Goal: Task Accomplishment & Management: Use online tool/utility

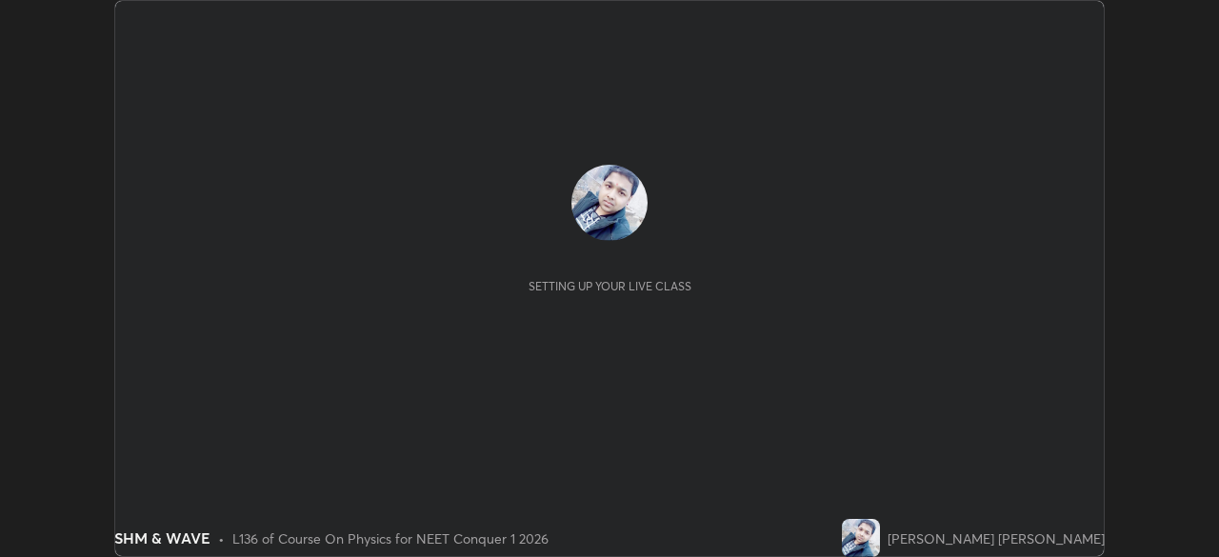
scroll to position [557, 1218]
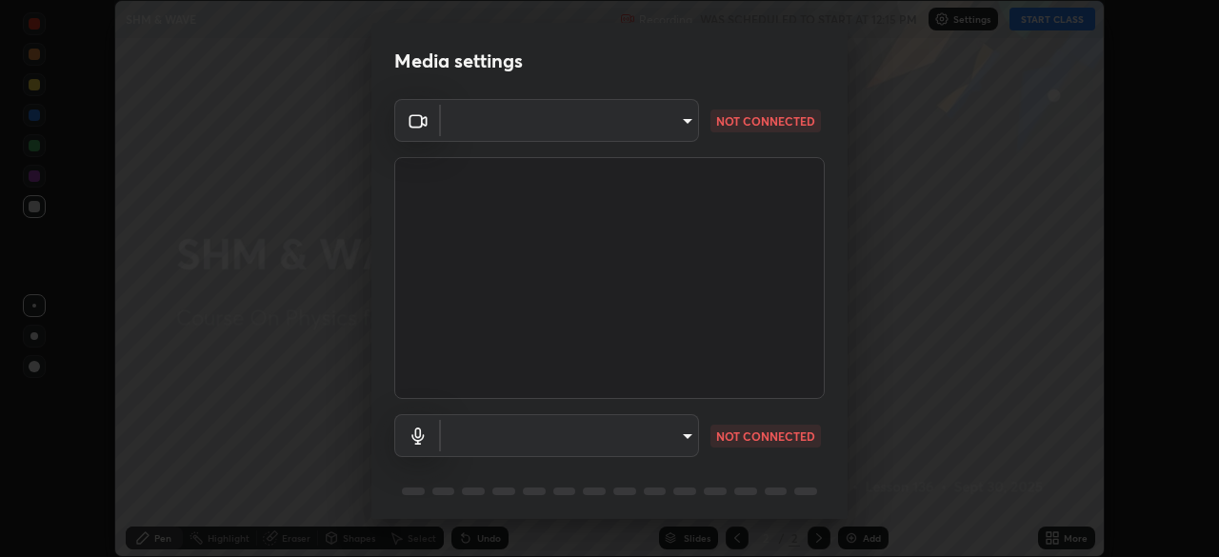
type input "94041621d18cc9dd34390ff77fa3d0b0b860356df96153333a0061212b2b3e48"
type input "551e77b46e8c6428d4620f8e56ec6f62caea4f91a0689828d7180c21a468a13c"
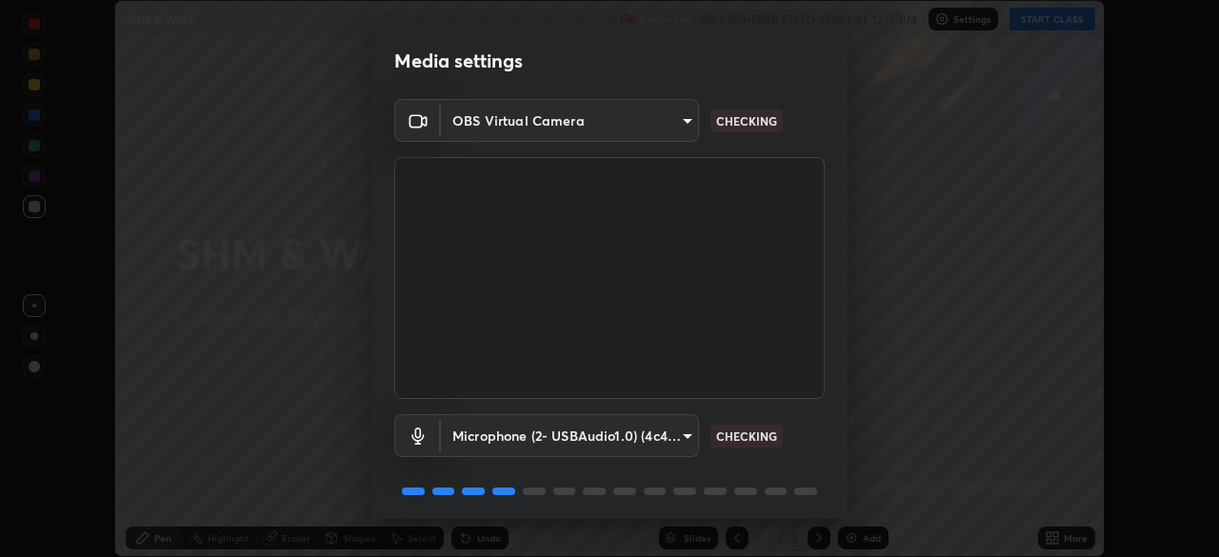
scroll to position [68, 0]
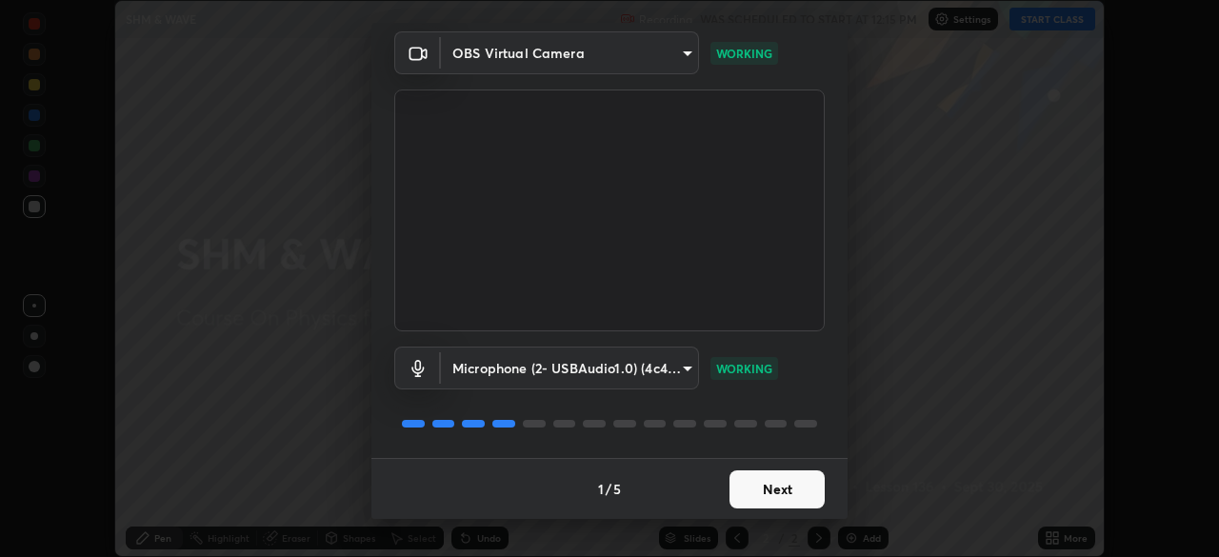
click at [779, 490] on button "Next" at bounding box center [777, 489] width 95 height 38
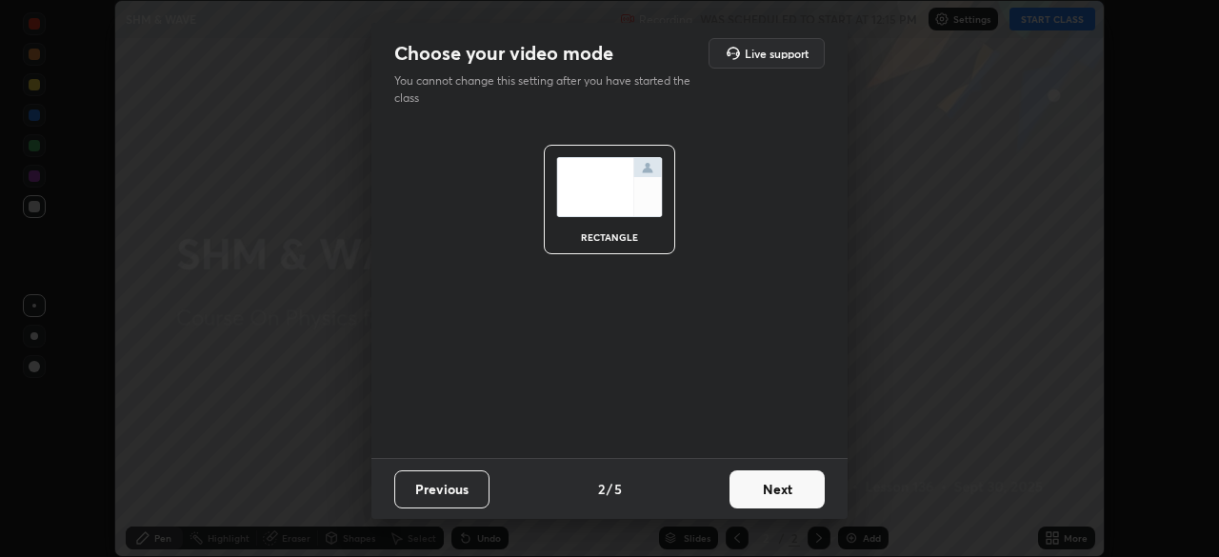
click at [780, 489] on button "Next" at bounding box center [777, 489] width 95 height 38
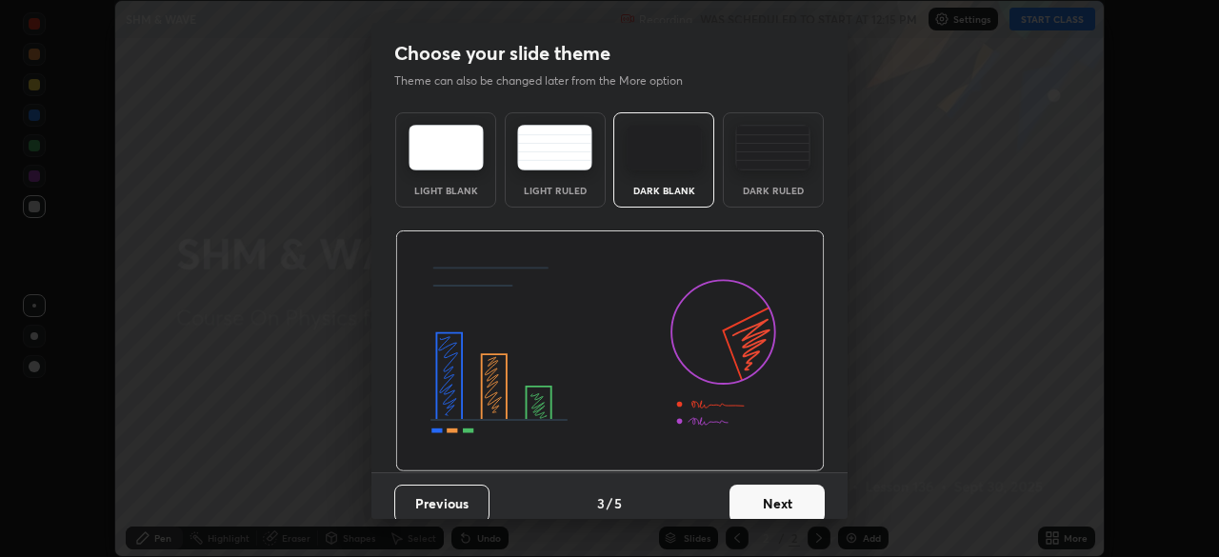
click at [771, 502] on button "Next" at bounding box center [777, 504] width 95 height 38
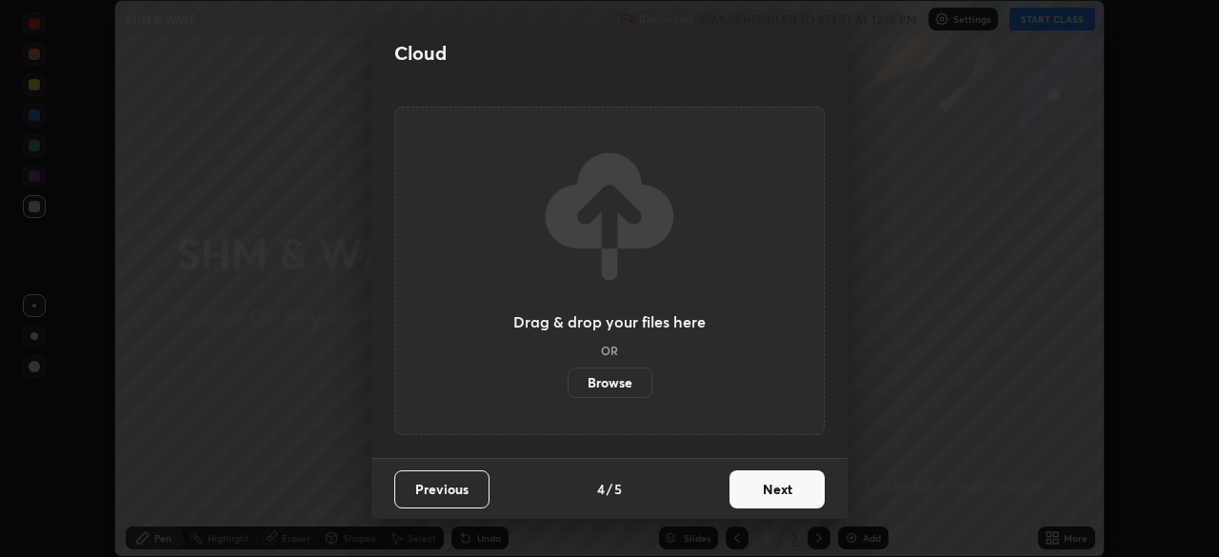
click at [770, 493] on button "Next" at bounding box center [777, 489] width 95 height 38
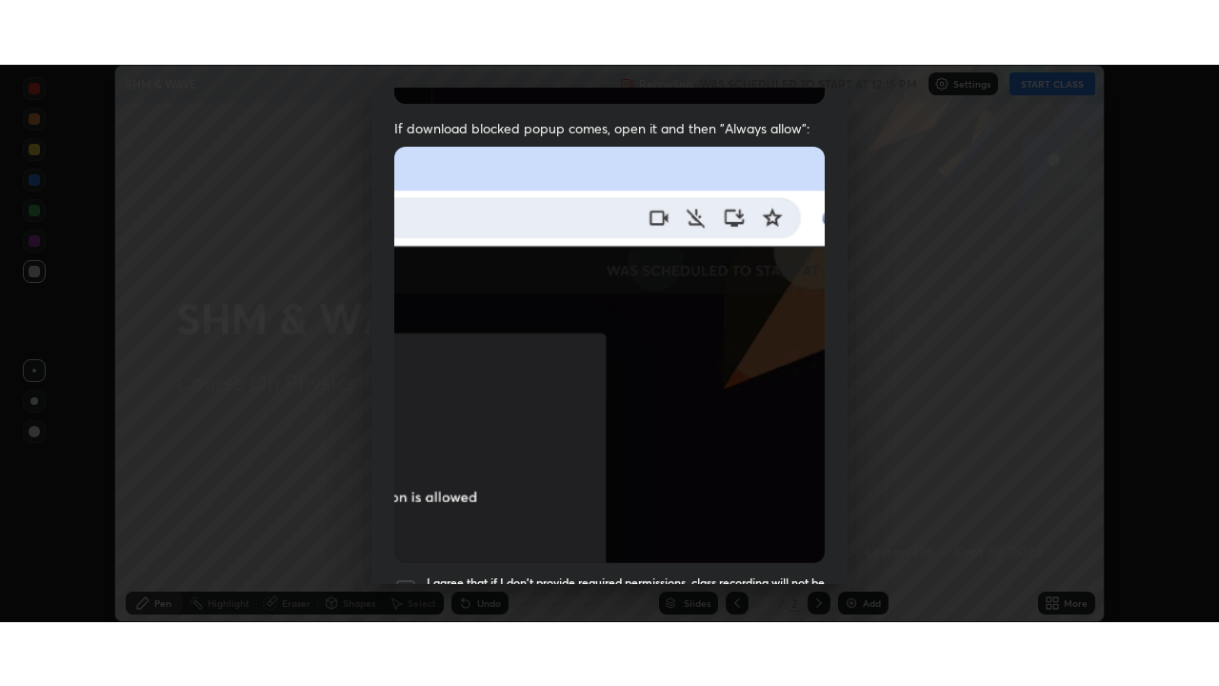
scroll to position [456, 0]
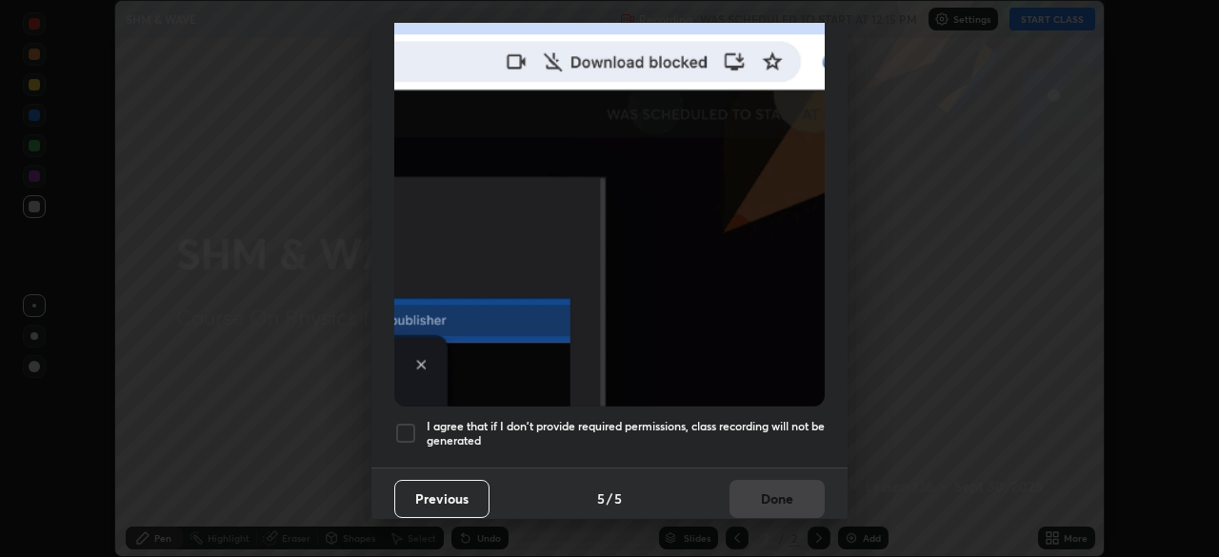
click at [733, 422] on h5 "I agree that if I don't provide required permissions, class recording will not …" at bounding box center [626, 434] width 398 height 30
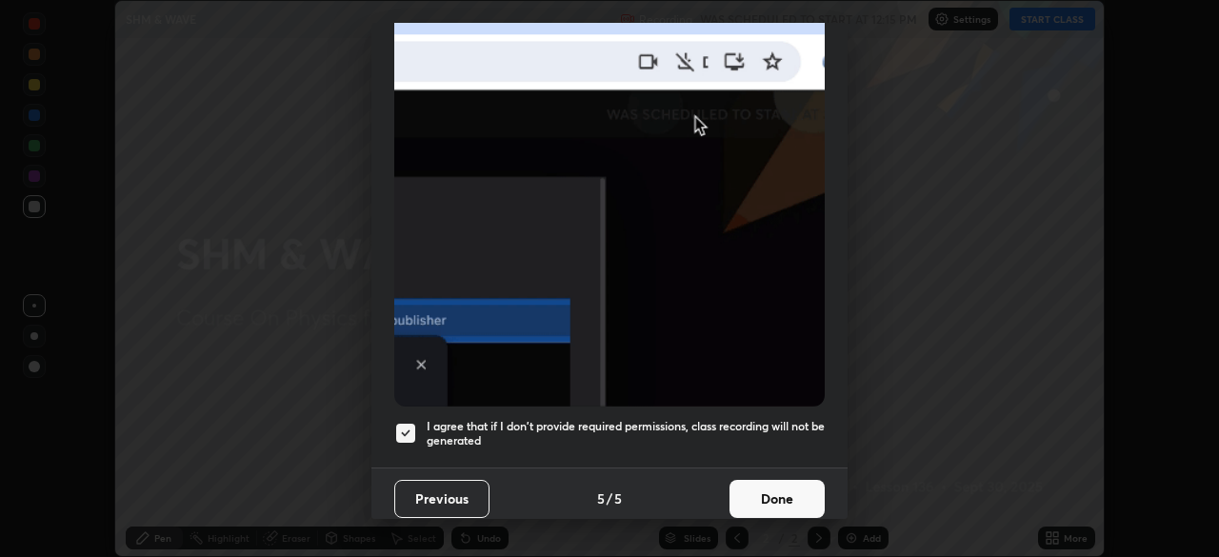
click at [759, 495] on button "Done" at bounding box center [777, 499] width 95 height 38
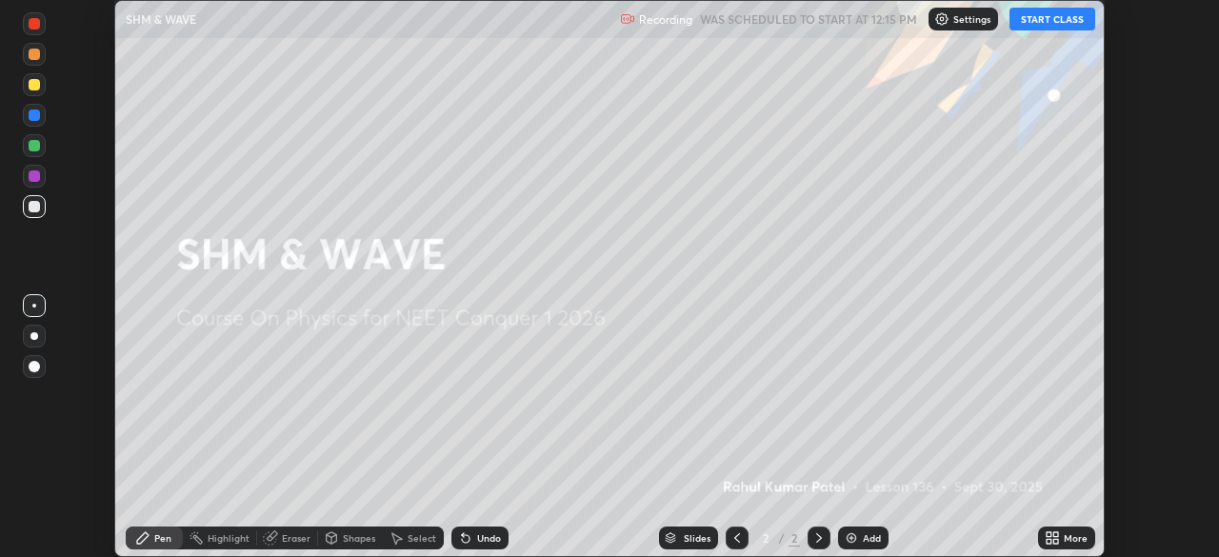
click at [1060, 21] on button "START CLASS" at bounding box center [1053, 19] width 86 height 23
click at [871, 542] on div "Add" at bounding box center [872, 538] width 18 height 10
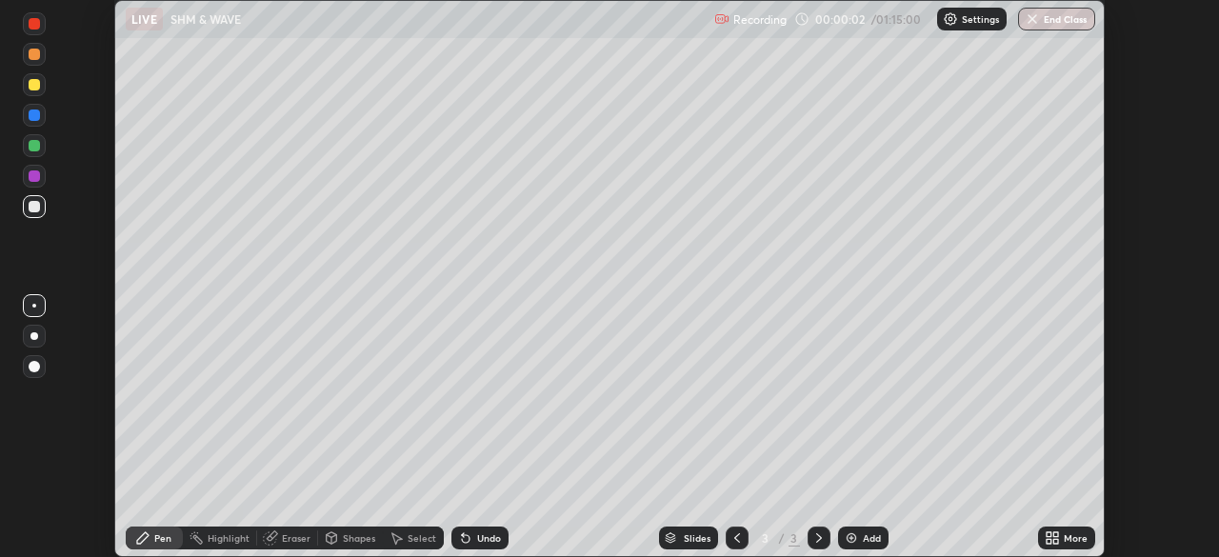
click at [1065, 536] on div "More" at bounding box center [1076, 538] width 24 height 10
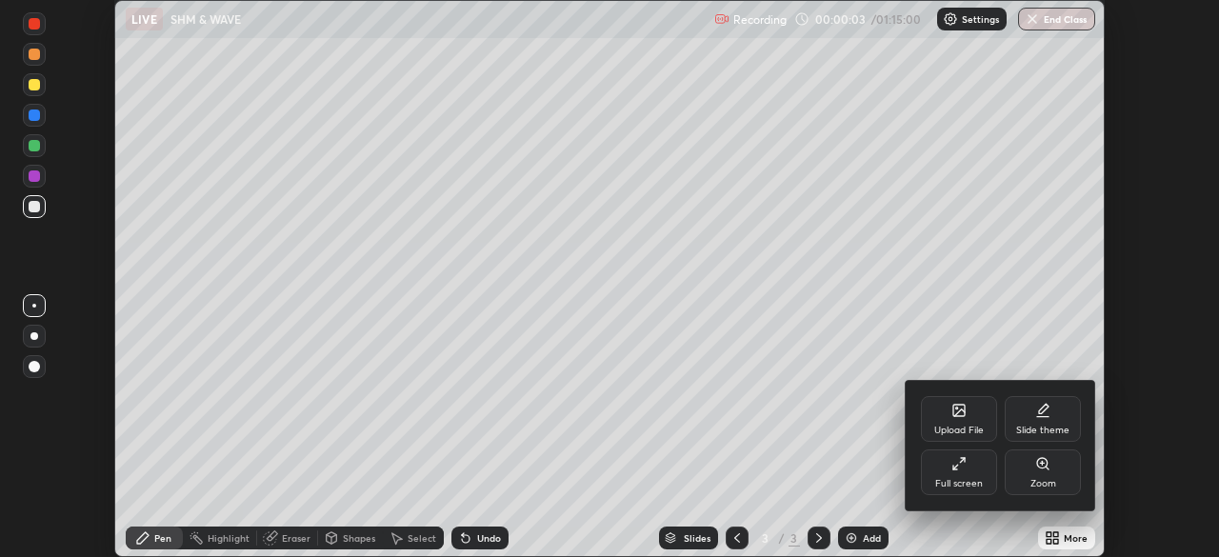
click at [957, 479] on div "Full screen" at bounding box center [959, 484] width 48 height 10
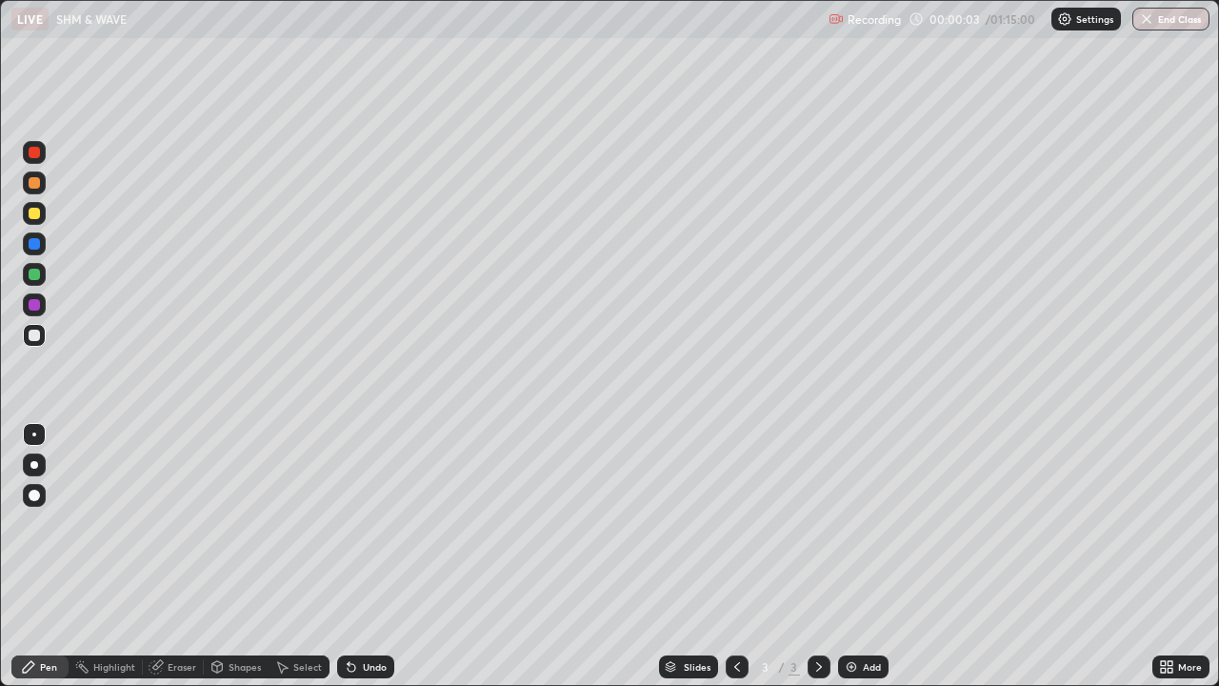
scroll to position [686, 1219]
click at [32, 183] on div at bounding box center [34, 182] width 11 height 11
click at [365, 556] on div "Undo" at bounding box center [375, 667] width 24 height 10
click at [370, 556] on div "Undo" at bounding box center [365, 666] width 57 height 23
click at [373, 556] on div "Undo" at bounding box center [365, 666] width 57 height 23
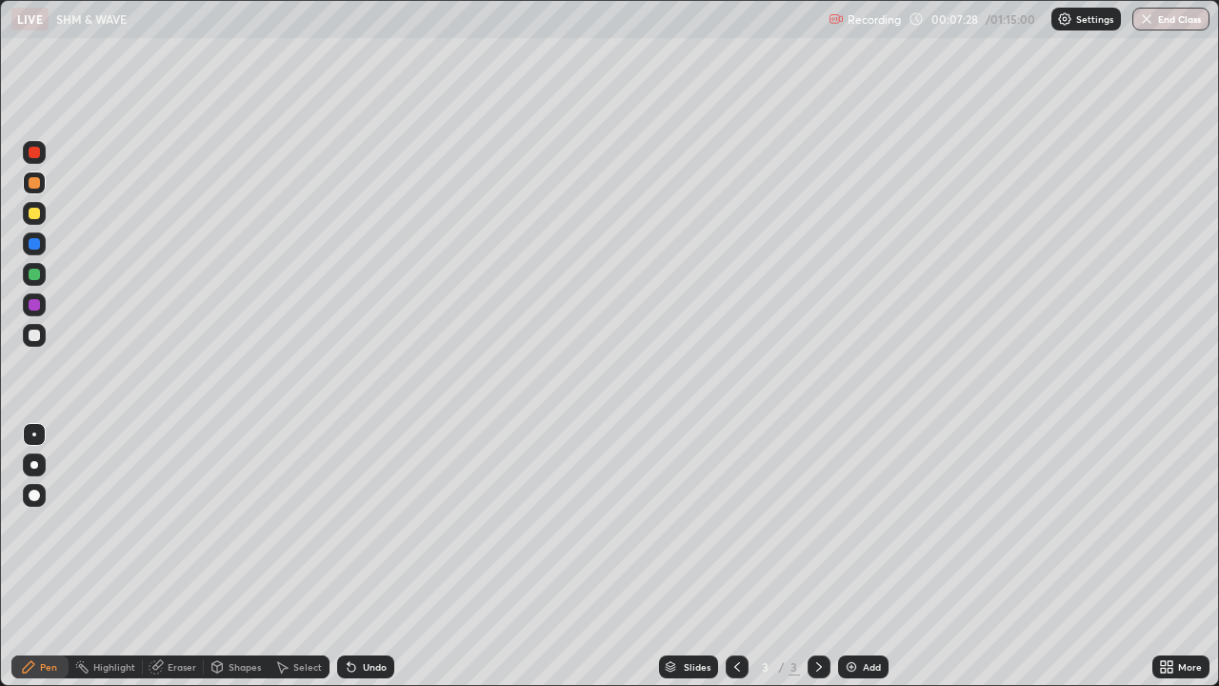
click at [373, 556] on div "Undo" at bounding box center [365, 666] width 57 height 23
click at [372, 556] on div "Undo" at bounding box center [365, 666] width 57 height 23
click at [373, 556] on div "Undo" at bounding box center [365, 666] width 57 height 23
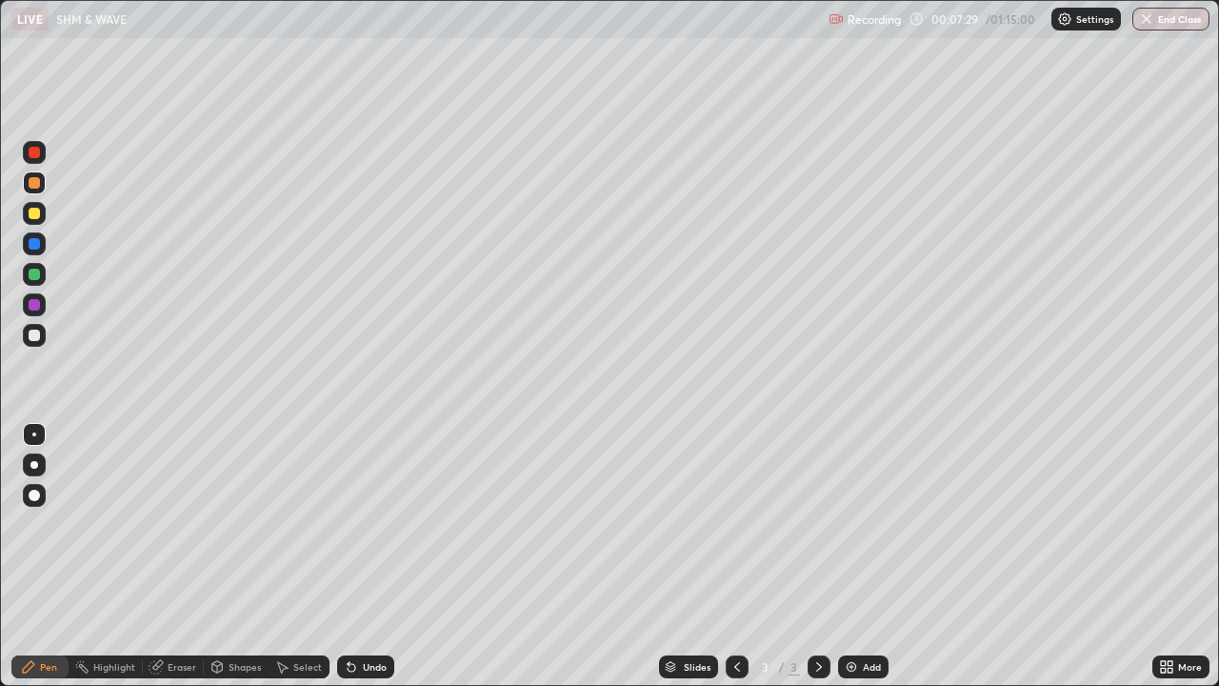
click at [373, 556] on div "Undo" at bounding box center [365, 666] width 57 height 23
click at [377, 556] on div "Undo" at bounding box center [365, 666] width 57 height 23
click at [375, 556] on div "Undo" at bounding box center [365, 666] width 57 height 23
click at [378, 556] on div "Undo" at bounding box center [365, 666] width 57 height 23
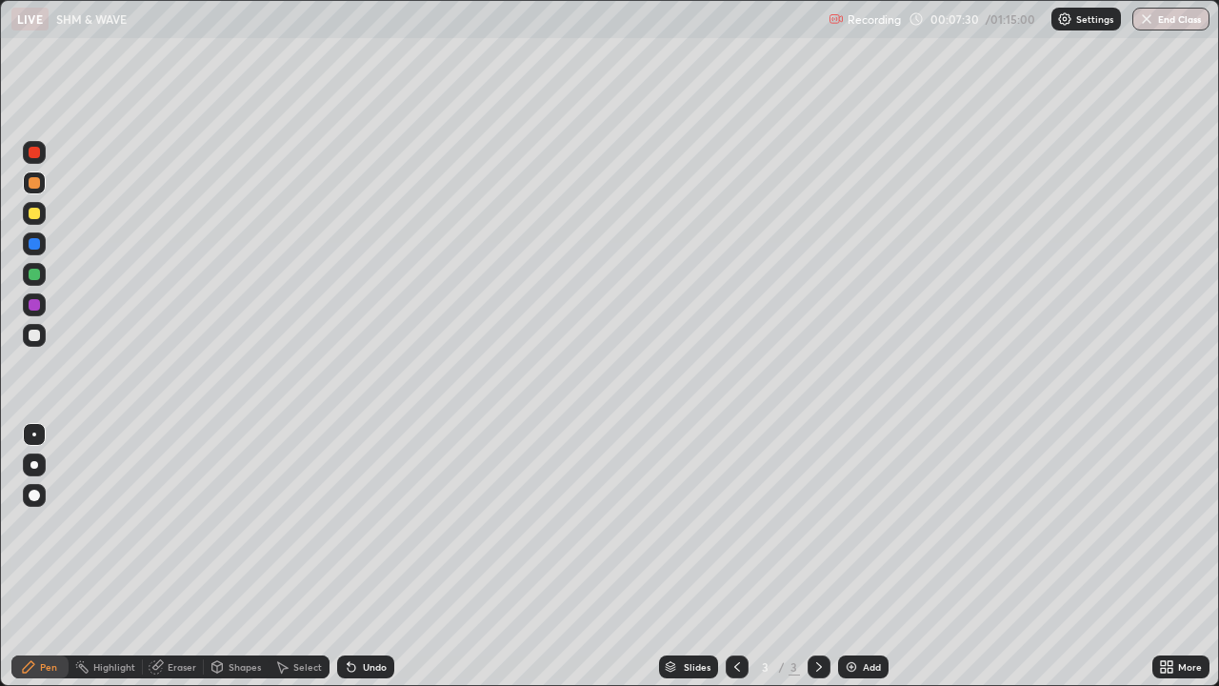
click at [375, 556] on div "Undo" at bounding box center [365, 666] width 57 height 23
click at [373, 556] on div "Undo" at bounding box center [365, 666] width 57 height 23
click at [370, 556] on div "Undo" at bounding box center [375, 667] width 24 height 10
click at [367, 556] on div "Undo" at bounding box center [375, 667] width 24 height 10
click at [365, 556] on div "Undo" at bounding box center [375, 667] width 24 height 10
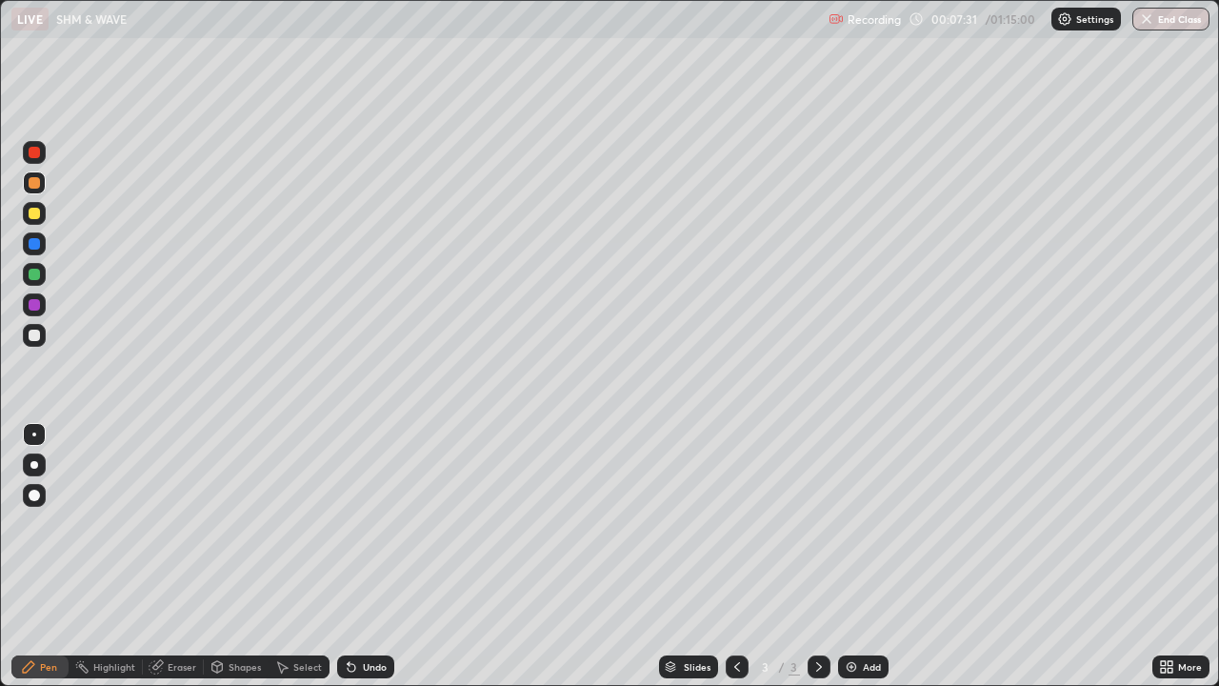
click at [363, 556] on div "Undo" at bounding box center [375, 667] width 24 height 10
click at [358, 556] on div "Undo" at bounding box center [365, 666] width 57 height 23
click at [868, 556] on div "Add" at bounding box center [872, 667] width 18 height 10
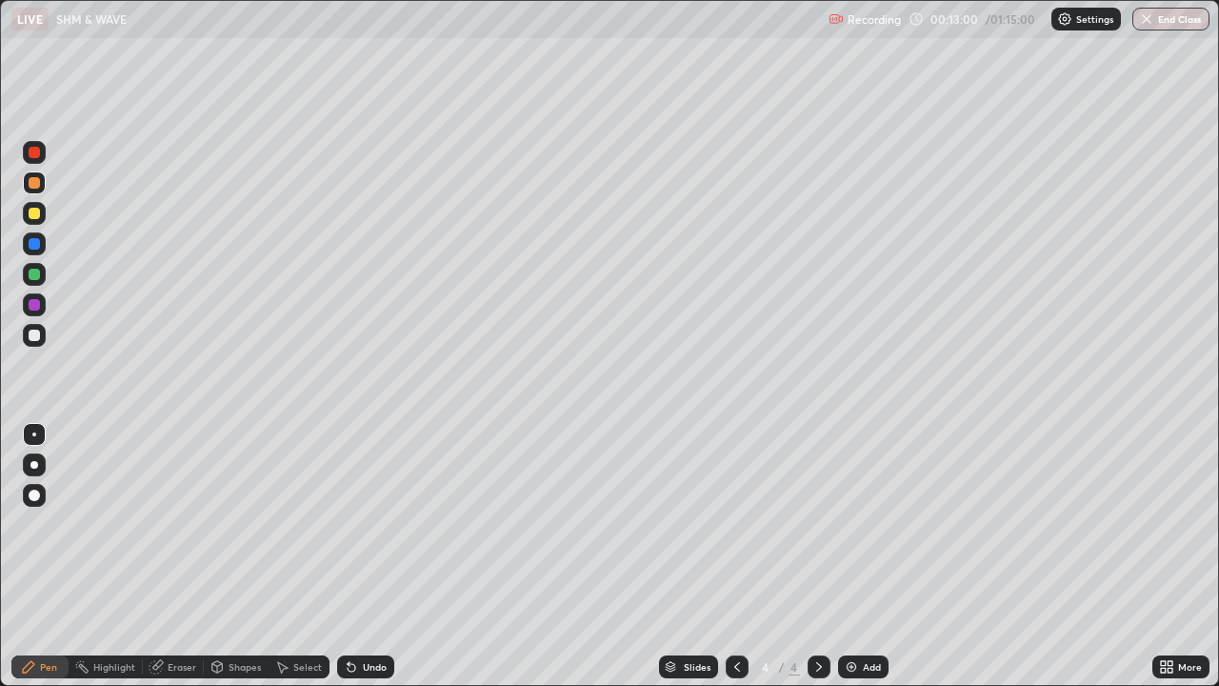
click at [867, 556] on div "Add" at bounding box center [872, 667] width 18 height 10
click at [35, 152] on div at bounding box center [34, 152] width 11 height 11
click at [37, 186] on div at bounding box center [34, 182] width 11 height 11
click at [359, 556] on div "Undo" at bounding box center [365, 666] width 57 height 23
click at [186, 556] on div "Eraser" at bounding box center [182, 667] width 29 height 10
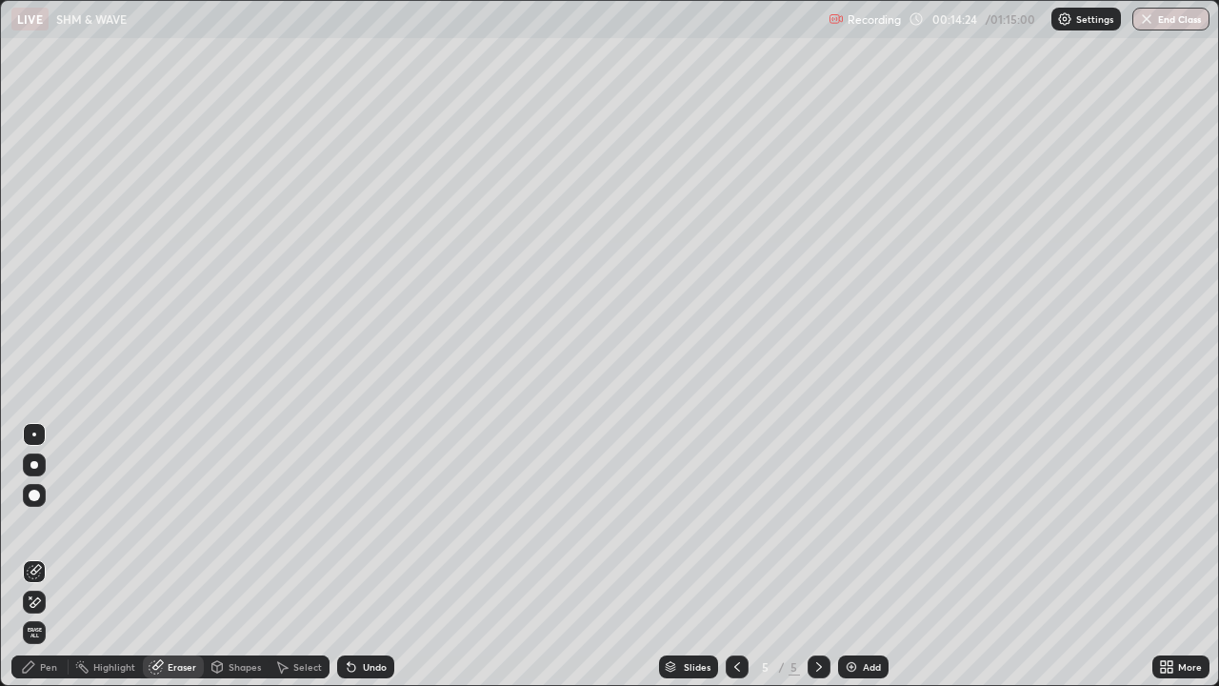
click at [55, 556] on div "Pen" at bounding box center [48, 667] width 17 height 10
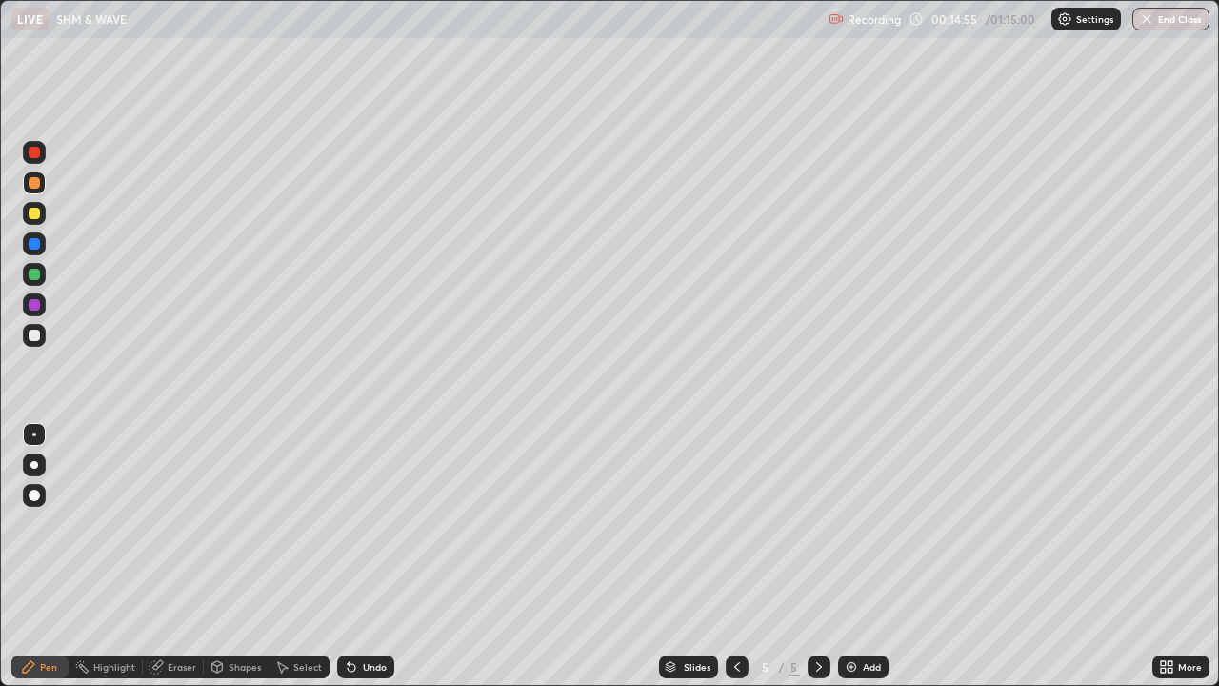
click at [32, 340] on div at bounding box center [34, 335] width 11 height 11
click at [31, 273] on div at bounding box center [34, 274] width 11 height 11
click at [871, 556] on div "Add" at bounding box center [872, 667] width 18 height 10
click at [229, 556] on div "Shapes" at bounding box center [245, 667] width 32 height 10
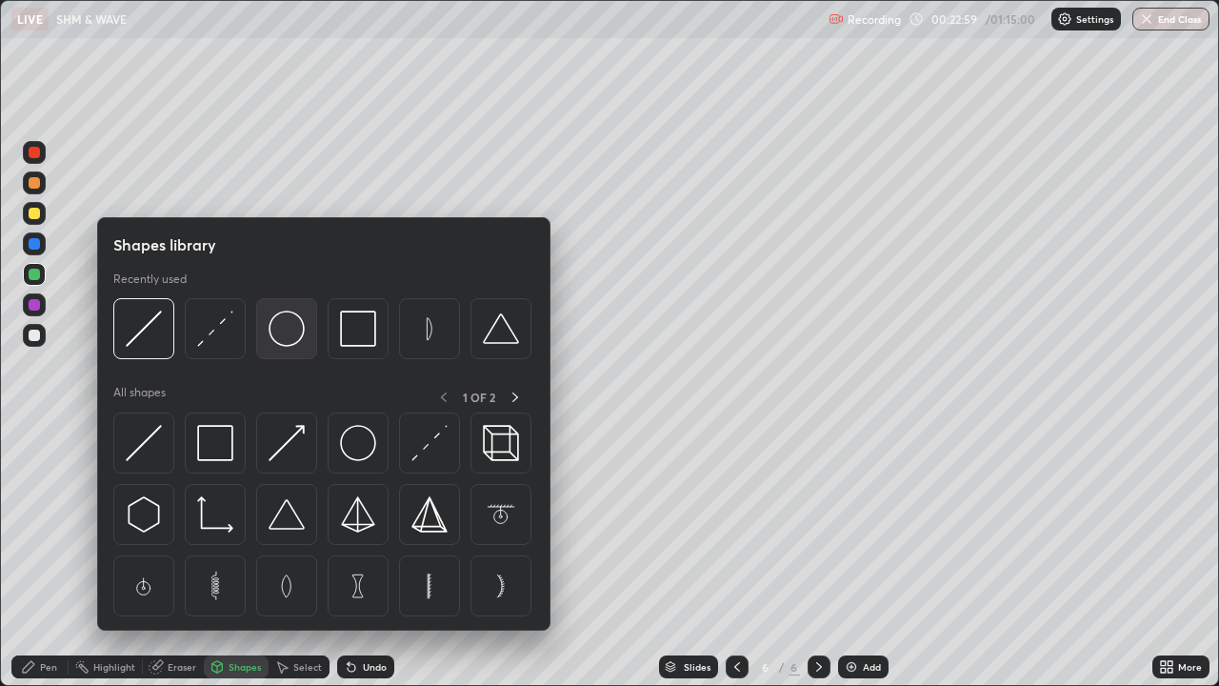
click at [286, 332] on img at bounding box center [287, 328] width 36 height 36
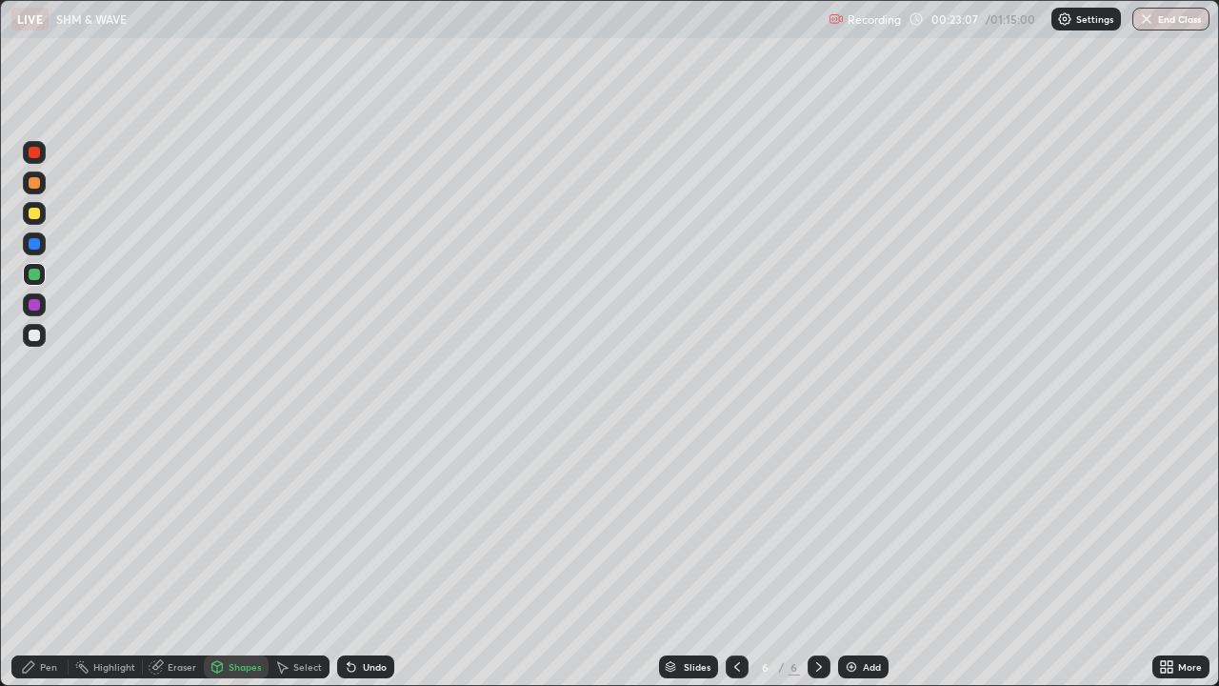
click at [241, 556] on div "Shapes" at bounding box center [236, 666] width 65 height 23
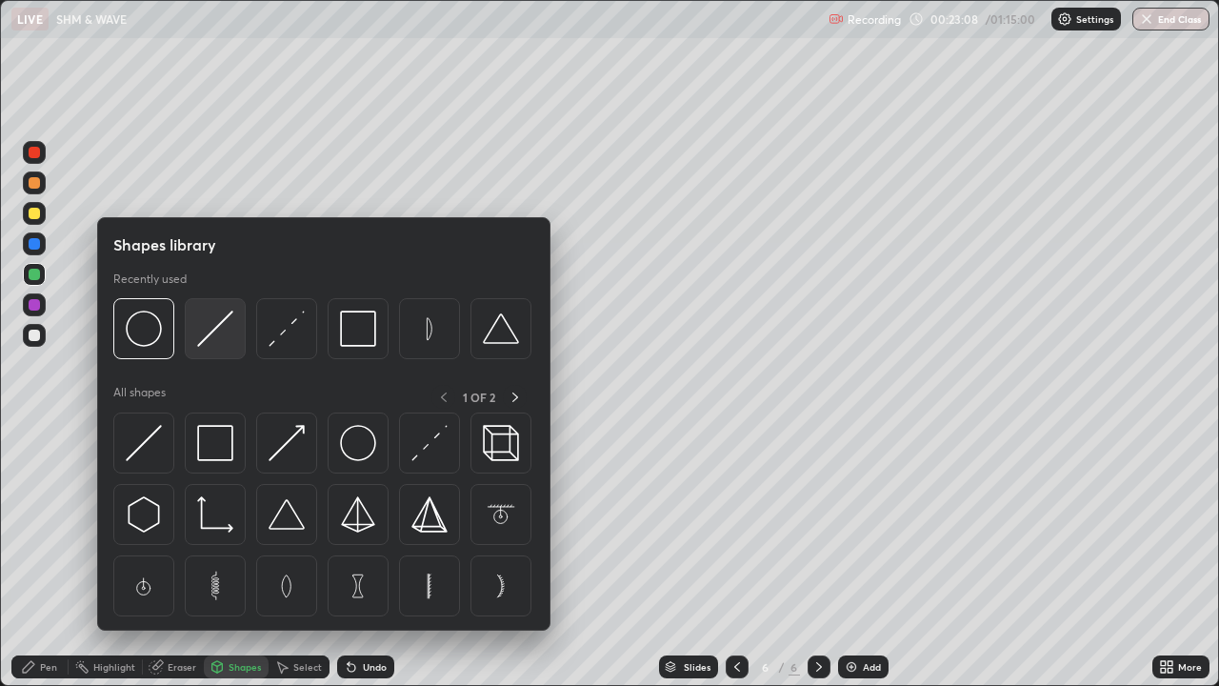
click at [212, 334] on img at bounding box center [215, 328] width 36 height 36
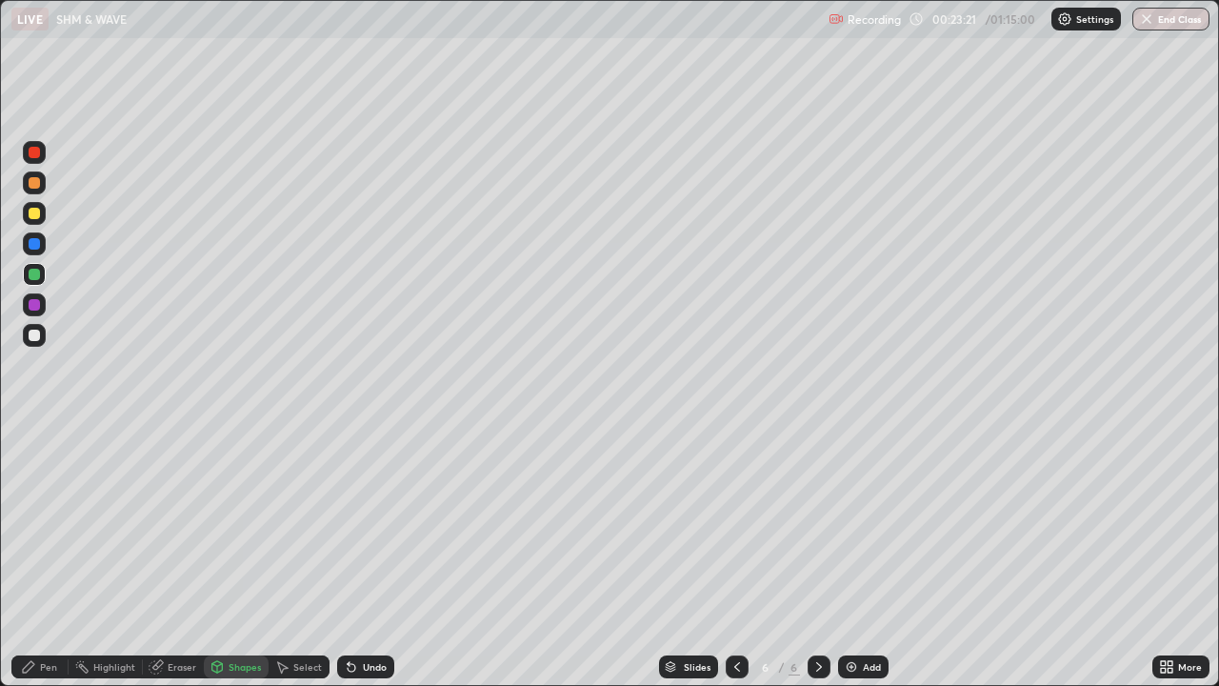
click at [250, 556] on div "Shapes" at bounding box center [245, 667] width 32 height 10
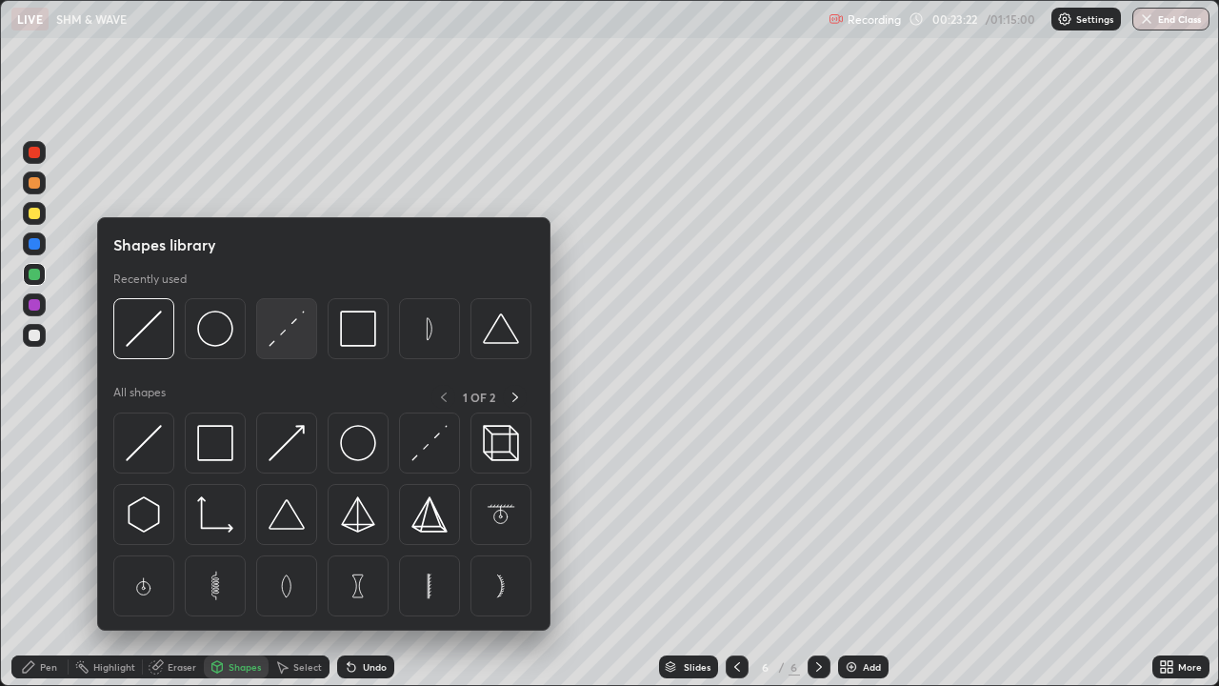
click at [288, 335] on img at bounding box center [287, 328] width 36 height 36
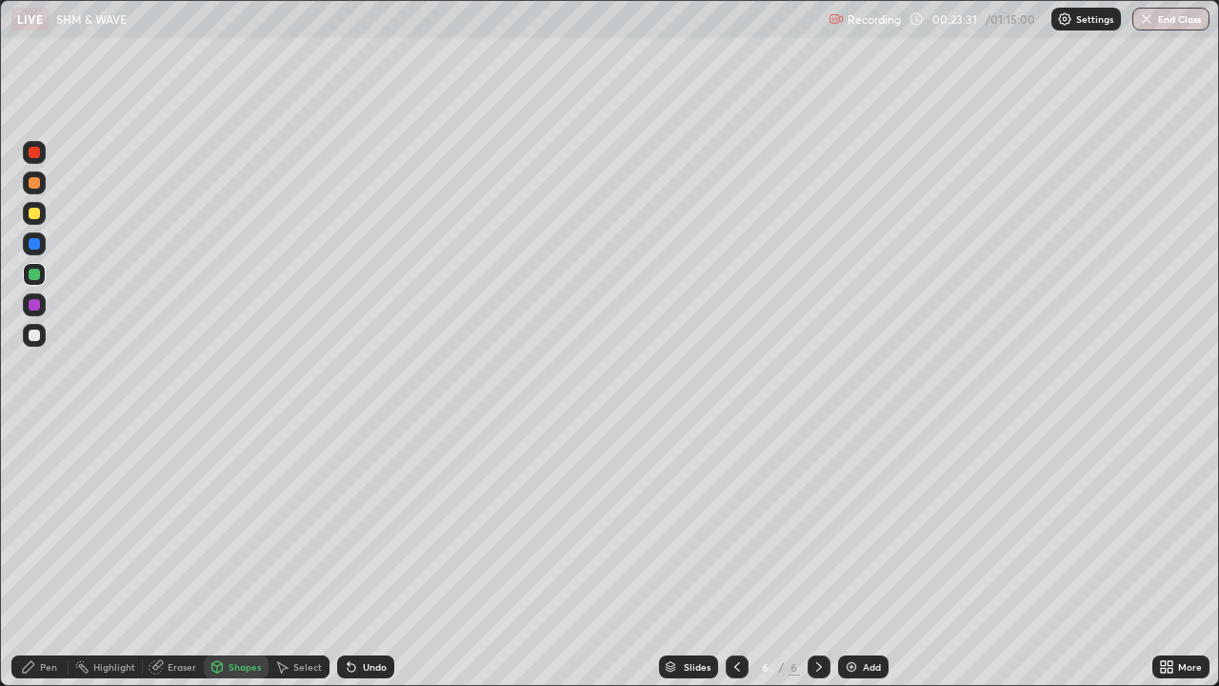
click at [363, 556] on div "Undo" at bounding box center [375, 667] width 24 height 10
click at [244, 556] on div "Shapes" at bounding box center [245, 667] width 32 height 10
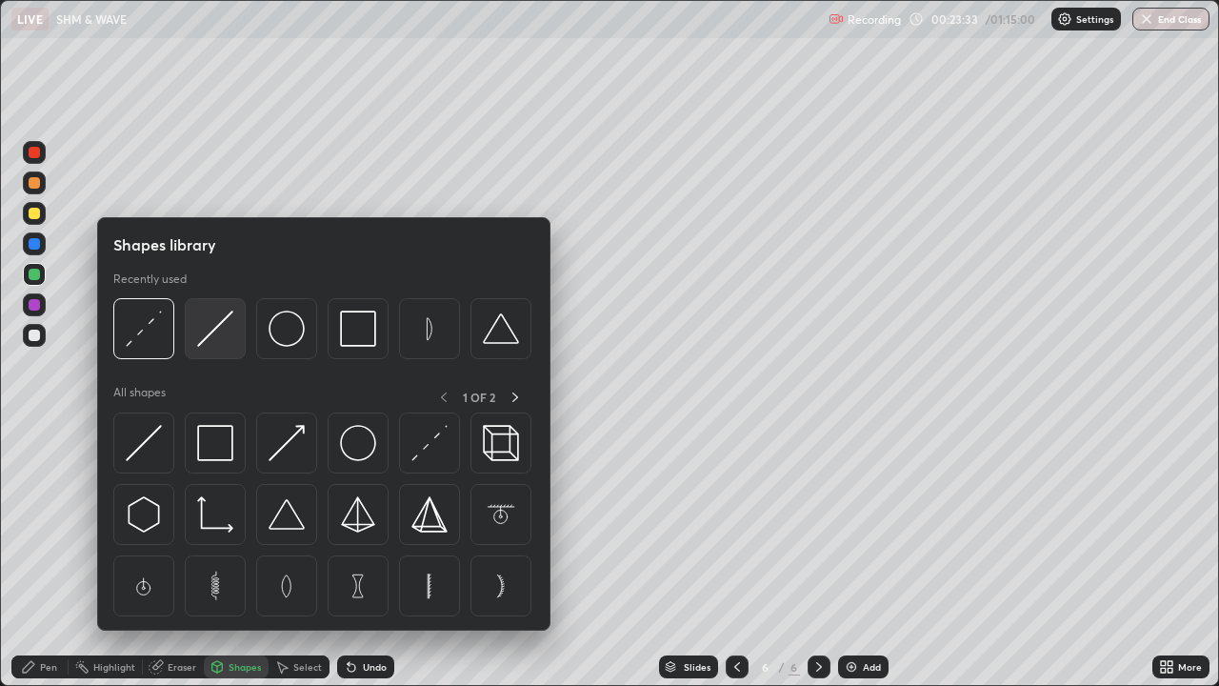
click at [224, 336] on img at bounding box center [215, 328] width 36 height 36
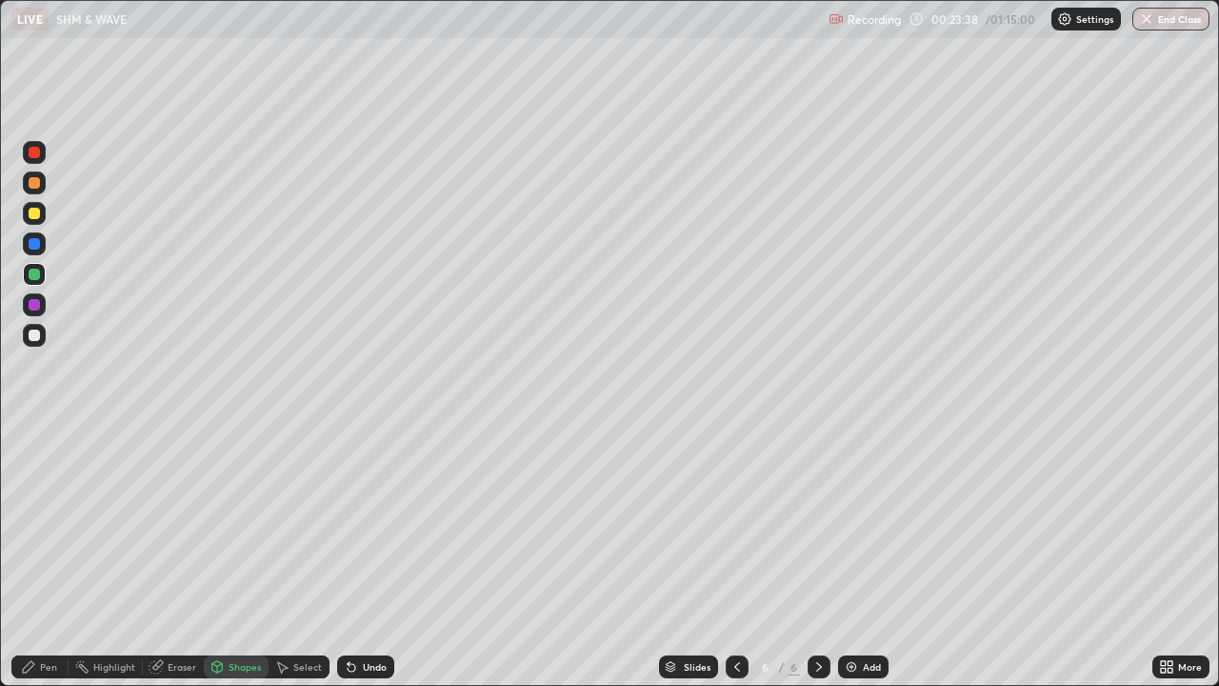
click at [35, 556] on icon at bounding box center [28, 666] width 15 height 15
click at [250, 556] on div "Shapes" at bounding box center [245, 667] width 32 height 10
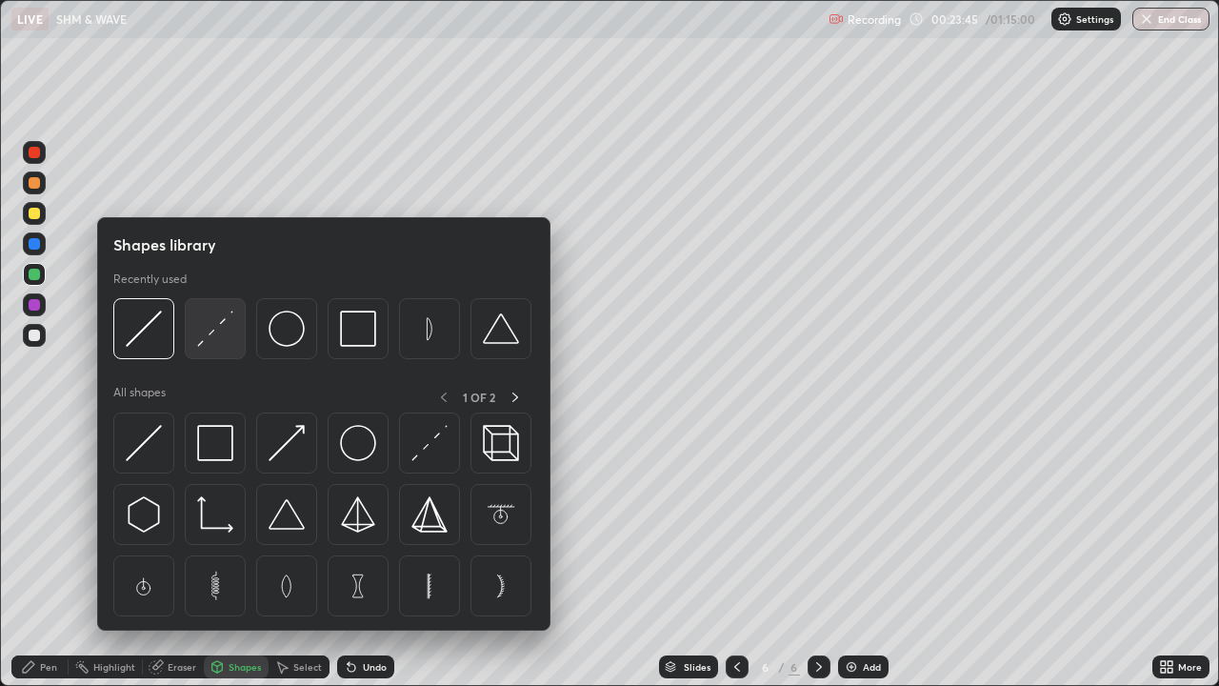
click at [221, 345] on img at bounding box center [215, 328] width 36 height 36
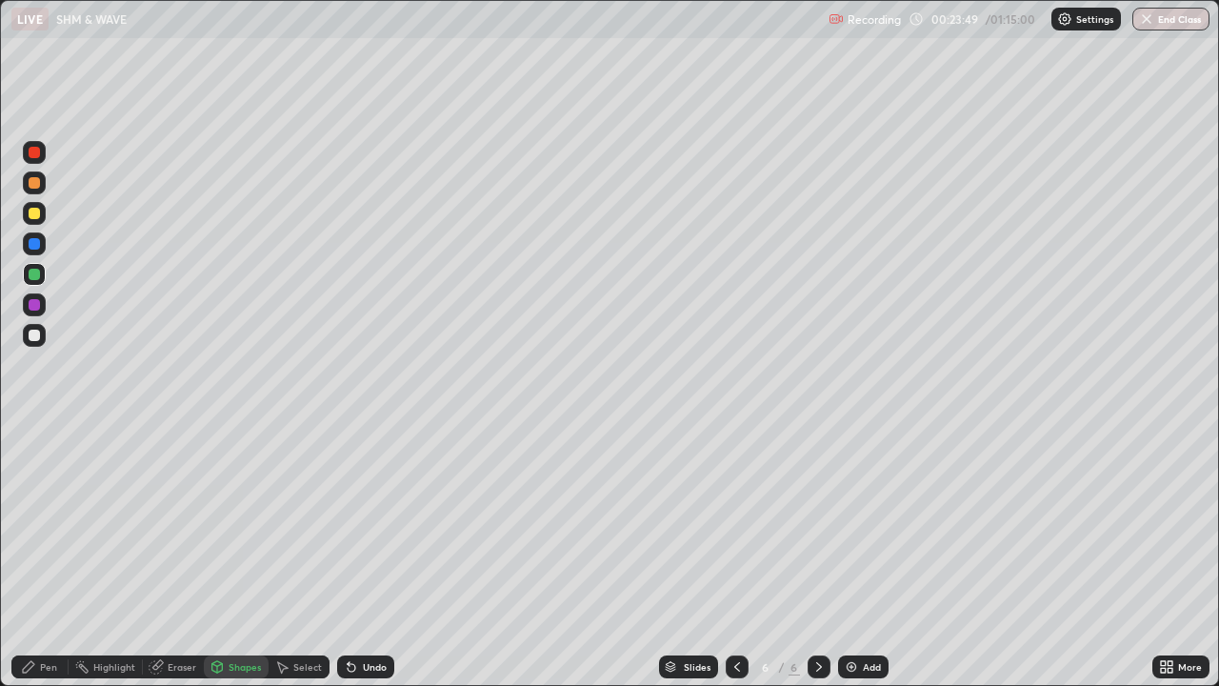
click at [51, 556] on div "Pen" at bounding box center [48, 667] width 17 height 10
click at [33, 213] on div at bounding box center [34, 213] width 11 height 11
click at [183, 556] on div "Eraser" at bounding box center [182, 667] width 29 height 10
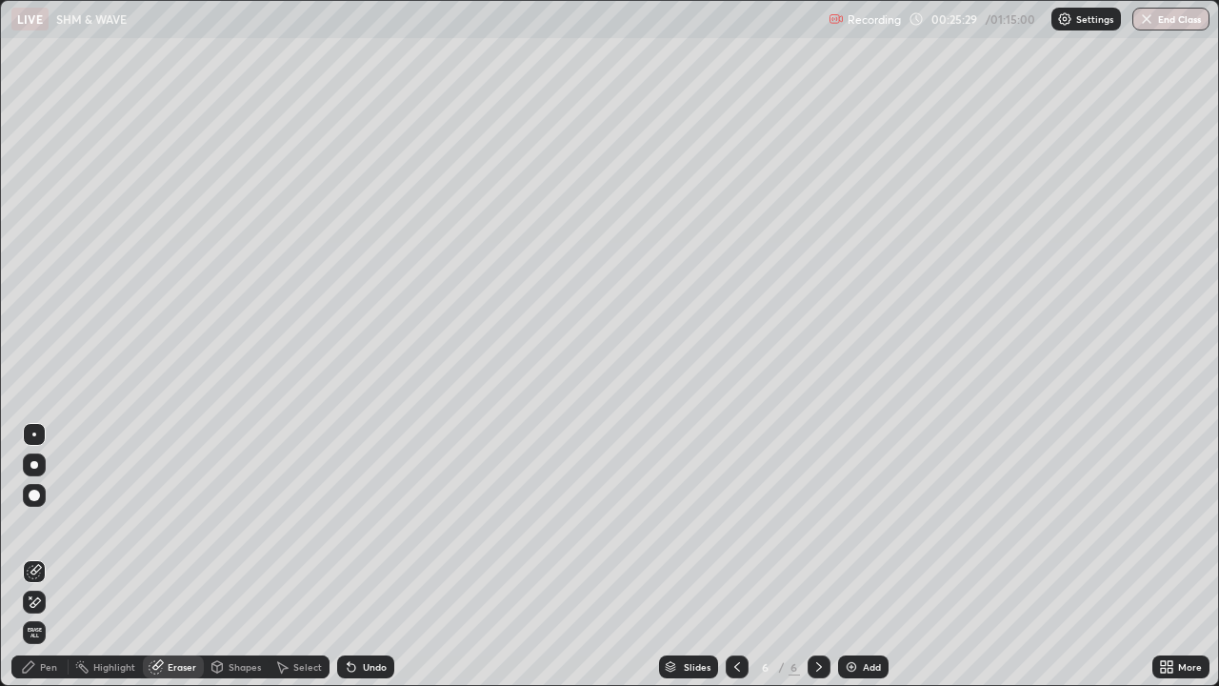
click at [52, 556] on div "Pen" at bounding box center [48, 667] width 17 height 10
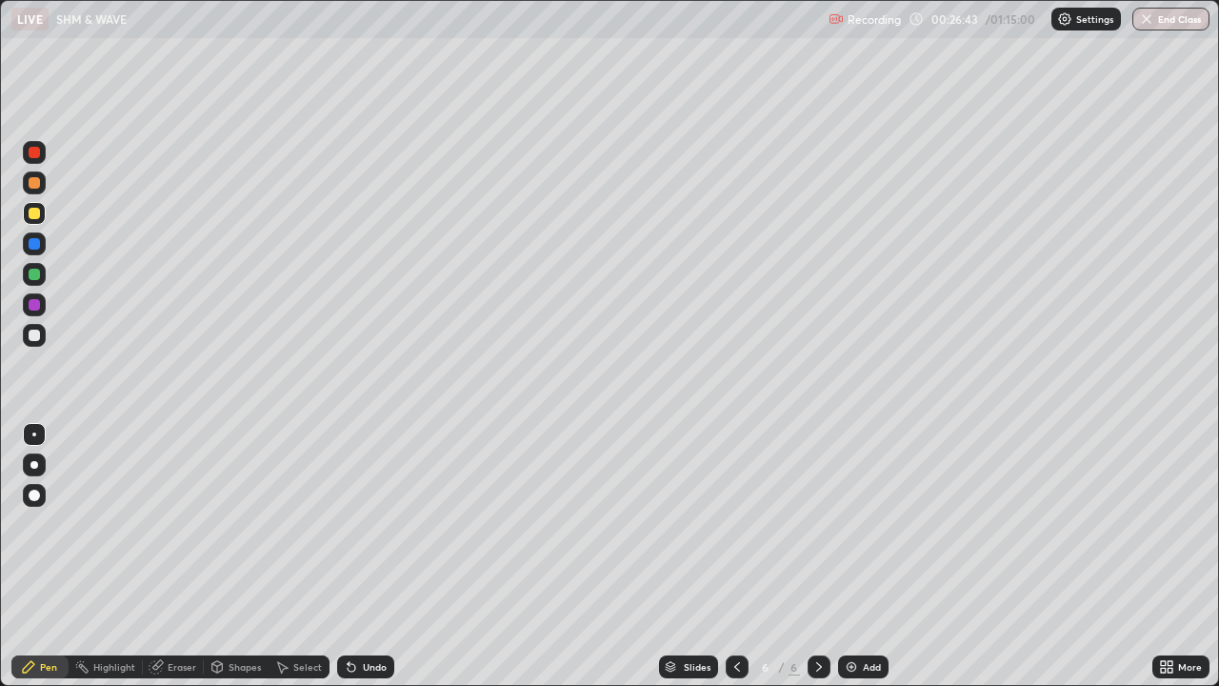
click at [30, 186] on div at bounding box center [34, 182] width 11 height 11
click at [34, 332] on div at bounding box center [34, 335] width 11 height 11
click at [35, 152] on div at bounding box center [34, 152] width 11 height 11
click at [363, 556] on div "Undo" at bounding box center [375, 667] width 24 height 10
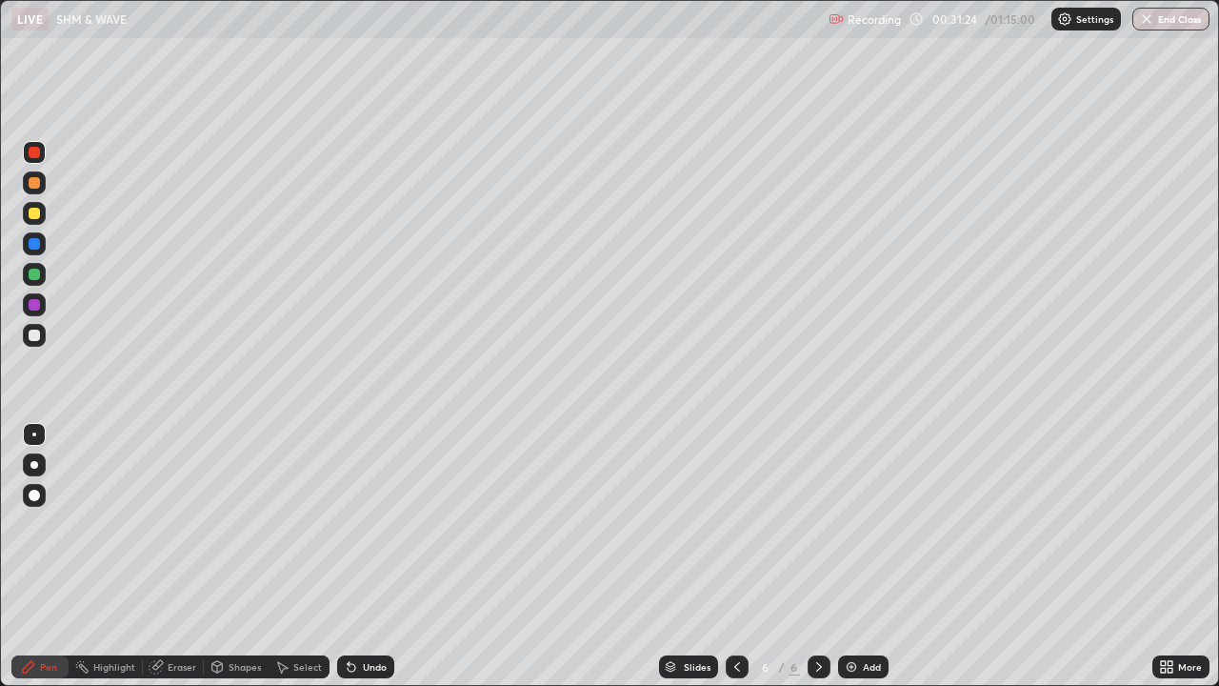
click at [357, 556] on div "Undo" at bounding box center [365, 666] width 57 height 23
click at [366, 556] on div "Undo" at bounding box center [375, 667] width 24 height 10
click at [363, 556] on div "Undo" at bounding box center [375, 667] width 24 height 10
click at [358, 556] on div "Undo" at bounding box center [365, 666] width 57 height 23
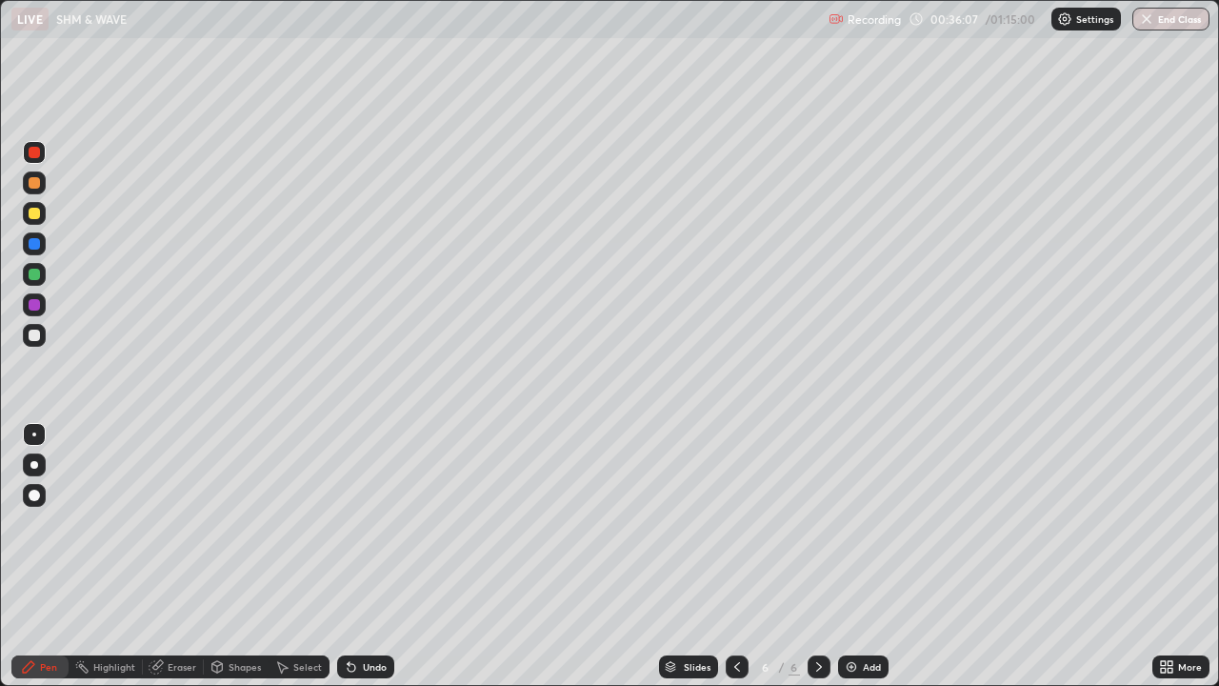
click at [854, 556] on img at bounding box center [851, 666] width 15 height 15
click at [31, 182] on div at bounding box center [34, 182] width 11 height 11
click at [185, 556] on div "Eraser" at bounding box center [182, 667] width 29 height 10
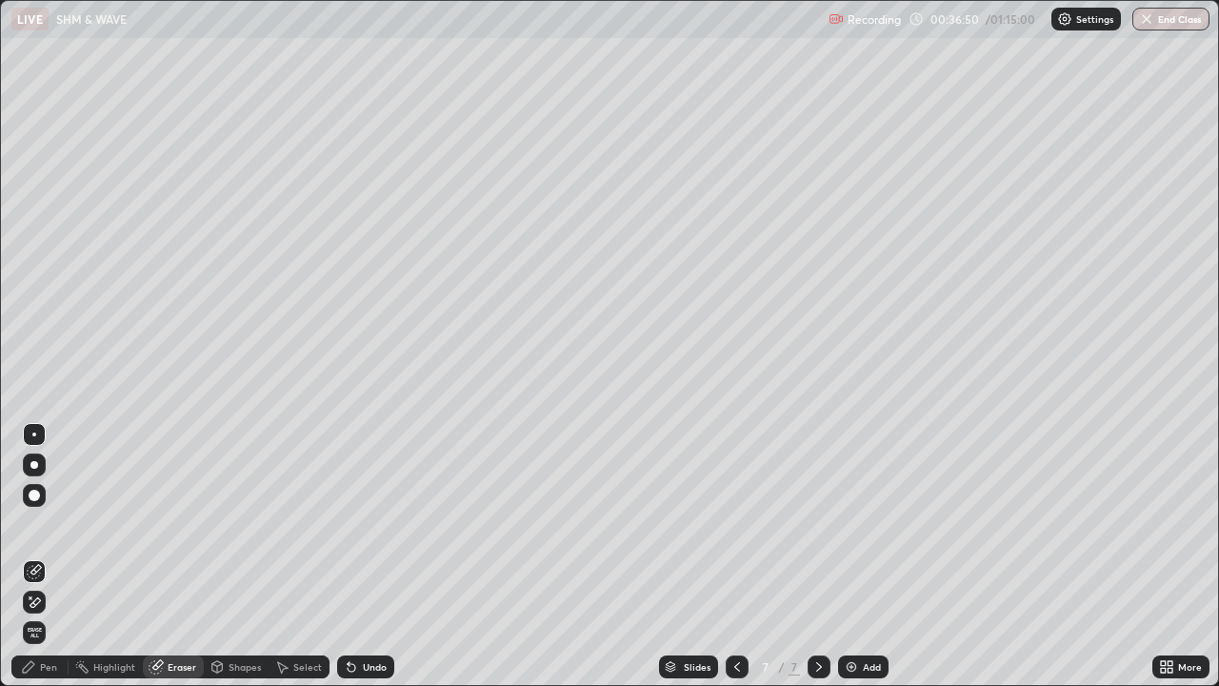
click at [52, 556] on div "Pen" at bounding box center [48, 667] width 17 height 10
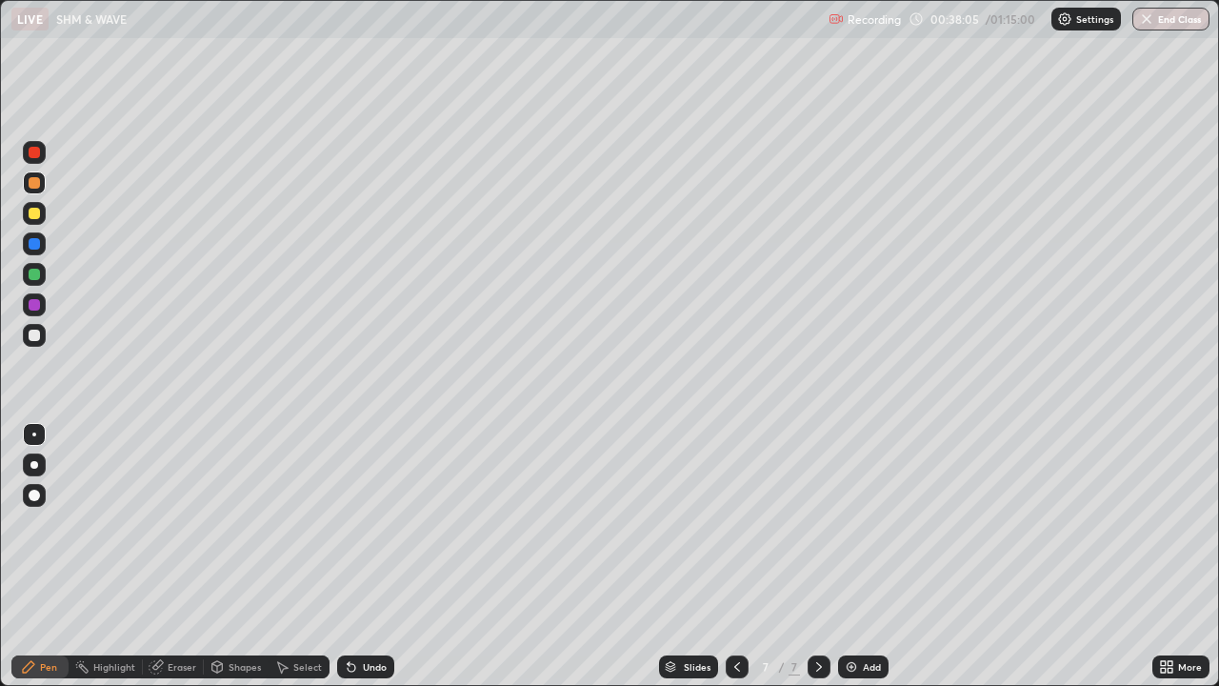
click at [737, 556] on icon at bounding box center [737, 666] width 15 height 15
click at [185, 556] on div "Eraser" at bounding box center [182, 667] width 29 height 10
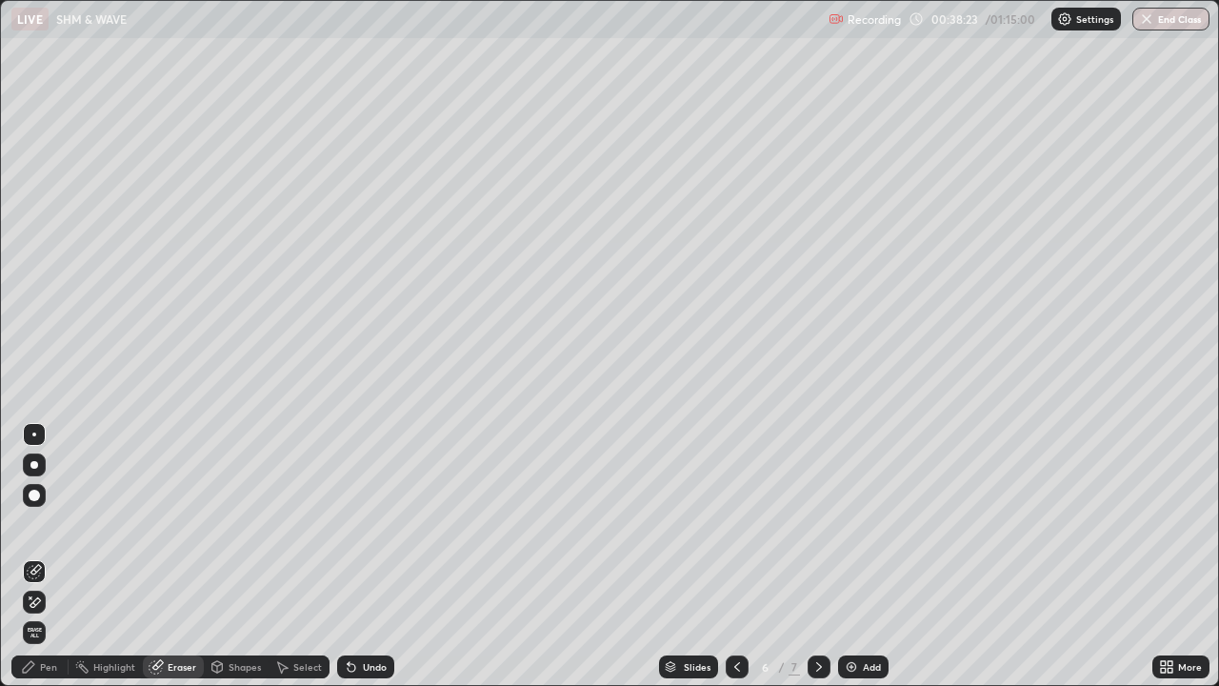
click at [50, 556] on div "Pen" at bounding box center [48, 667] width 17 height 10
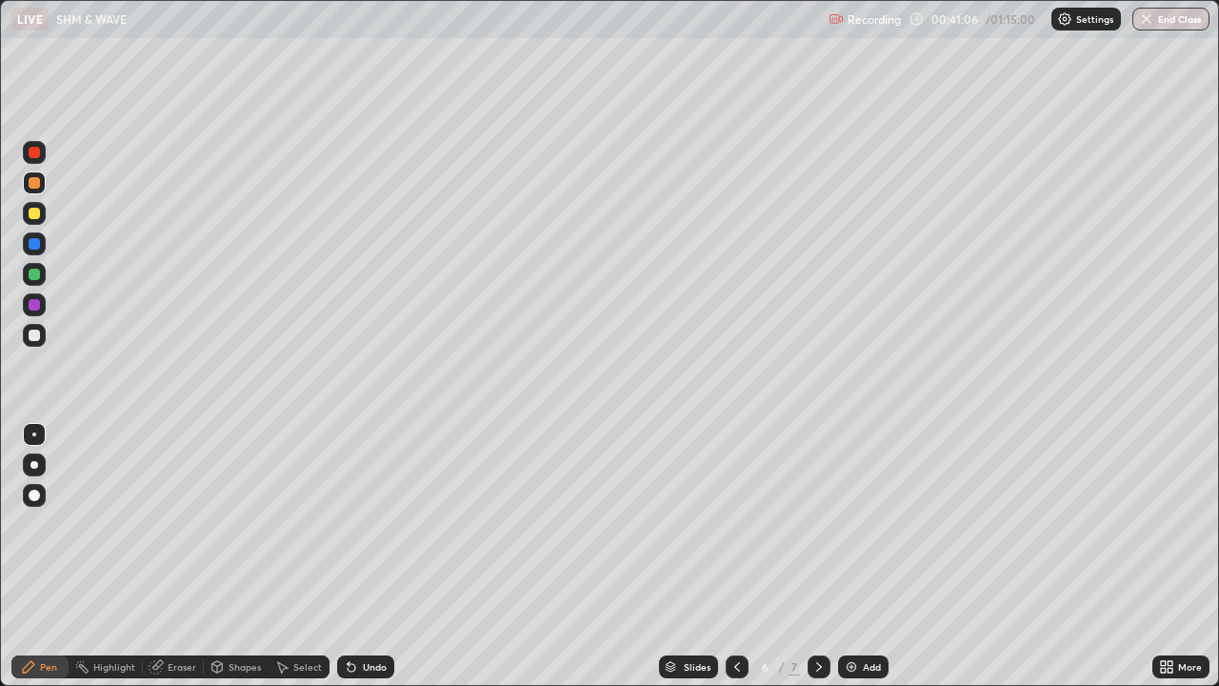
click at [372, 556] on div "Undo" at bounding box center [375, 667] width 24 height 10
click at [363, 556] on div "Undo" at bounding box center [375, 667] width 24 height 10
click at [816, 556] on icon at bounding box center [819, 667] width 6 height 10
click at [851, 556] on img at bounding box center [851, 666] width 15 height 15
click at [231, 556] on div "Shapes" at bounding box center [245, 667] width 32 height 10
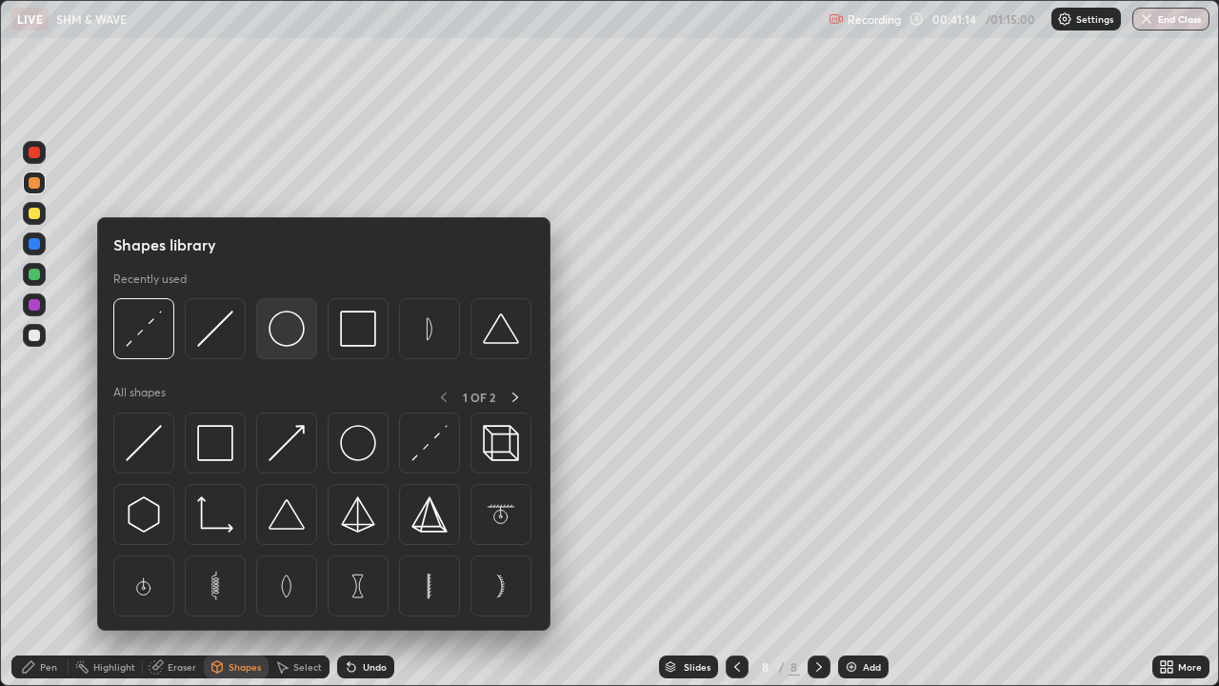
click at [279, 337] on img at bounding box center [287, 328] width 36 height 36
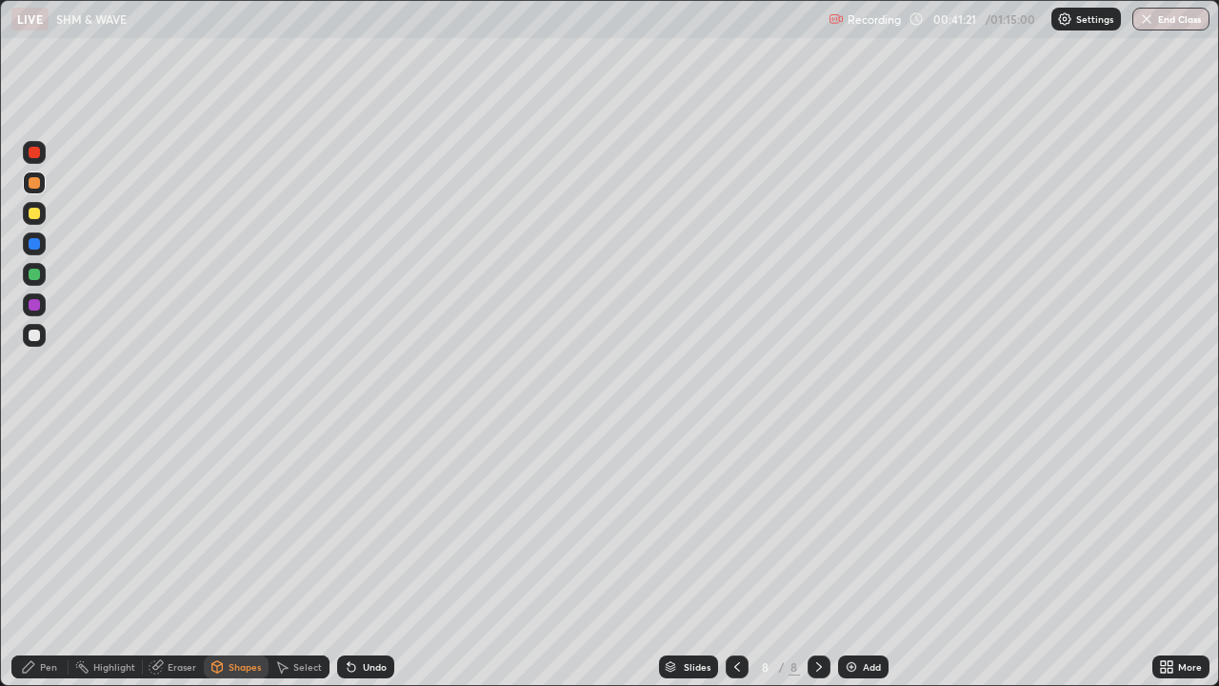
click at [242, 556] on div "Shapes" at bounding box center [236, 666] width 65 height 23
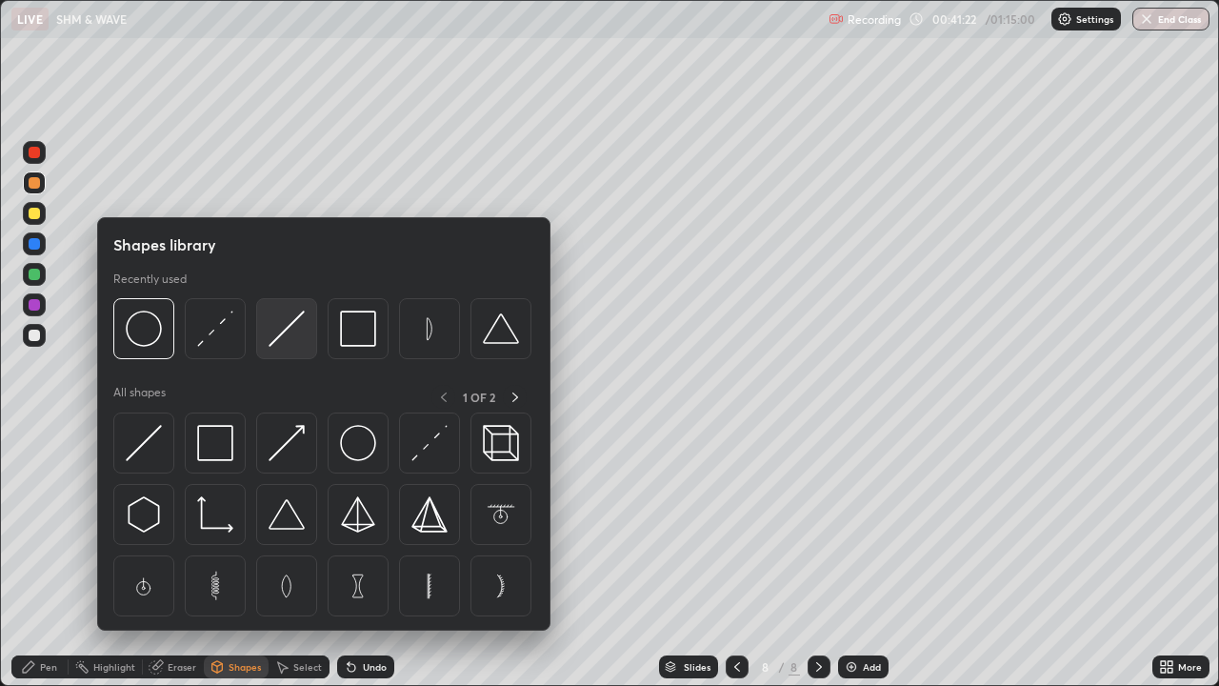
click at [287, 338] on img at bounding box center [287, 328] width 36 height 36
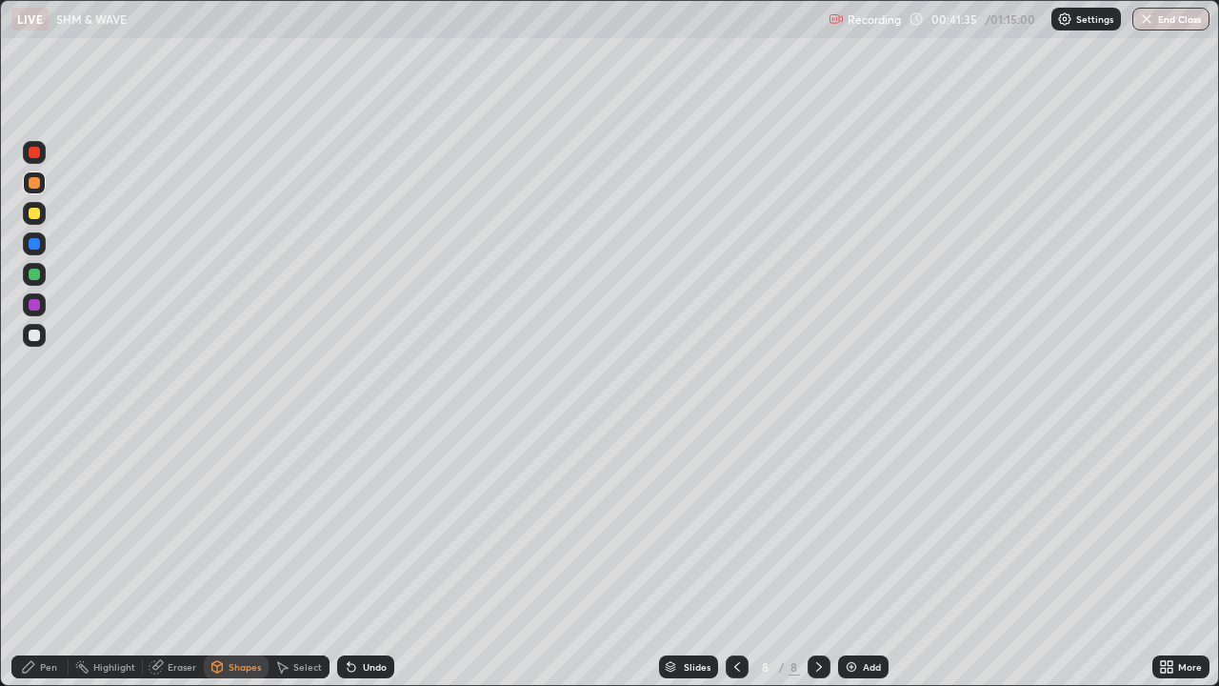
click at [241, 556] on div "Shapes" at bounding box center [245, 667] width 32 height 10
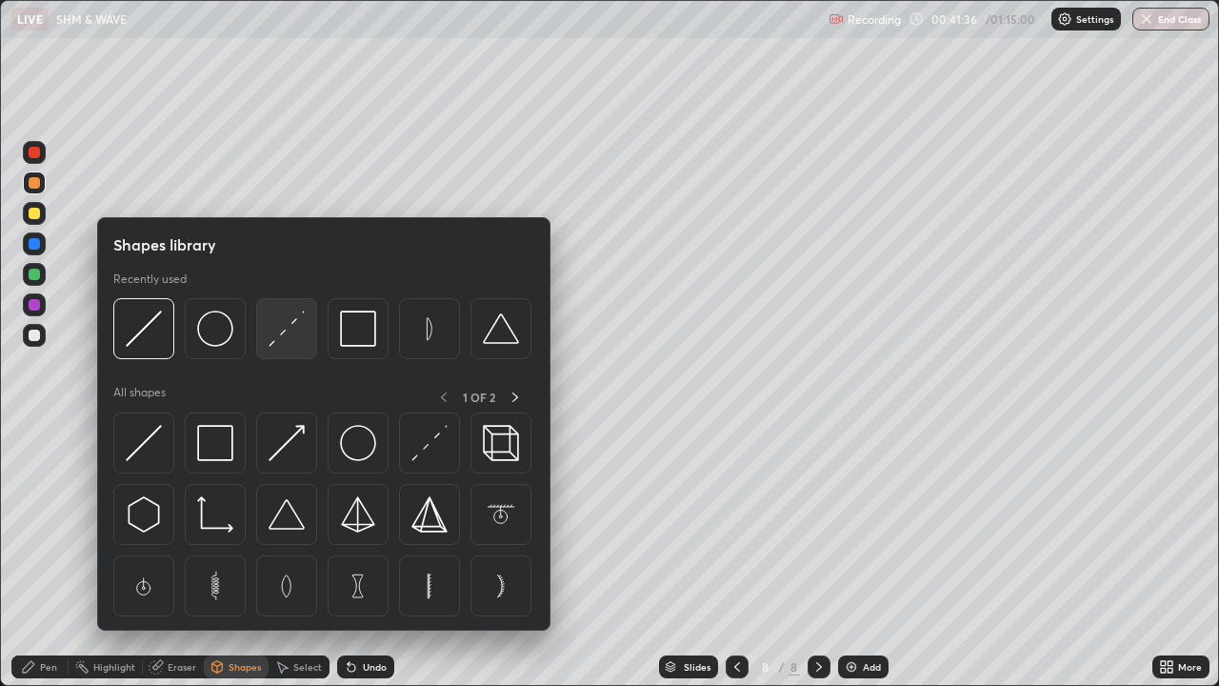
click at [277, 334] on img at bounding box center [287, 328] width 36 height 36
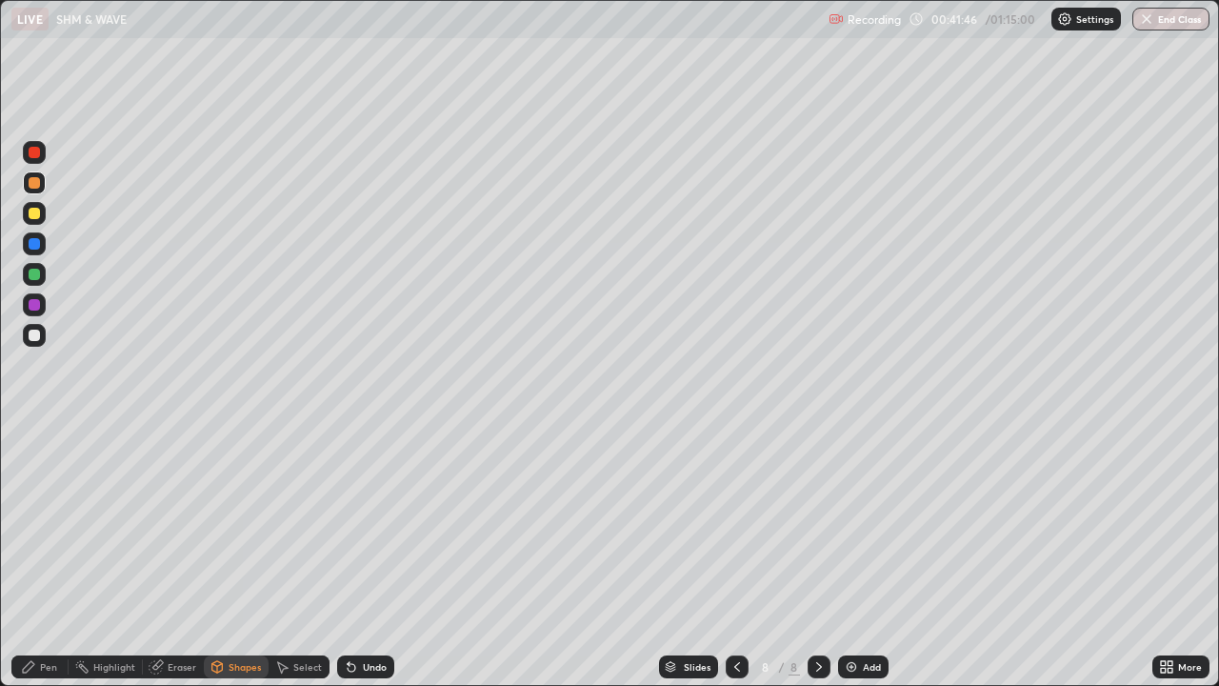
click at [240, 556] on div "Shapes" at bounding box center [245, 667] width 32 height 10
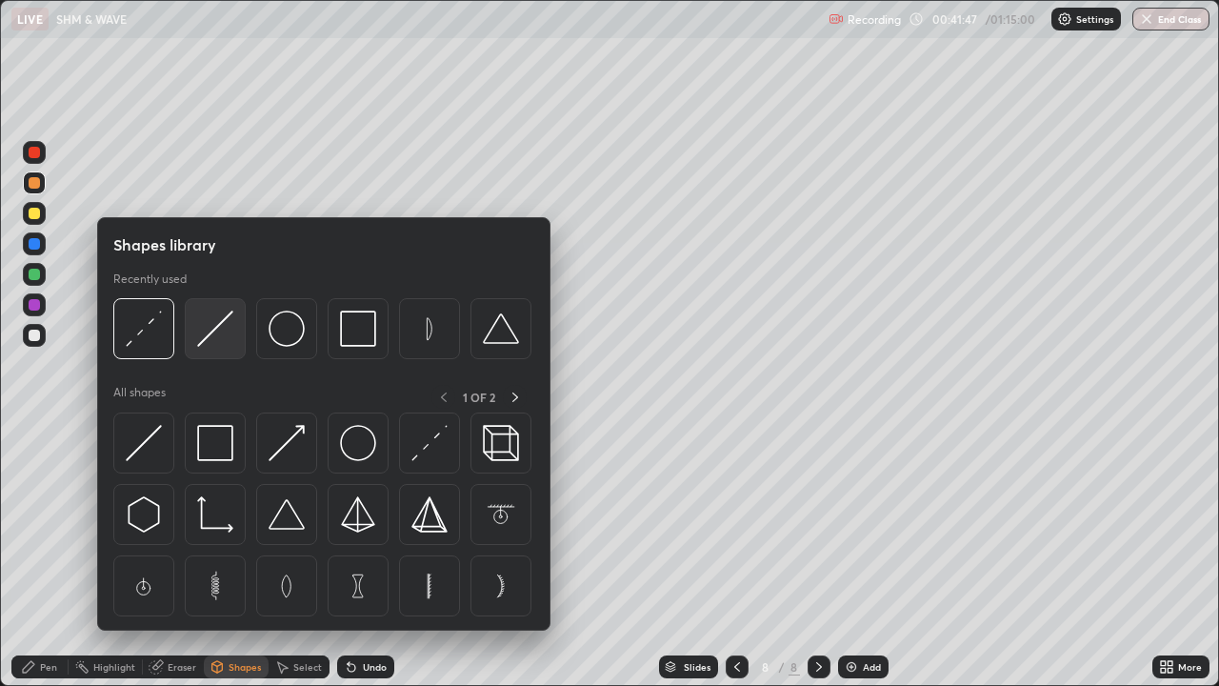
click at [220, 331] on img at bounding box center [215, 328] width 36 height 36
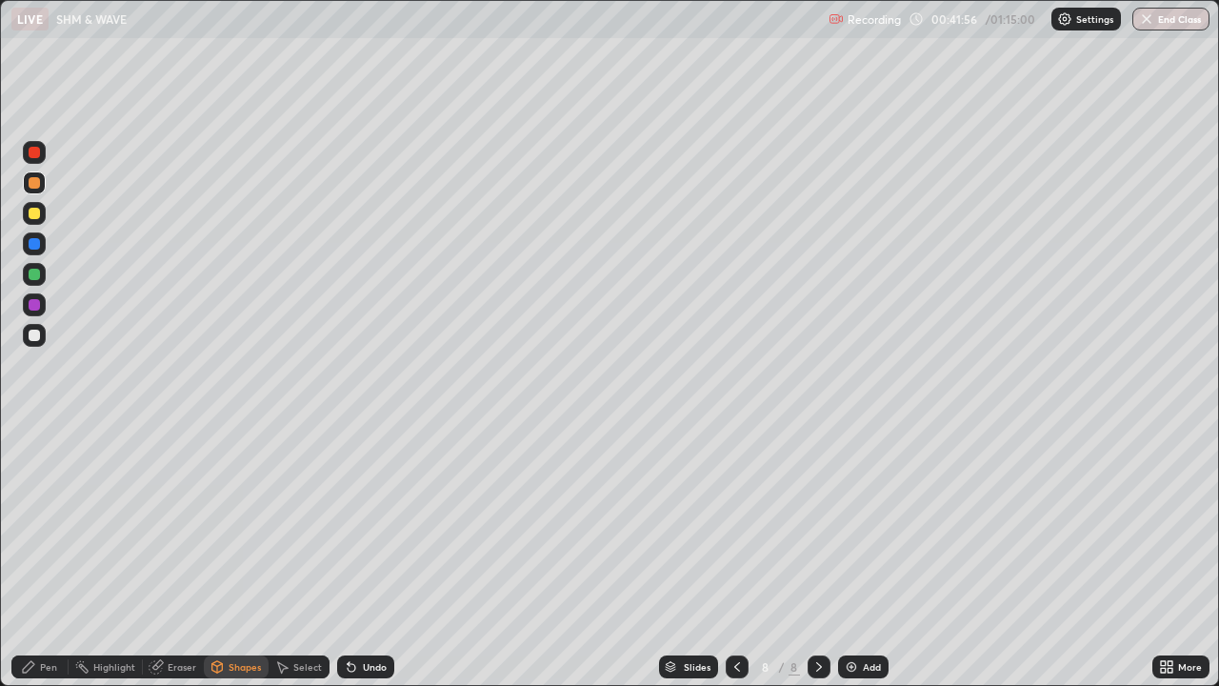
click at [39, 556] on div "Pen" at bounding box center [39, 666] width 57 height 23
click at [32, 336] on div at bounding box center [34, 335] width 11 height 11
click at [370, 556] on div "Undo" at bounding box center [375, 667] width 24 height 10
click at [444, 556] on div "Slides 8 / 8 Add" at bounding box center [773, 667] width 758 height 38
click at [447, 556] on div "Slides 8 / 8 Add" at bounding box center [773, 667] width 758 height 38
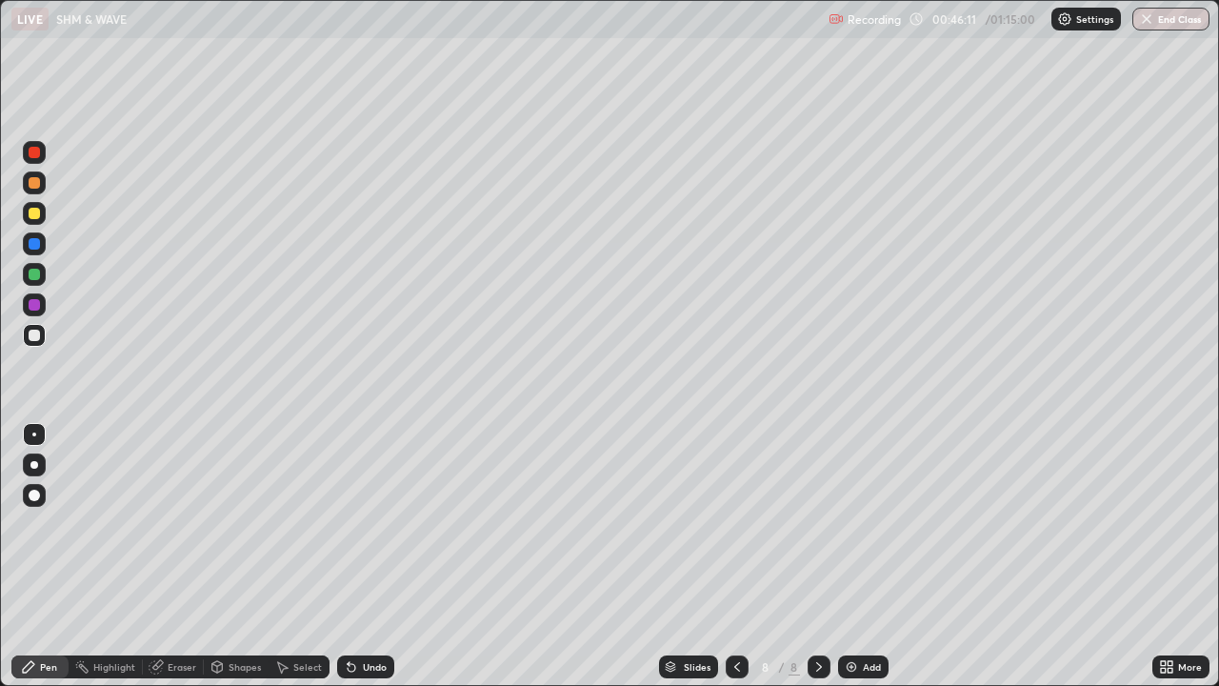
click at [34, 152] on div at bounding box center [34, 152] width 11 height 11
click at [358, 556] on div "Undo" at bounding box center [365, 666] width 57 height 23
click at [362, 556] on div "Undo" at bounding box center [365, 666] width 57 height 23
click at [369, 556] on div "Undo" at bounding box center [375, 667] width 24 height 10
click at [35, 275] on div at bounding box center [34, 274] width 11 height 11
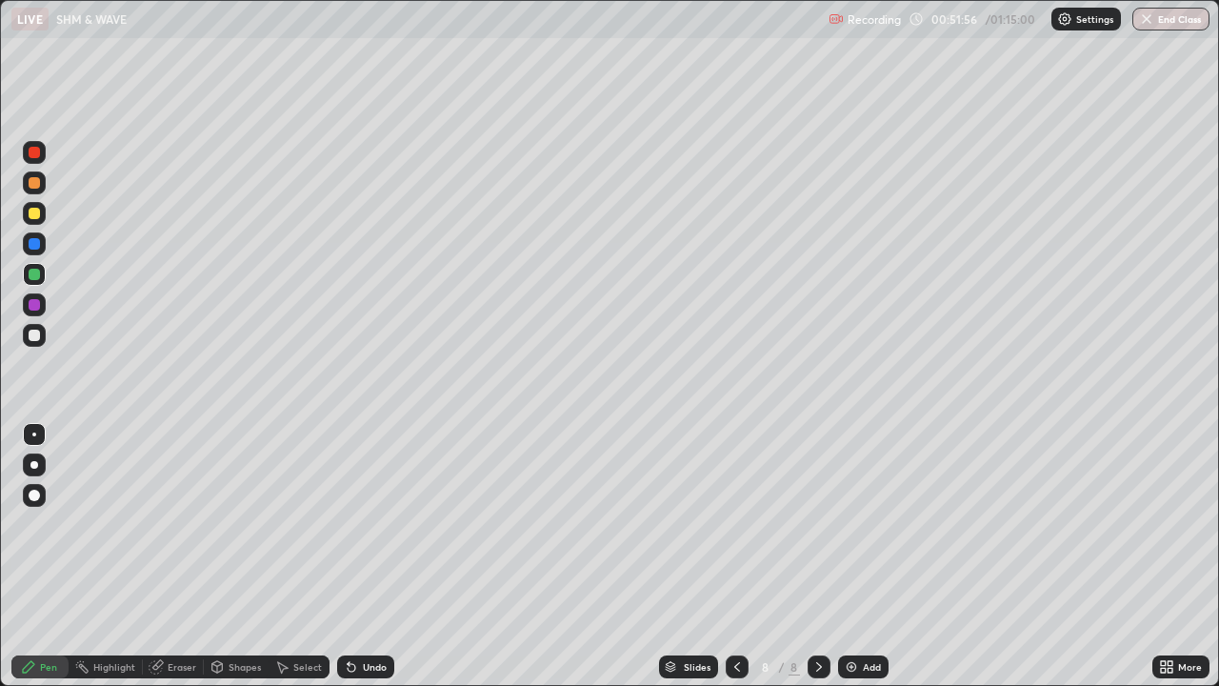
click at [35, 216] on div at bounding box center [34, 213] width 11 height 11
click at [181, 556] on div "Eraser" at bounding box center [182, 667] width 29 height 10
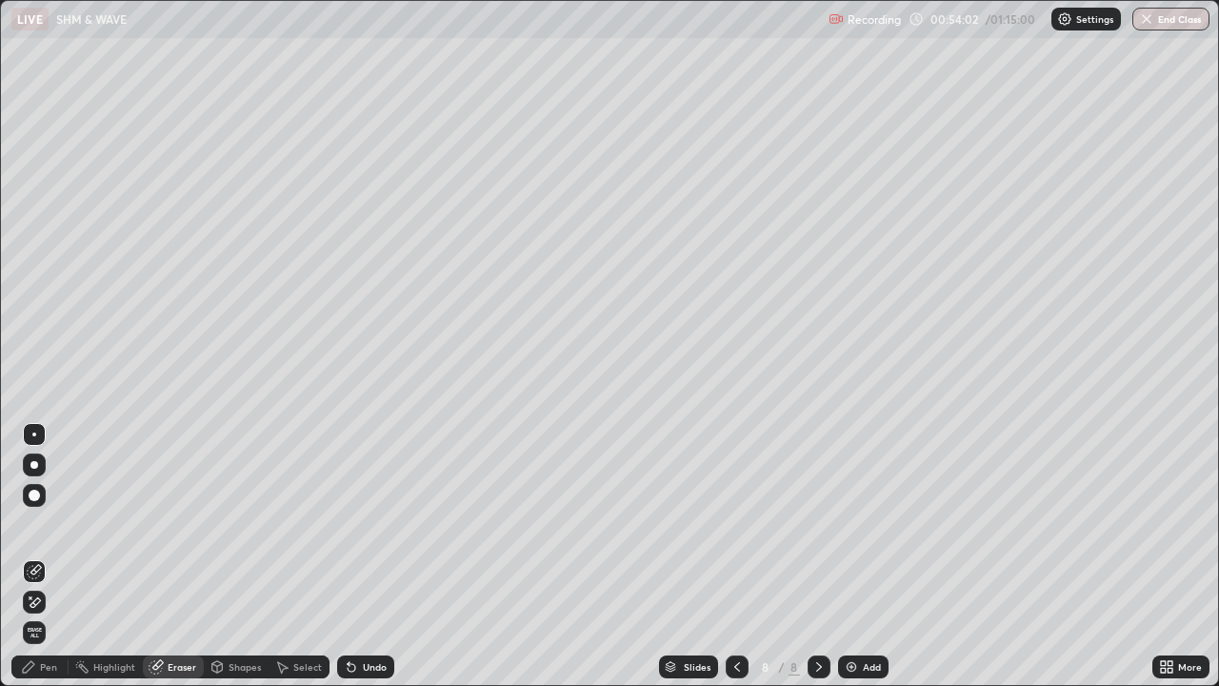
click at [44, 556] on div "Pen" at bounding box center [48, 667] width 17 height 10
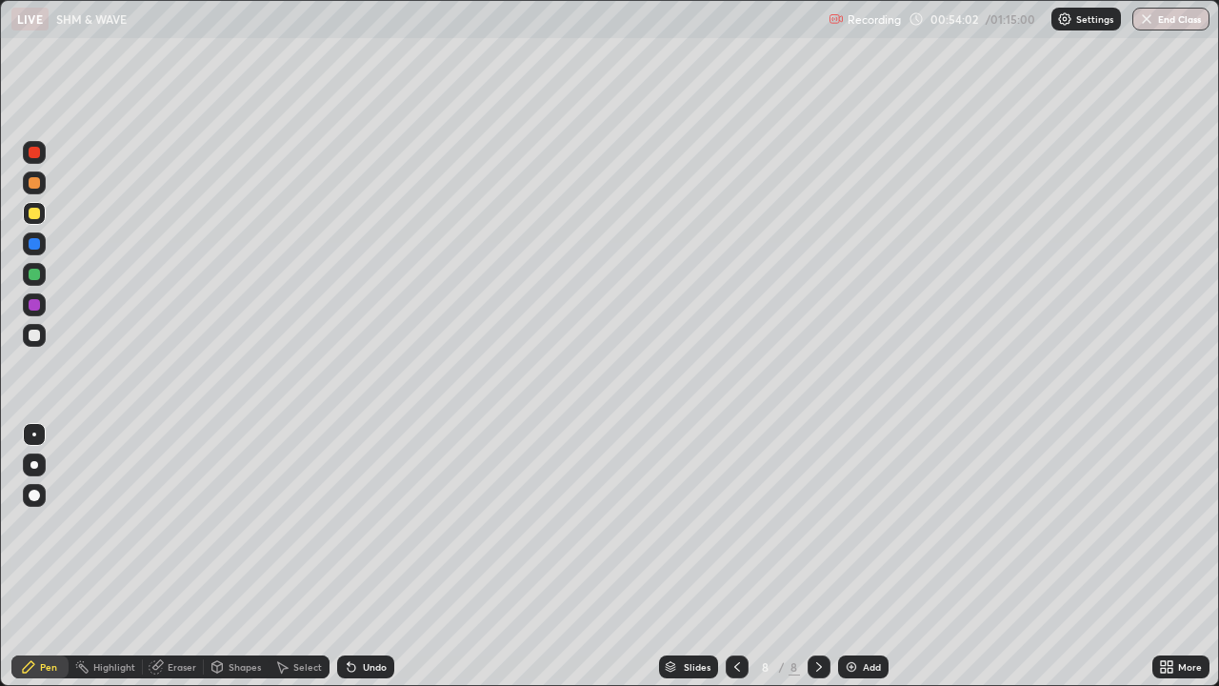
click at [34, 303] on div at bounding box center [34, 304] width 11 height 11
click at [365, 556] on div "Undo" at bounding box center [375, 667] width 24 height 10
click at [863, 556] on div "Add" at bounding box center [872, 667] width 18 height 10
click at [249, 556] on div "Shapes" at bounding box center [245, 667] width 32 height 10
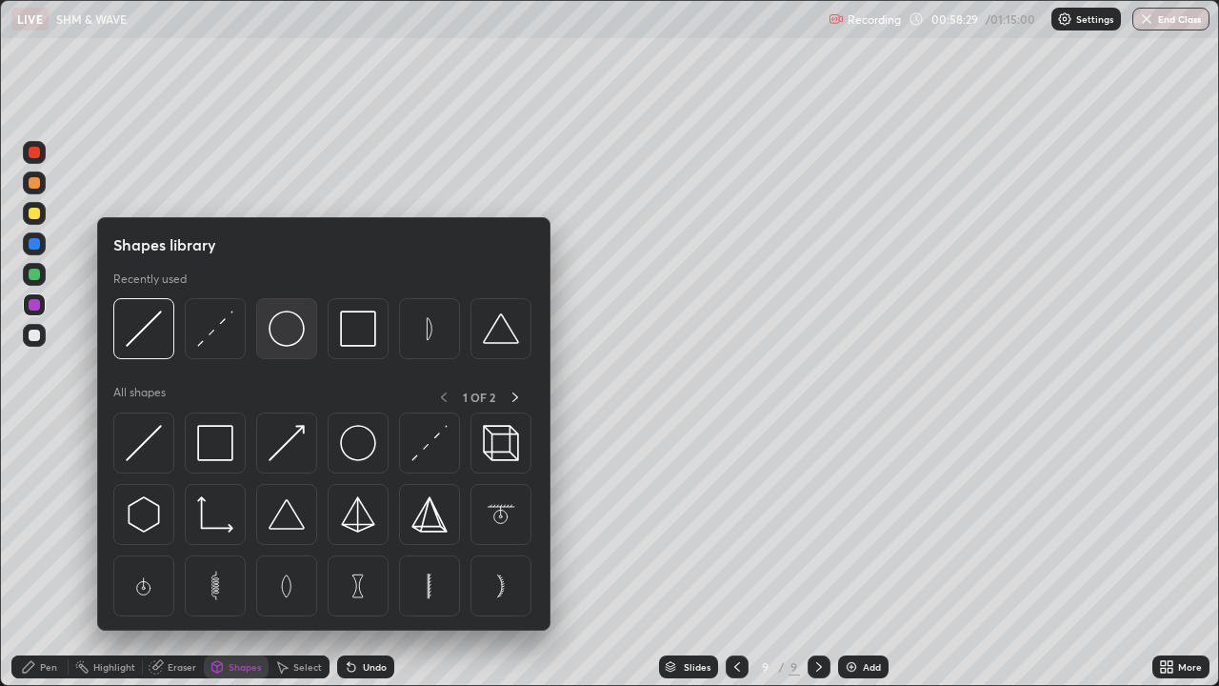
click at [281, 340] on img at bounding box center [287, 328] width 36 height 36
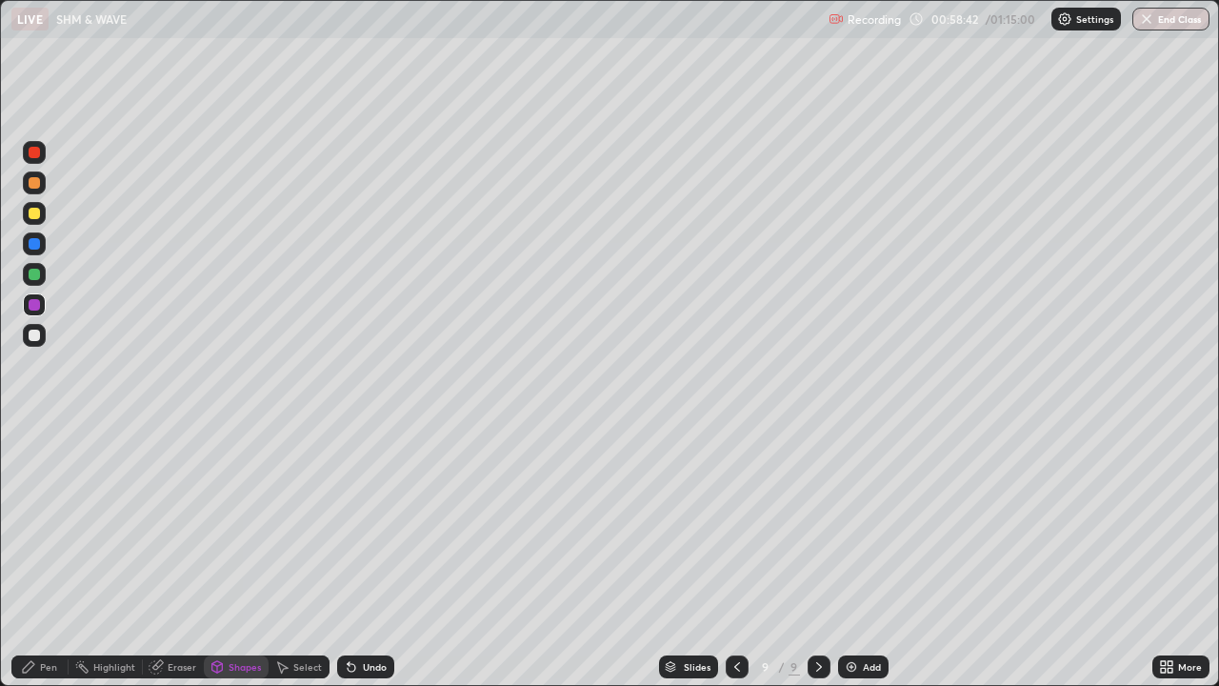
click at [239, 556] on div "Shapes" at bounding box center [245, 667] width 32 height 10
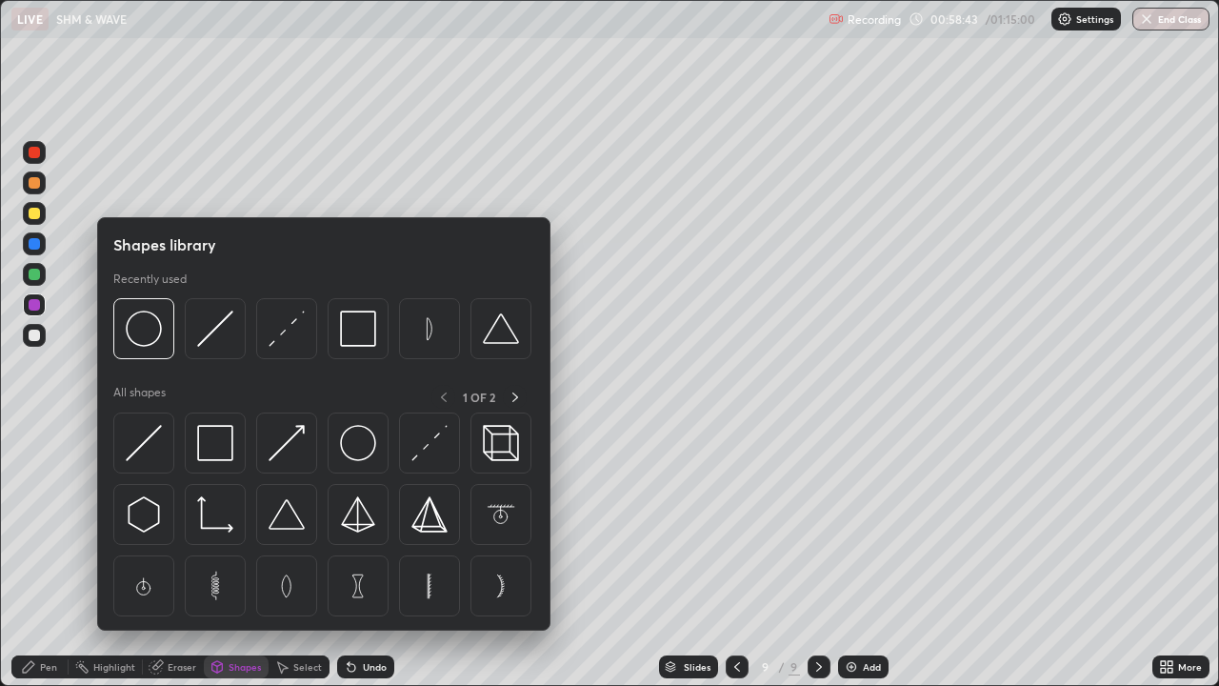
click at [358, 556] on div "Undo" at bounding box center [365, 666] width 57 height 23
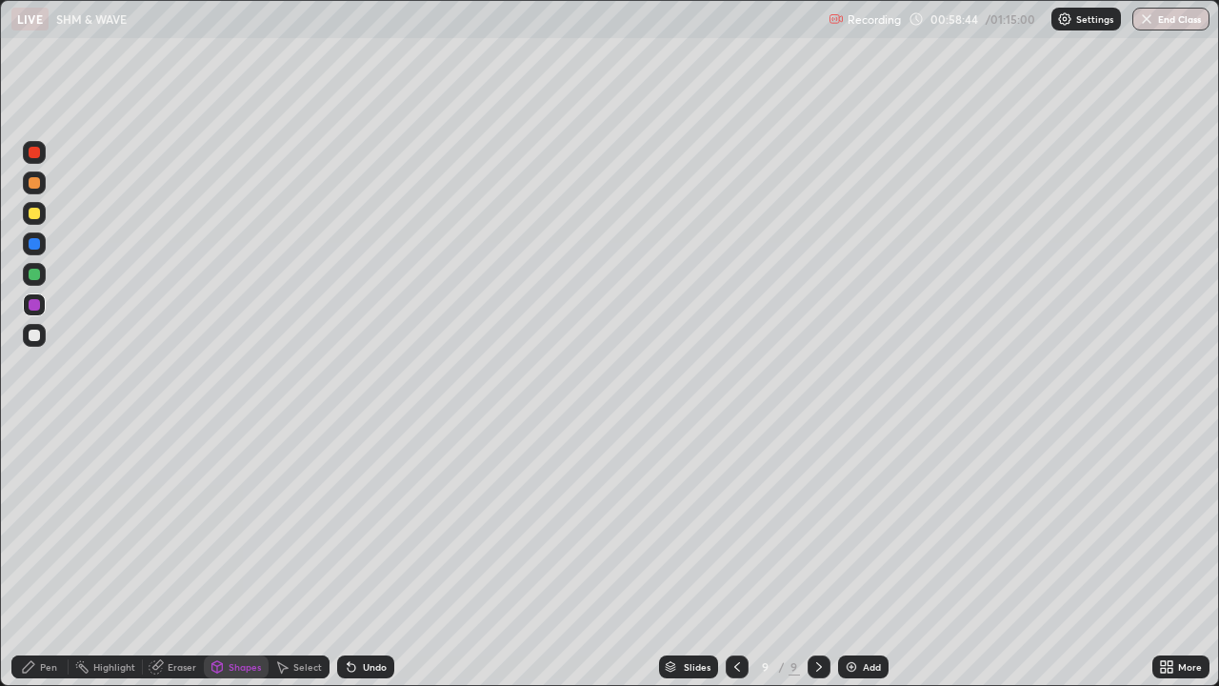
click at [246, 556] on div "Shapes" at bounding box center [245, 667] width 32 height 10
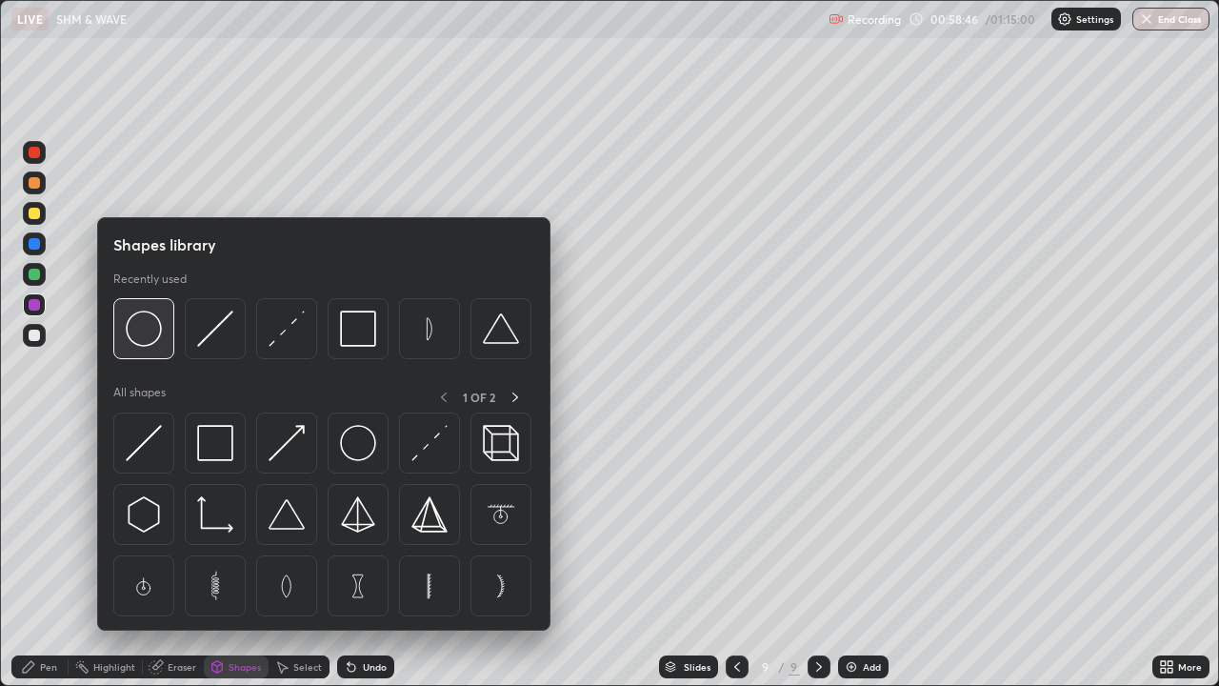
click at [154, 339] on img at bounding box center [144, 328] width 36 height 36
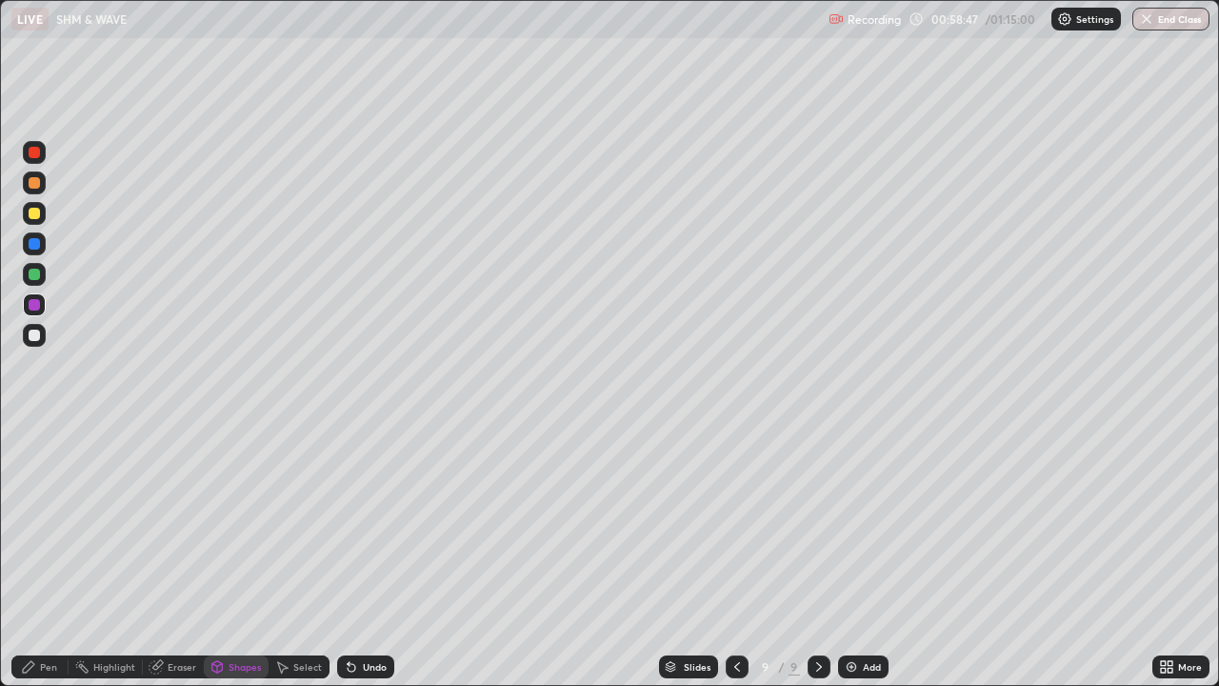
click at [36, 185] on div at bounding box center [34, 182] width 11 height 11
click at [254, 556] on div "Shapes" at bounding box center [245, 667] width 32 height 10
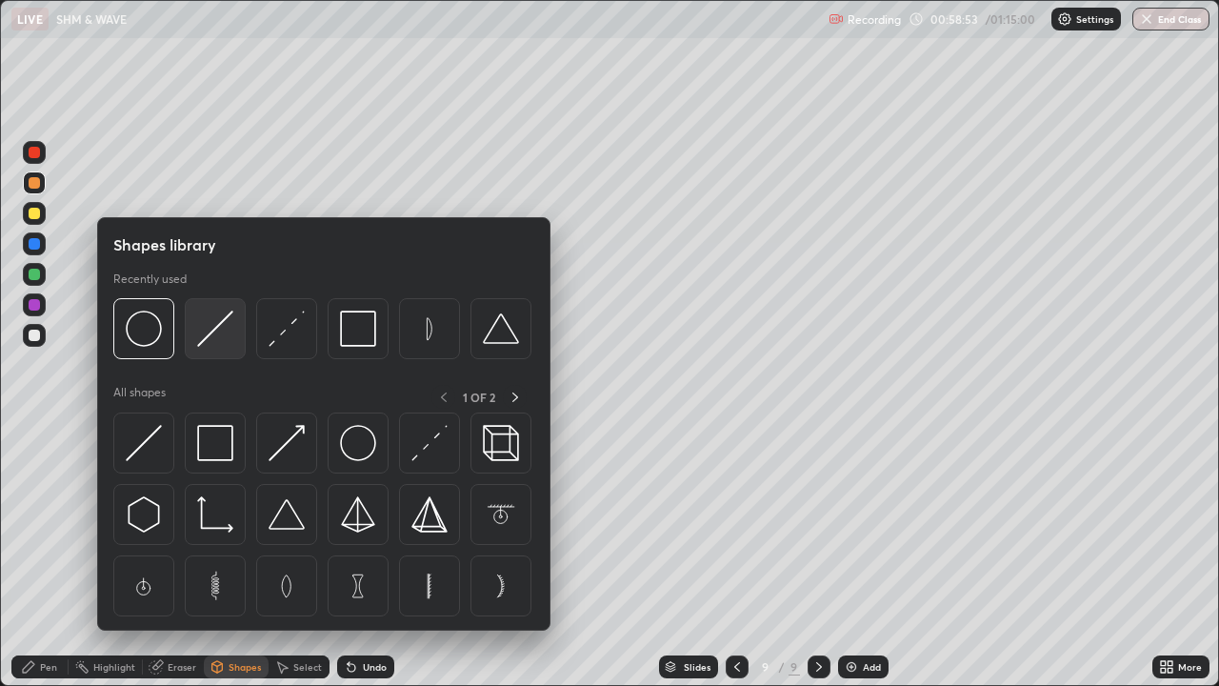
click at [218, 335] on img at bounding box center [215, 328] width 36 height 36
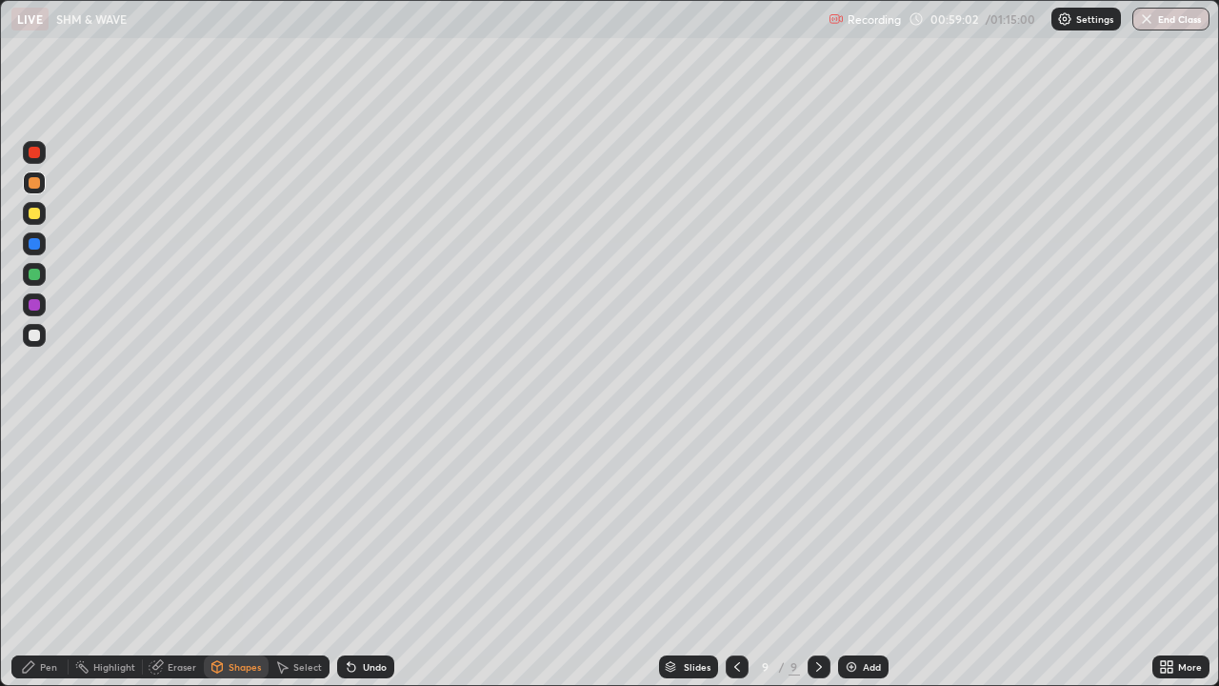
click at [234, 556] on div "Shapes" at bounding box center [245, 667] width 32 height 10
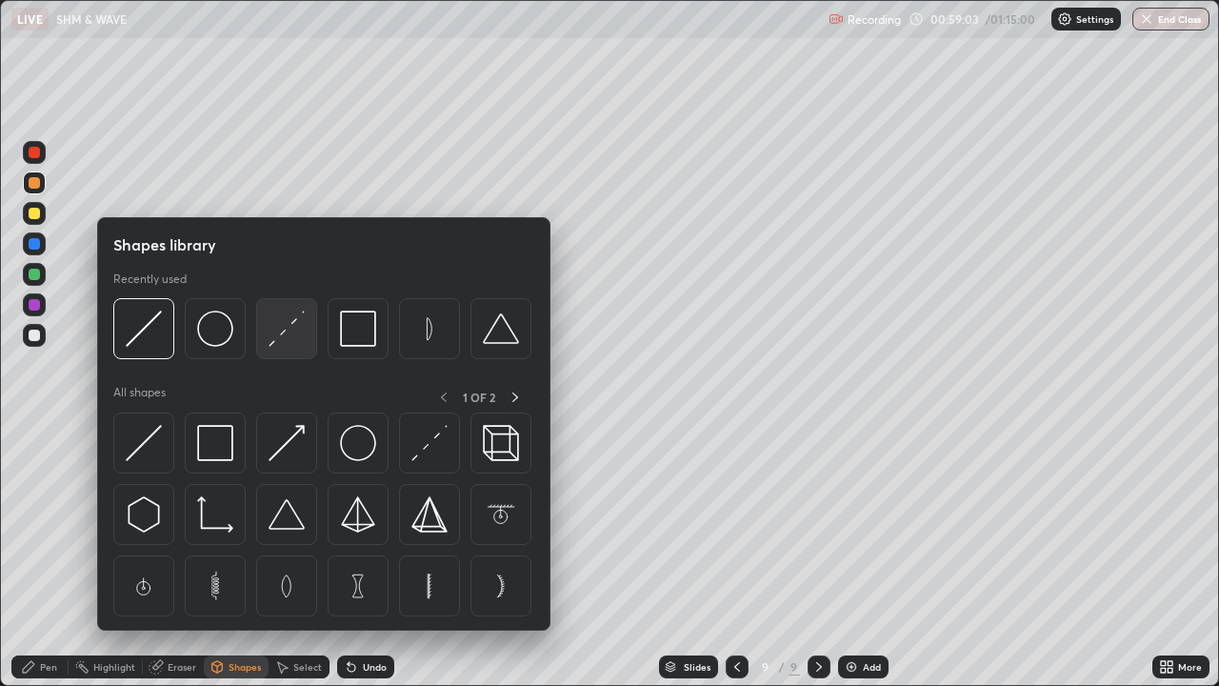
click at [285, 334] on img at bounding box center [287, 328] width 36 height 36
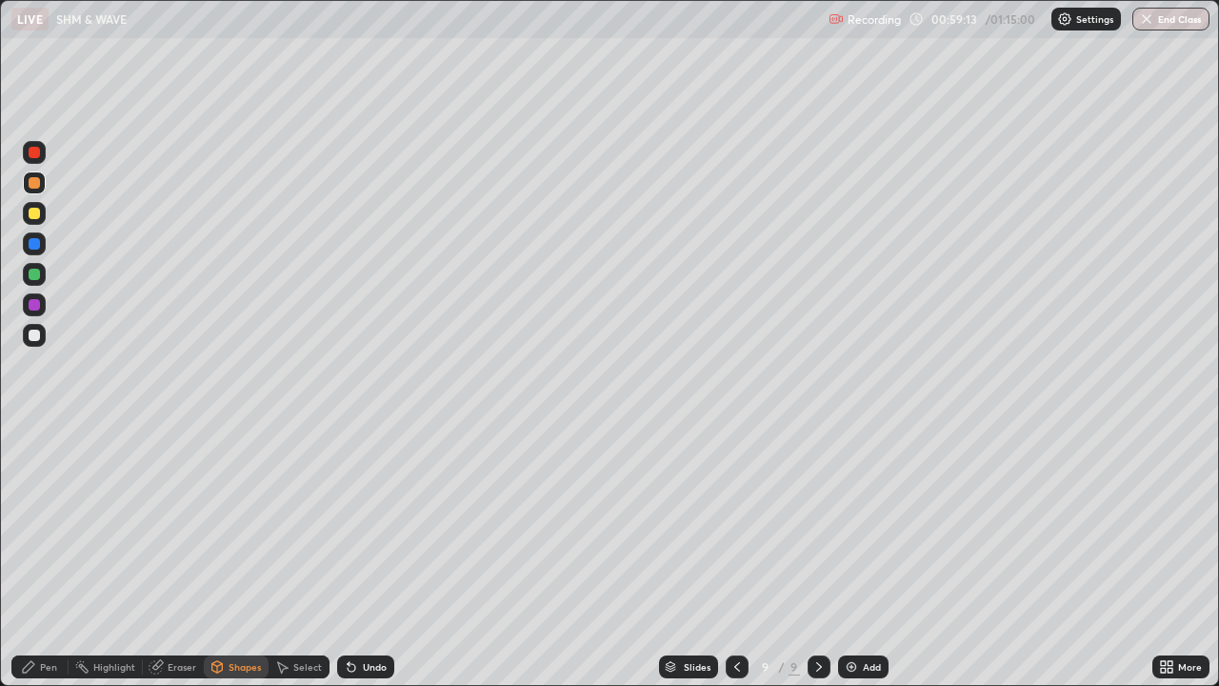
click at [229, 556] on div "Shapes" at bounding box center [245, 667] width 32 height 10
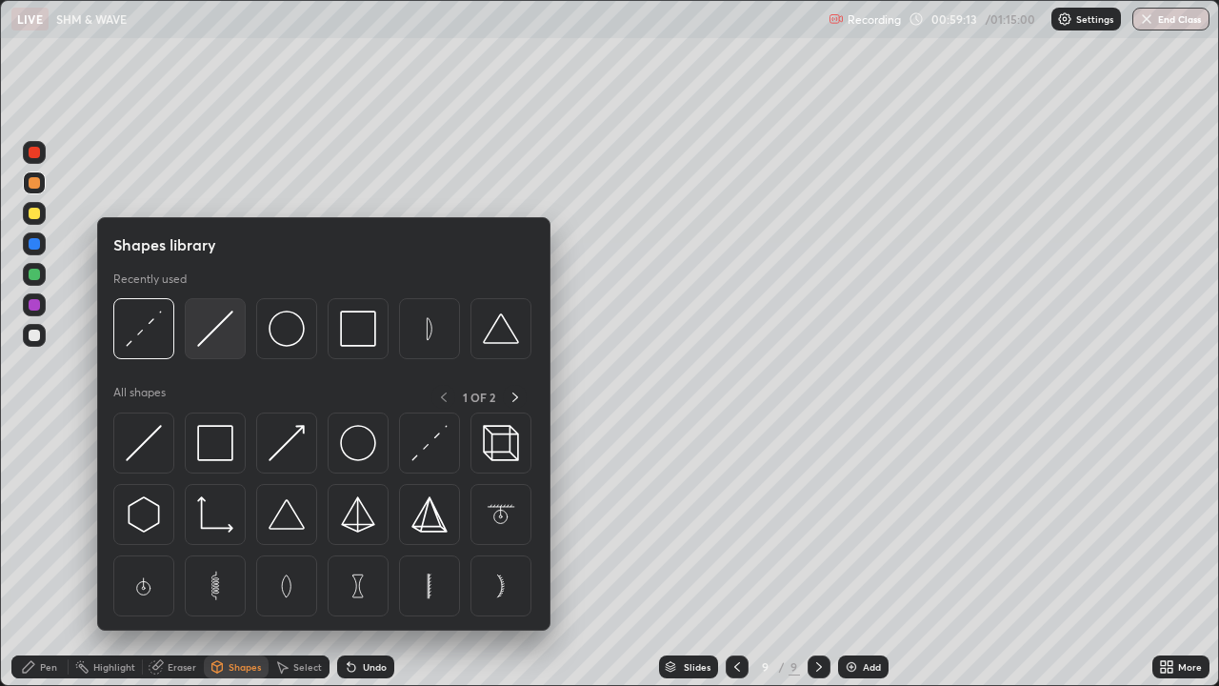
click at [214, 327] on img at bounding box center [215, 328] width 36 height 36
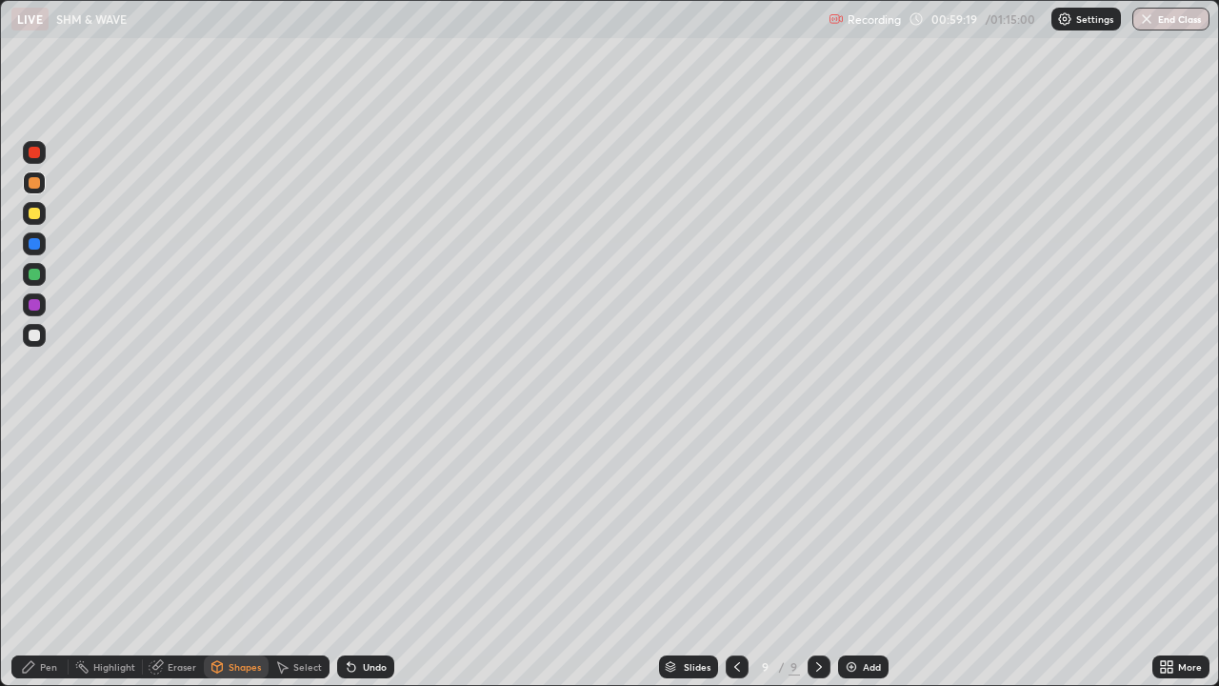
click at [51, 556] on div "Pen" at bounding box center [48, 667] width 17 height 10
click at [36, 210] on div at bounding box center [34, 213] width 11 height 11
click at [39, 277] on div at bounding box center [34, 274] width 11 height 11
click at [370, 556] on div "Undo" at bounding box center [375, 667] width 24 height 10
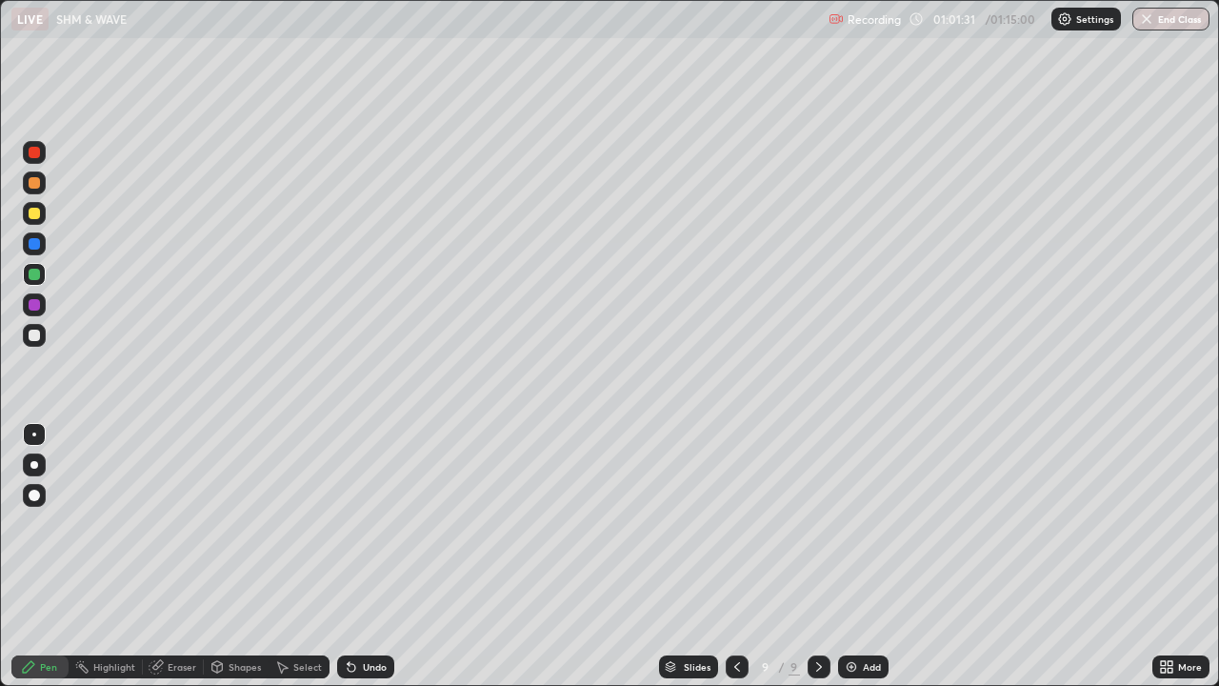
click at [35, 150] on div at bounding box center [34, 152] width 11 height 11
click at [363, 556] on div "Undo" at bounding box center [375, 667] width 24 height 10
click at [355, 556] on icon at bounding box center [351, 666] width 15 height 15
click at [357, 556] on div "Undo" at bounding box center [365, 666] width 57 height 23
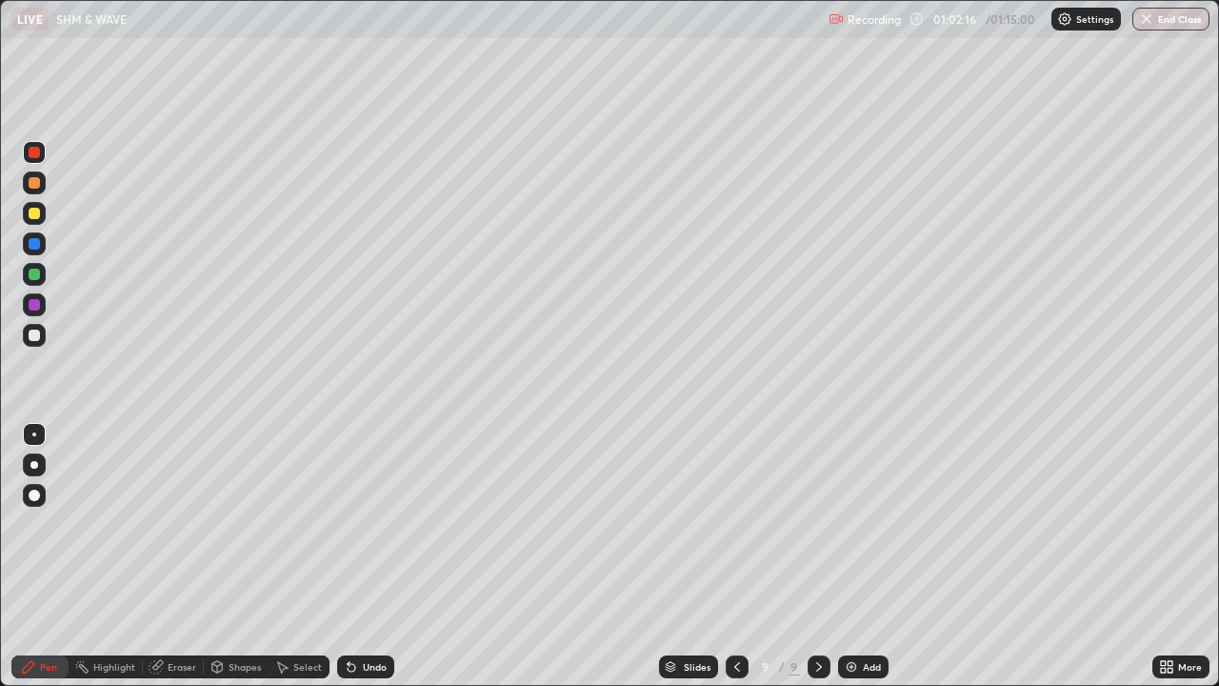
click at [354, 556] on icon at bounding box center [351, 666] width 15 height 15
click at [34, 332] on div at bounding box center [34, 335] width 11 height 11
click at [38, 306] on div at bounding box center [34, 304] width 11 height 11
click at [858, 556] on div "Add" at bounding box center [863, 666] width 50 height 23
click at [233, 556] on div "Shapes" at bounding box center [245, 667] width 32 height 10
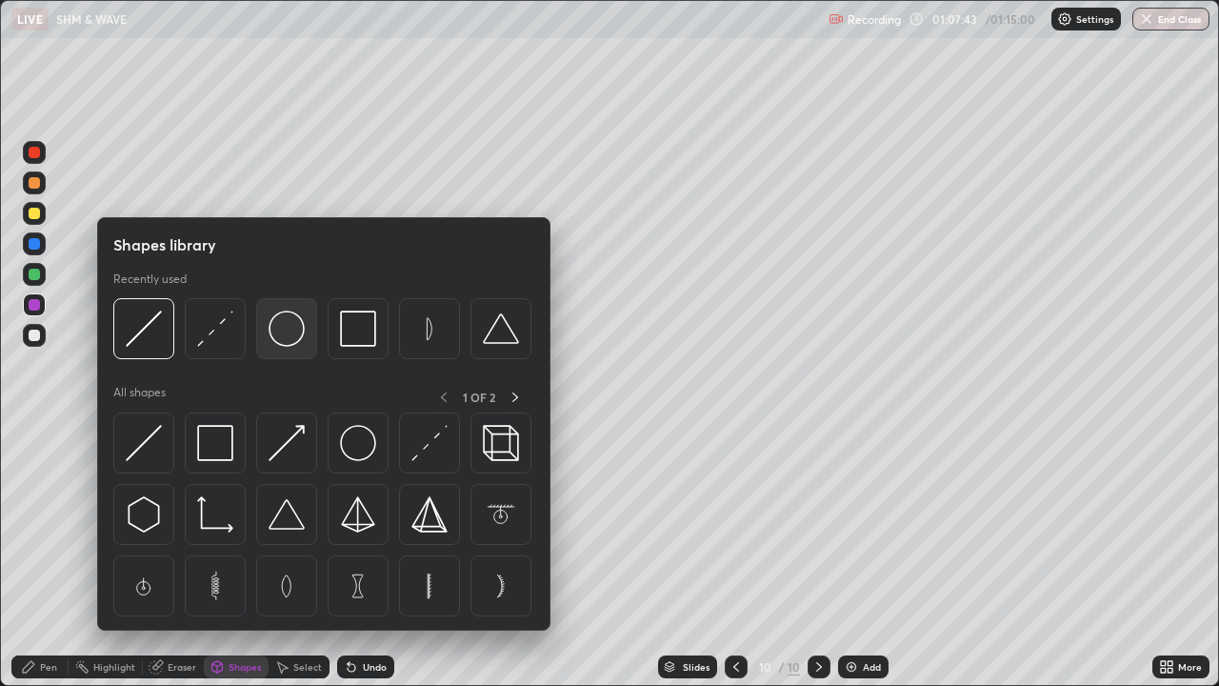
click at [291, 340] on img at bounding box center [287, 328] width 36 height 36
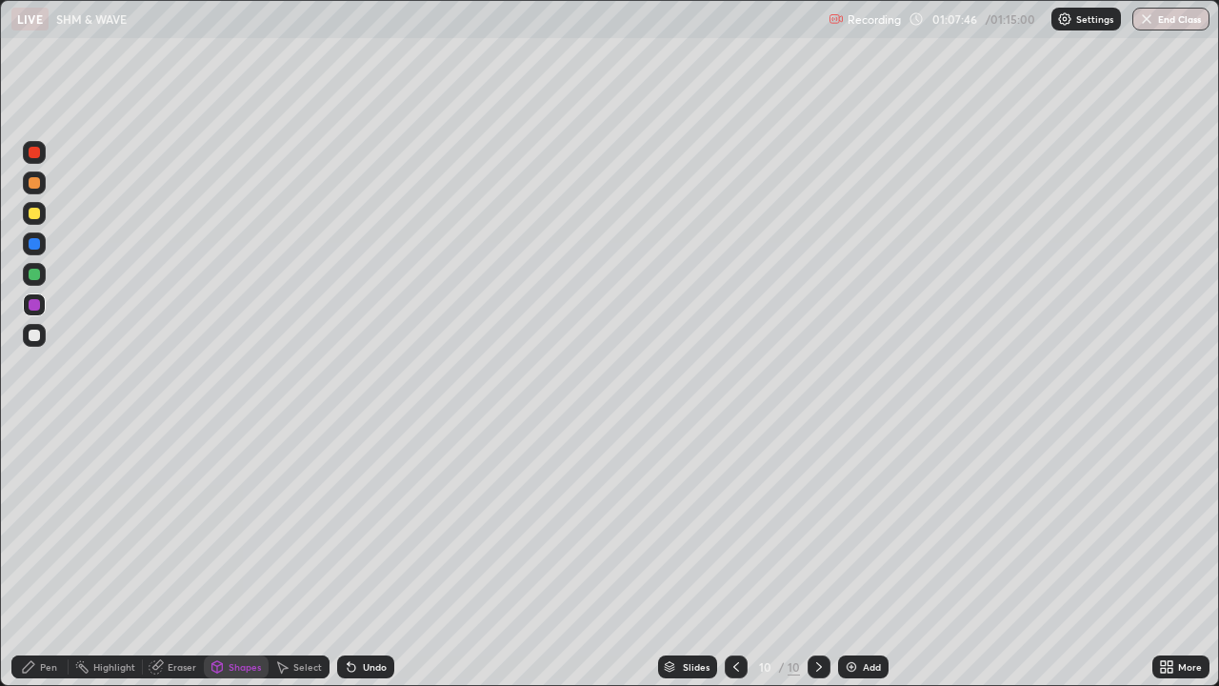
click at [366, 556] on div "Undo" at bounding box center [375, 667] width 24 height 10
click at [27, 175] on div at bounding box center [34, 182] width 23 height 23
click at [248, 556] on div "Shapes" at bounding box center [245, 667] width 32 height 10
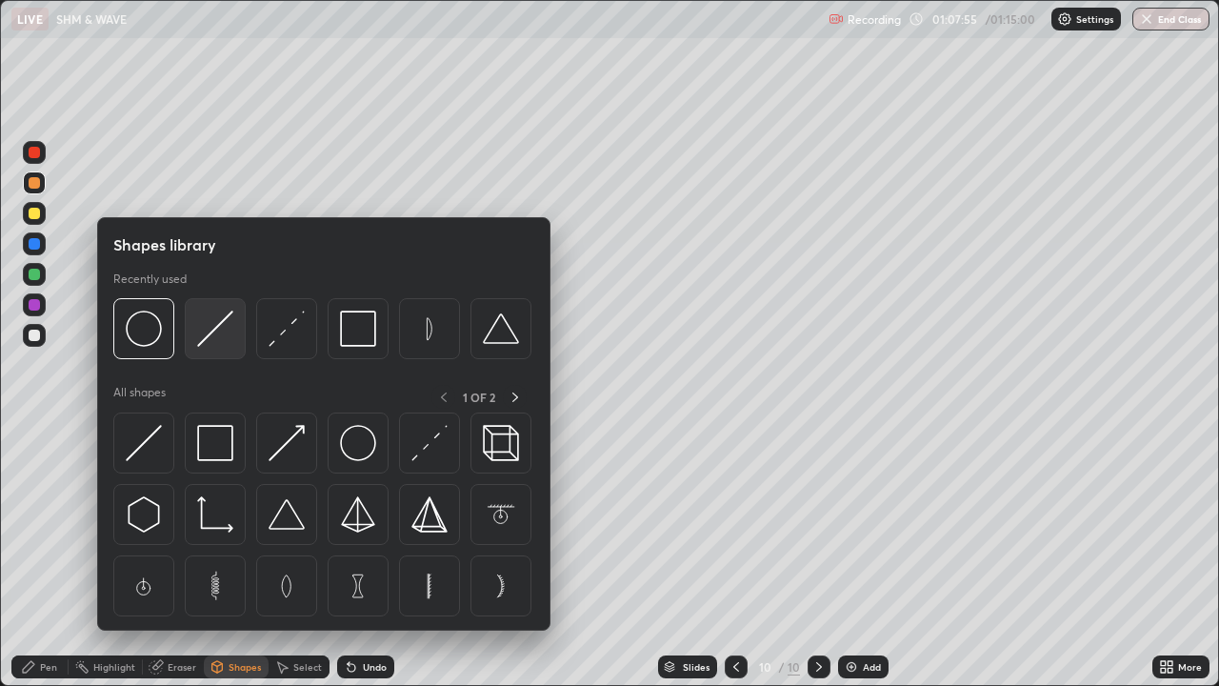
click at [224, 335] on img at bounding box center [215, 328] width 36 height 36
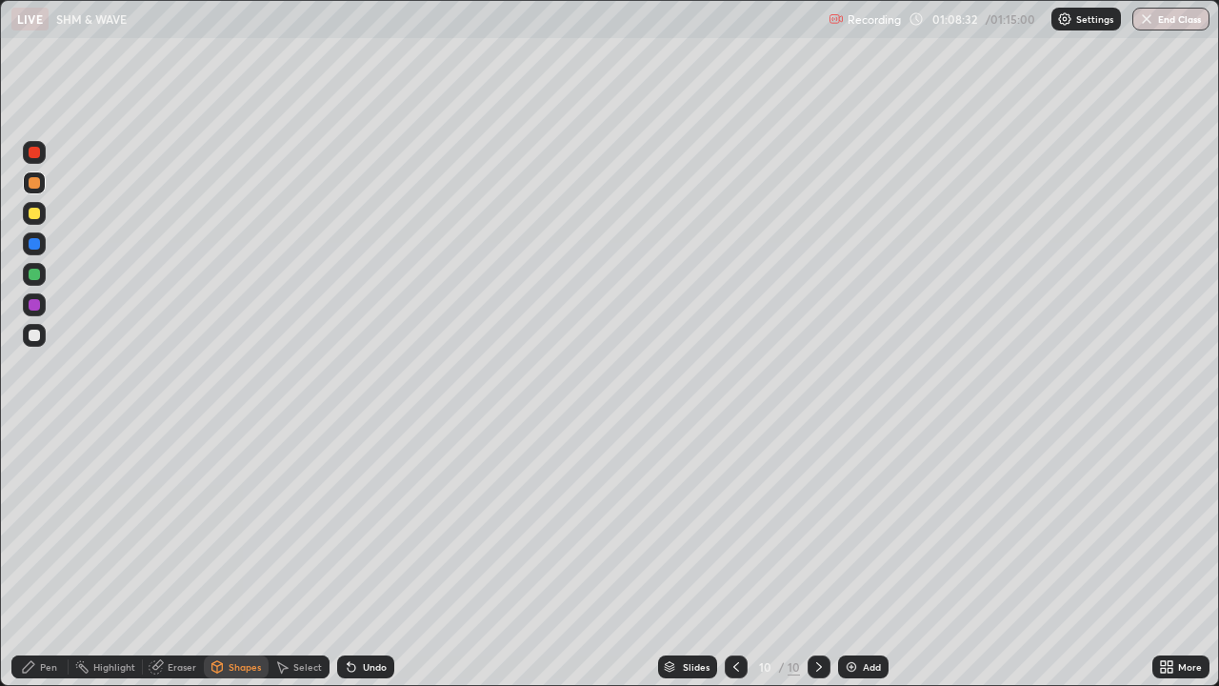
click at [232, 556] on div "Shapes" at bounding box center [245, 667] width 32 height 10
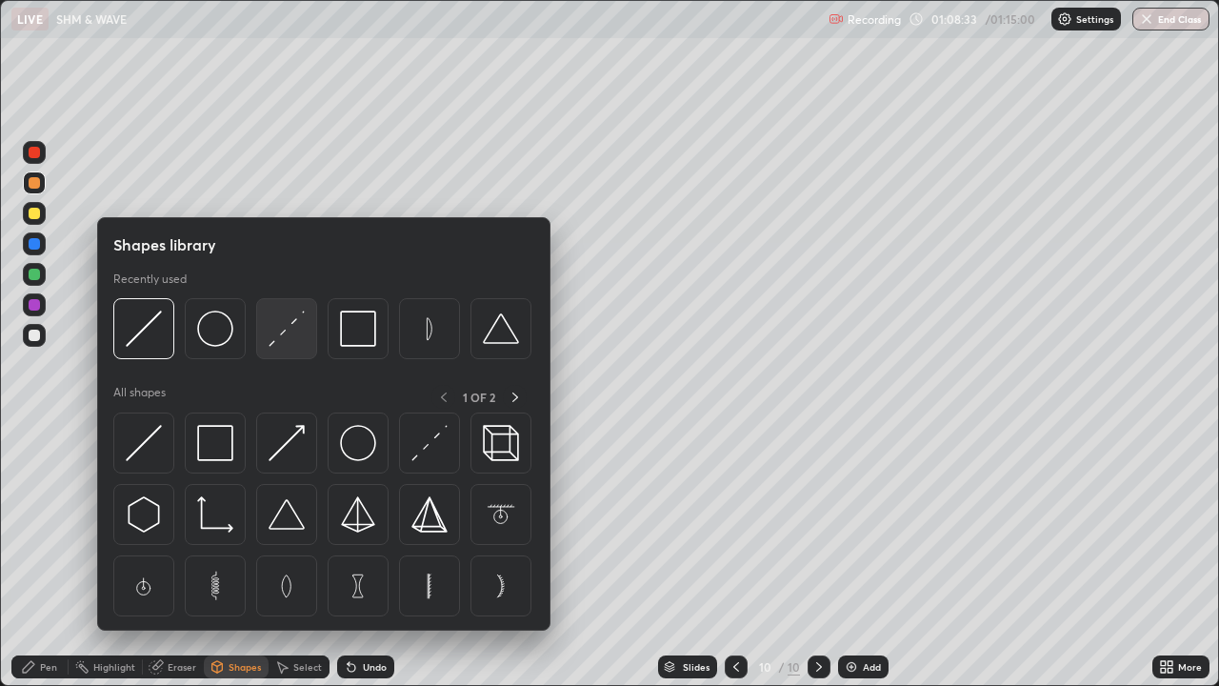
click at [288, 332] on img at bounding box center [287, 328] width 36 height 36
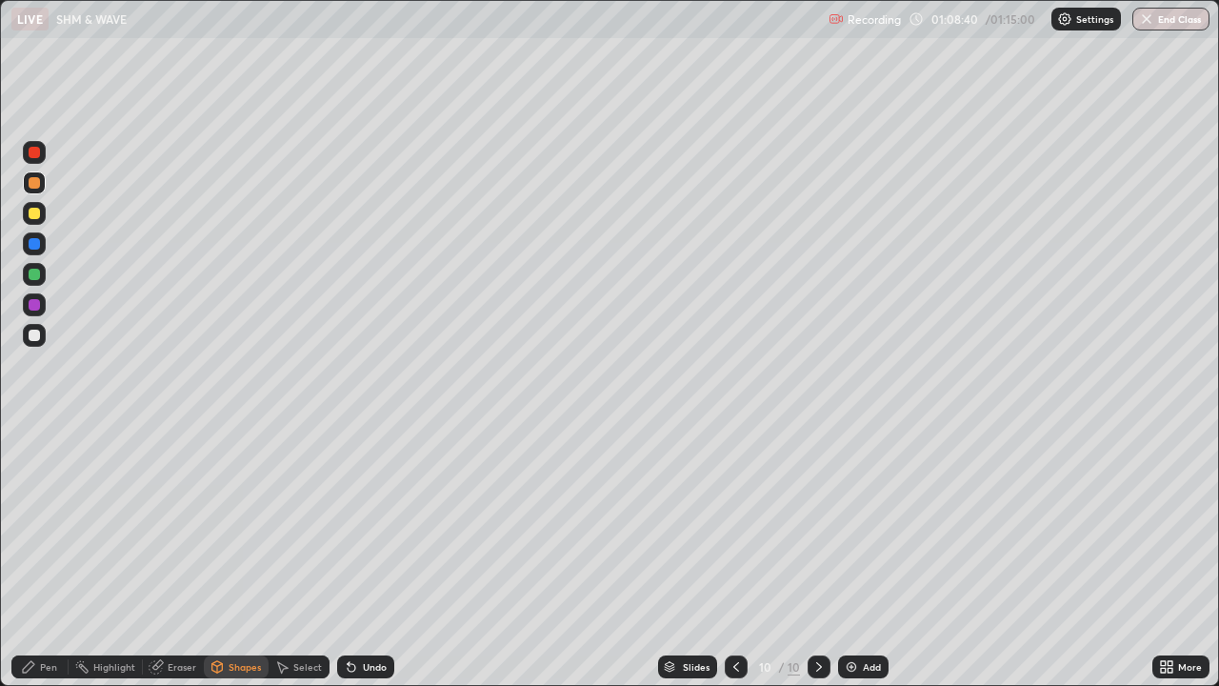
click at [216, 556] on icon at bounding box center [217, 665] width 10 height 3
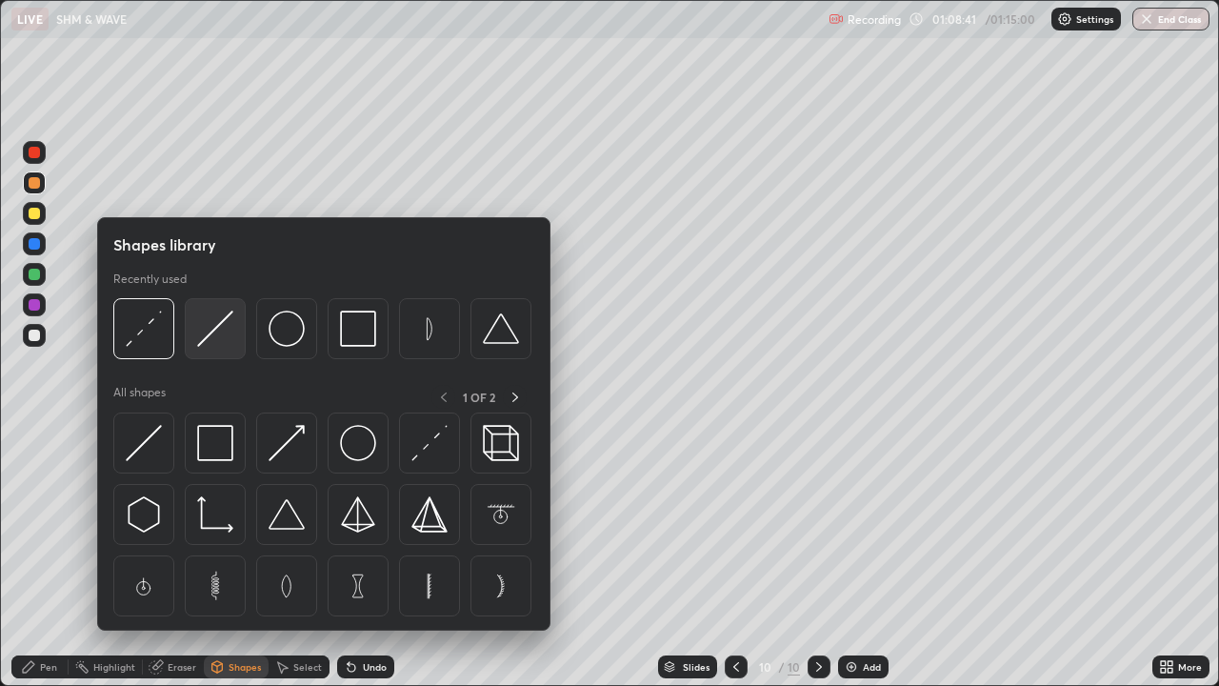
click at [206, 334] on img at bounding box center [215, 328] width 36 height 36
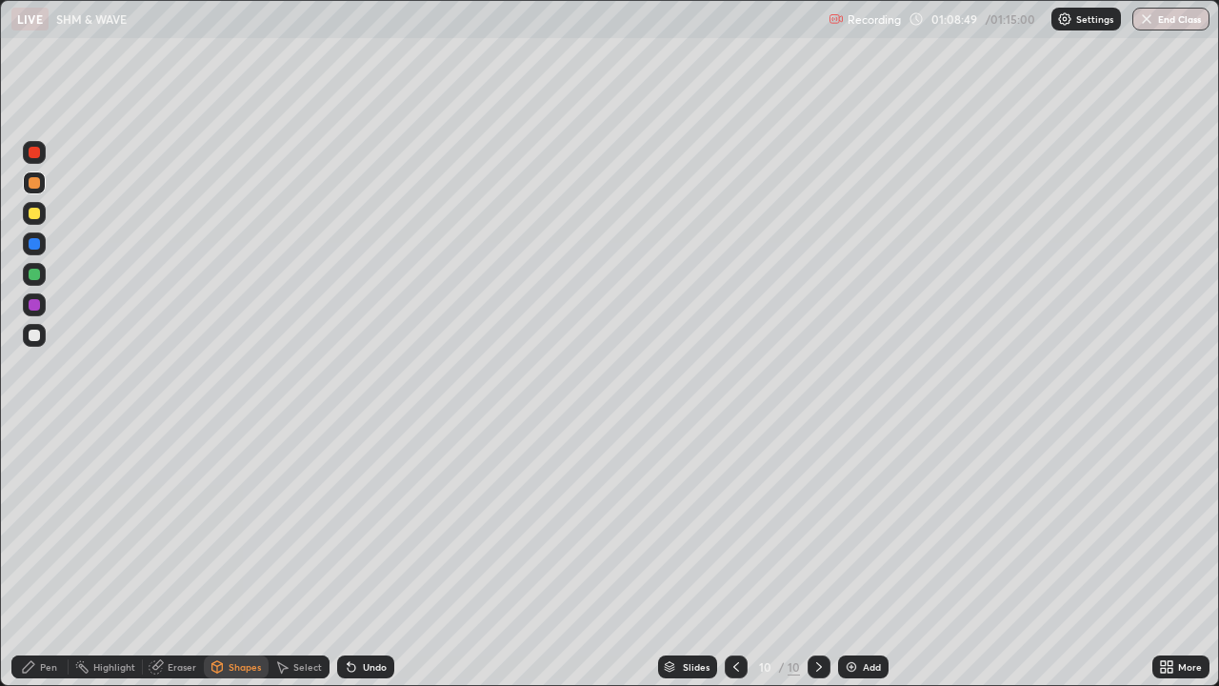
click at [250, 556] on div "Shapes" at bounding box center [245, 667] width 32 height 10
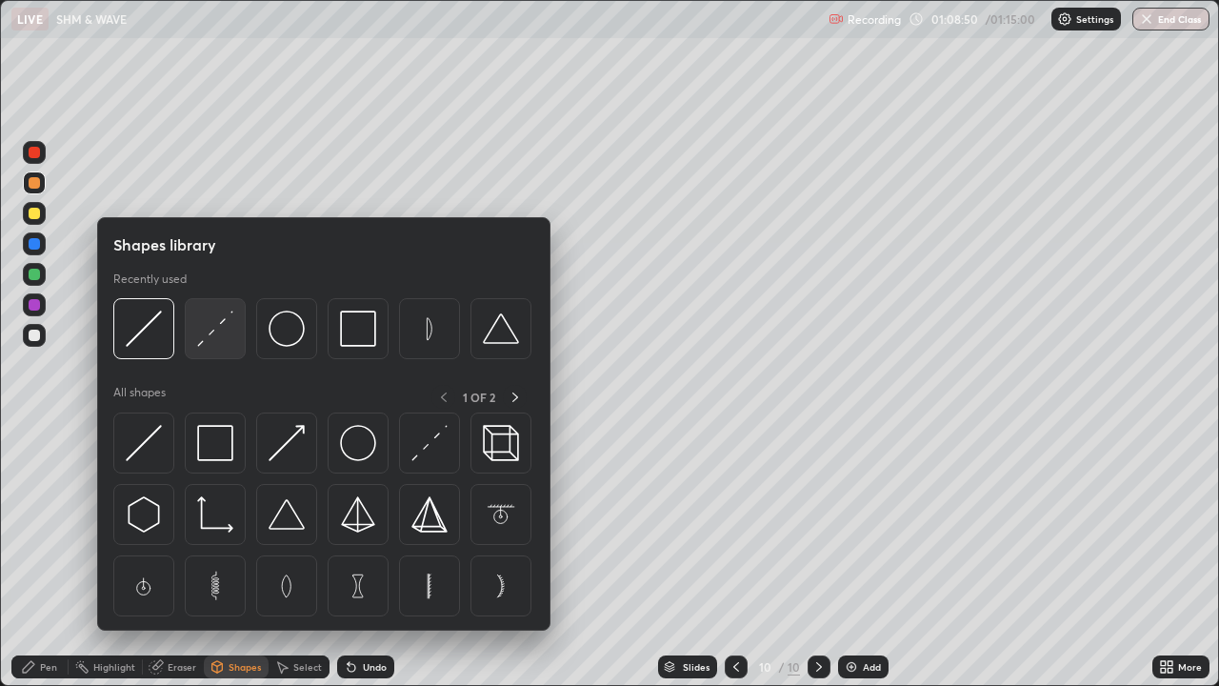
click at [218, 341] on img at bounding box center [215, 328] width 36 height 36
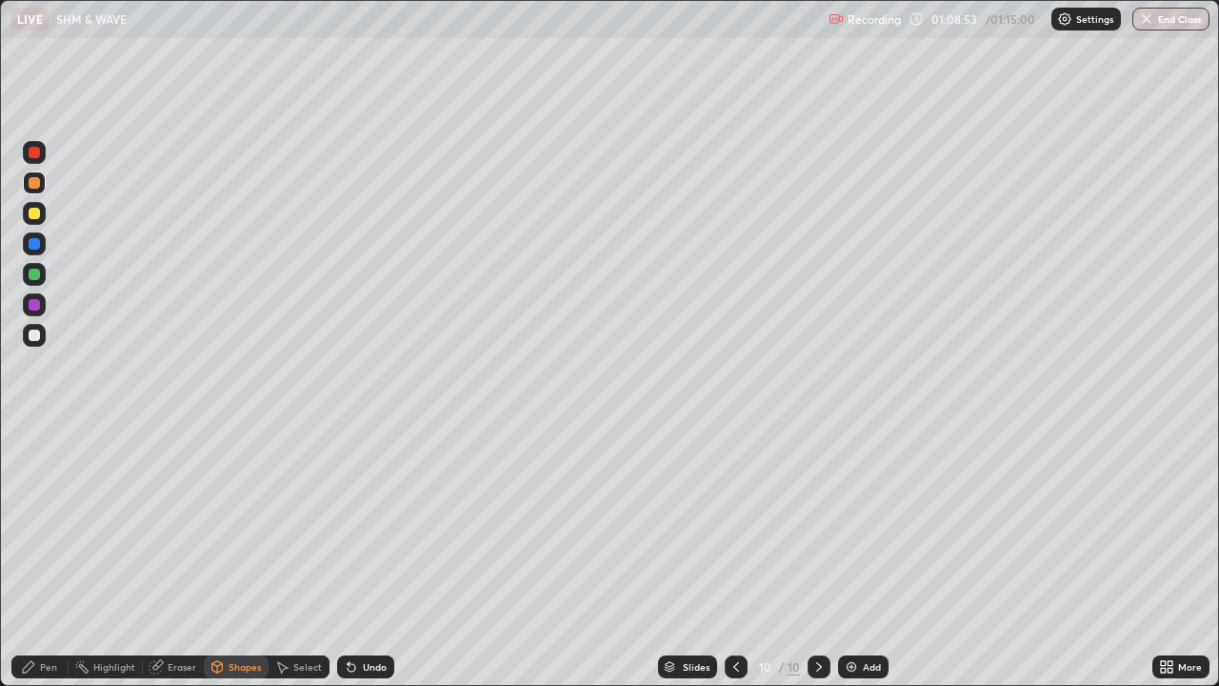
click at [43, 556] on div "Pen" at bounding box center [48, 667] width 17 height 10
click at [37, 275] on div at bounding box center [34, 274] width 11 height 11
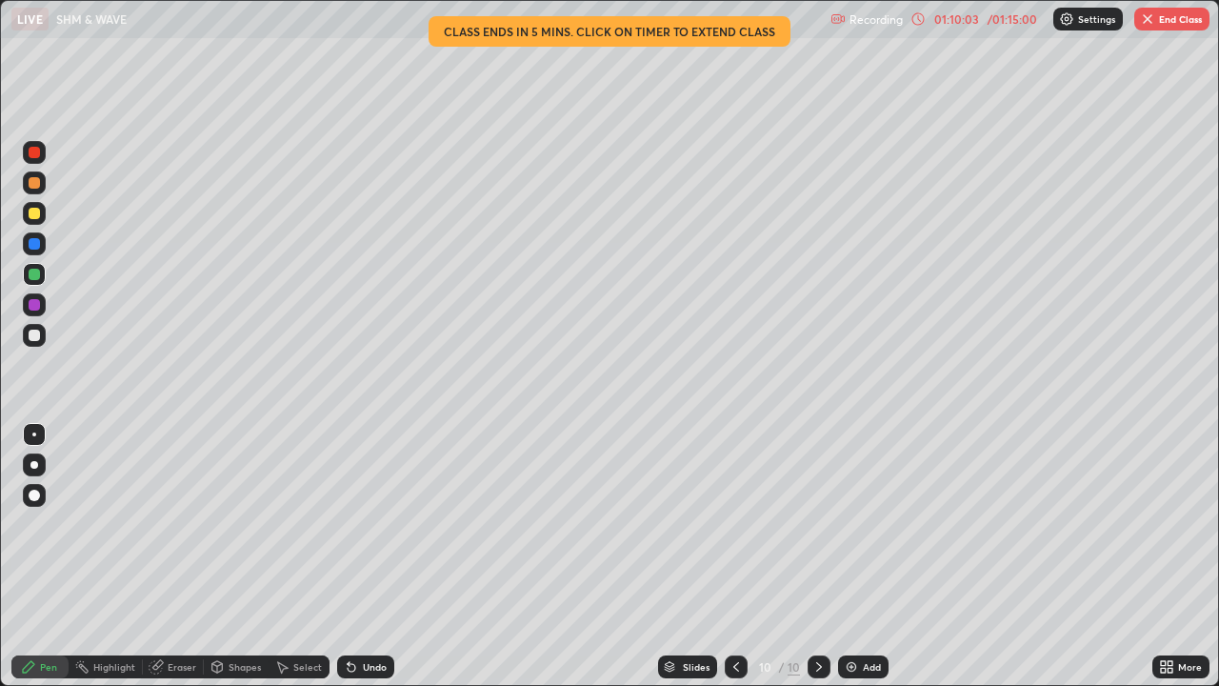
click at [919, 19] on icon at bounding box center [918, 18] width 15 height 15
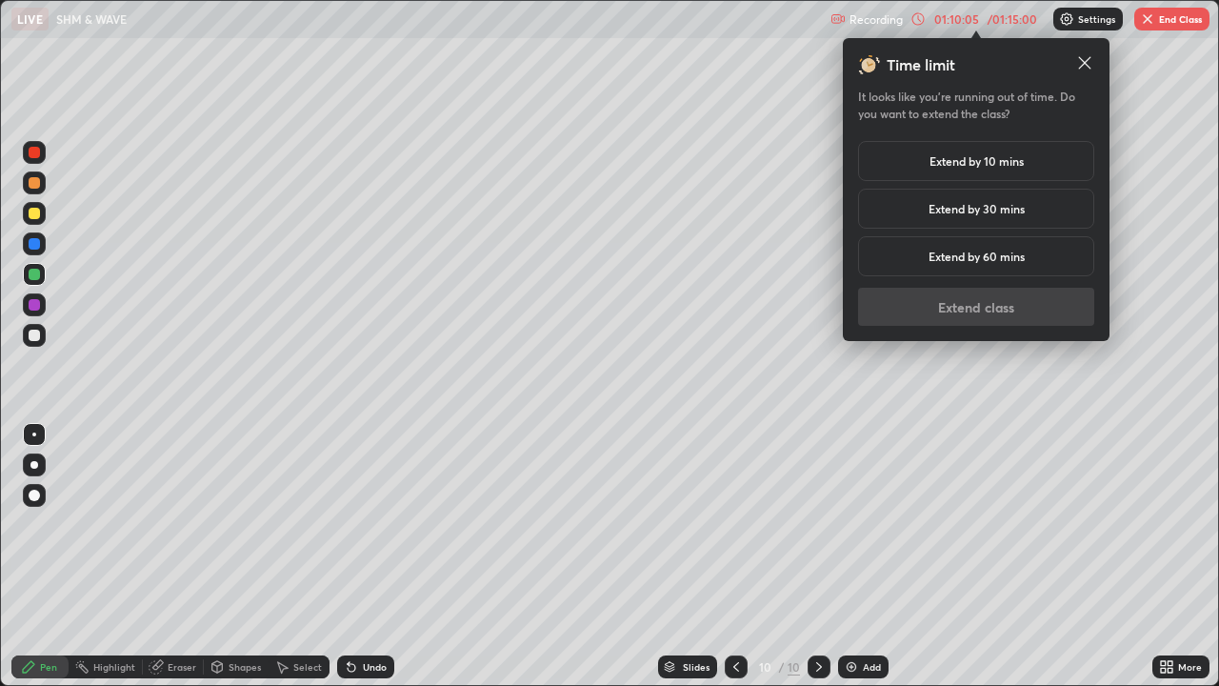
click at [982, 258] on h5 "Extend by 60 mins" at bounding box center [977, 256] width 96 height 17
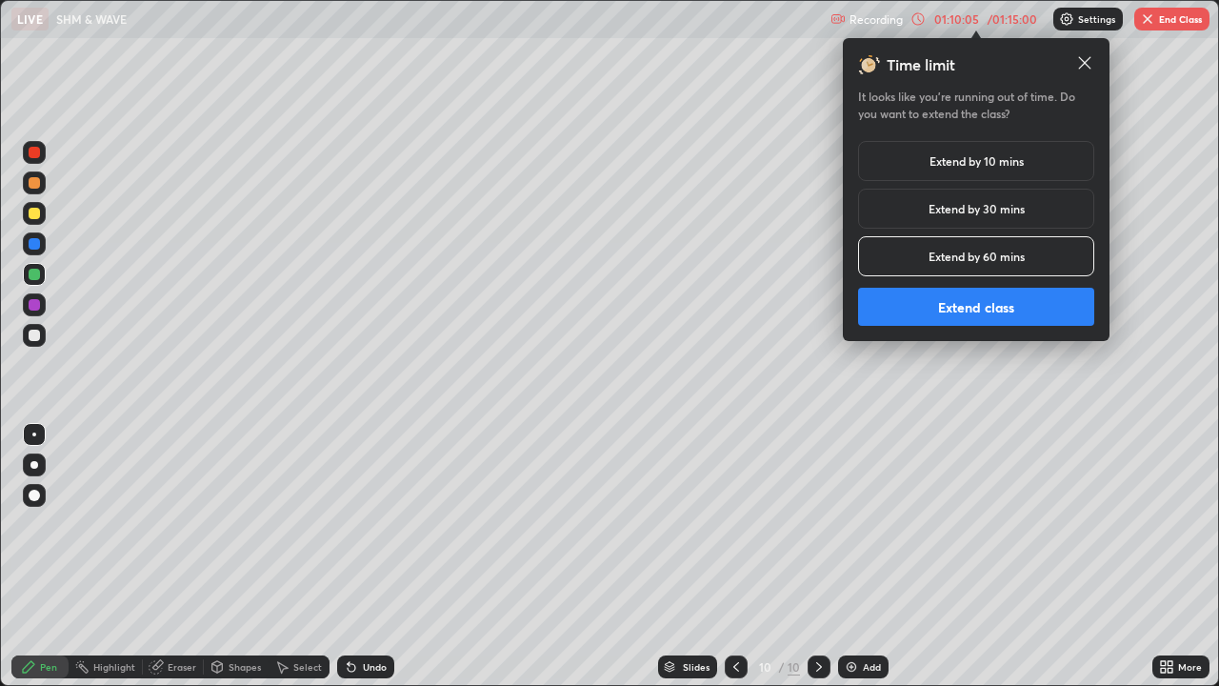
click at [984, 307] on button "Extend class" at bounding box center [976, 307] width 236 height 38
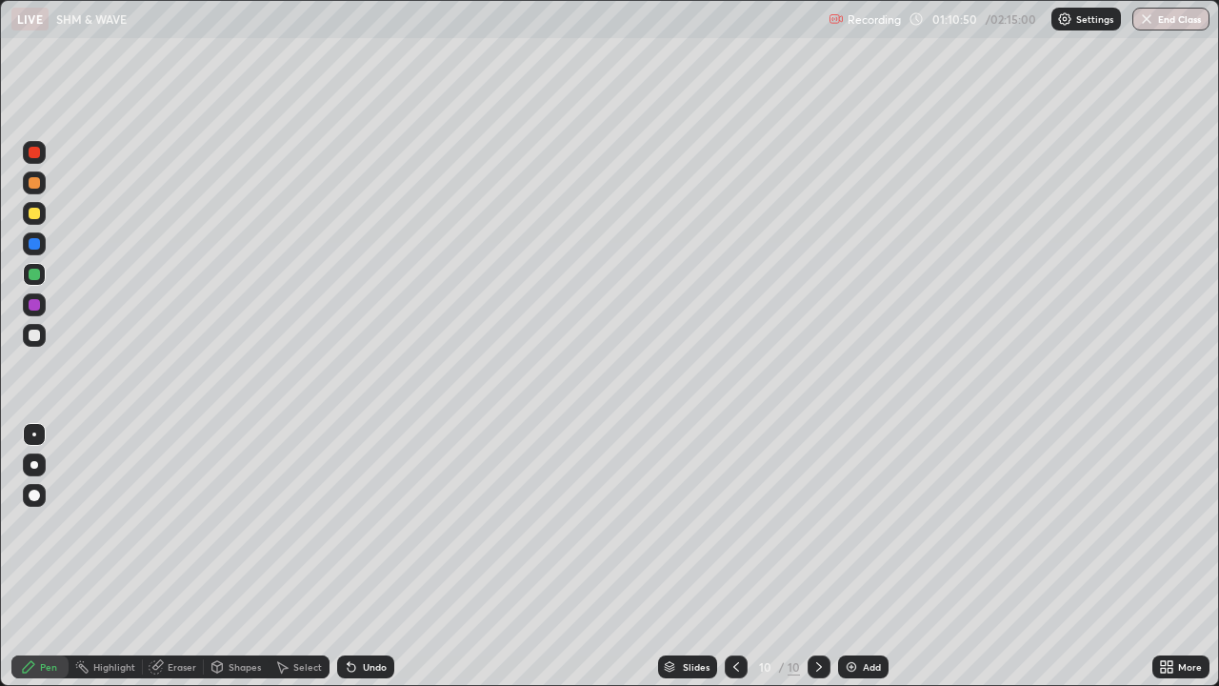
click at [37, 152] on div at bounding box center [34, 152] width 11 height 11
click at [363, 556] on div "Undo" at bounding box center [375, 667] width 24 height 10
click at [357, 556] on div "Undo" at bounding box center [365, 666] width 57 height 23
click at [363, 556] on div "Undo" at bounding box center [375, 667] width 24 height 10
click at [858, 556] on div "Add" at bounding box center [863, 666] width 50 height 23
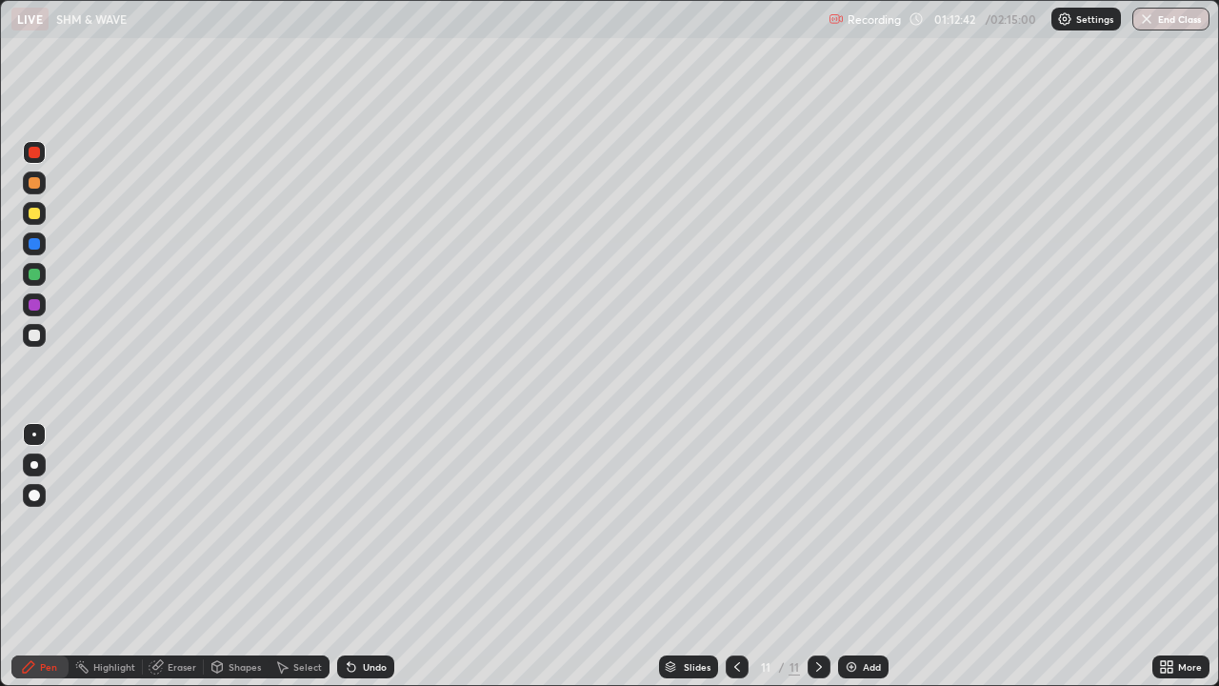
click at [33, 182] on div at bounding box center [34, 182] width 11 height 11
click at [851, 556] on img at bounding box center [851, 666] width 15 height 15
click at [241, 556] on div "Shapes" at bounding box center [236, 666] width 65 height 23
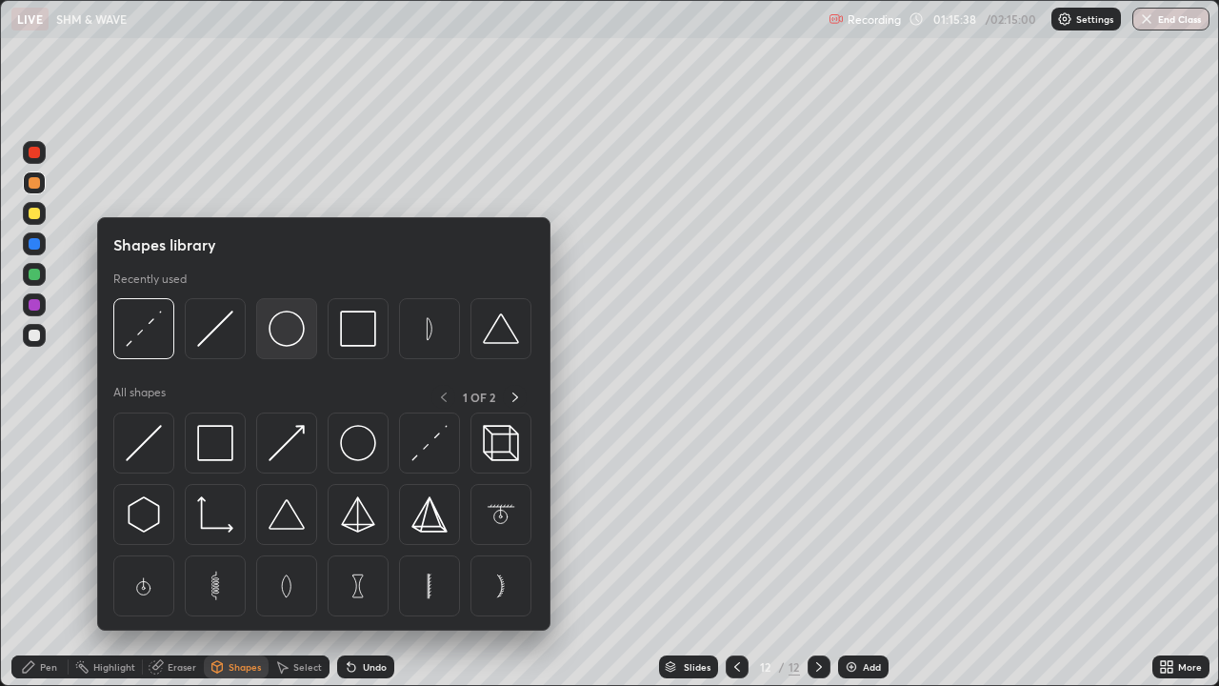
click at [288, 331] on img at bounding box center [287, 328] width 36 height 36
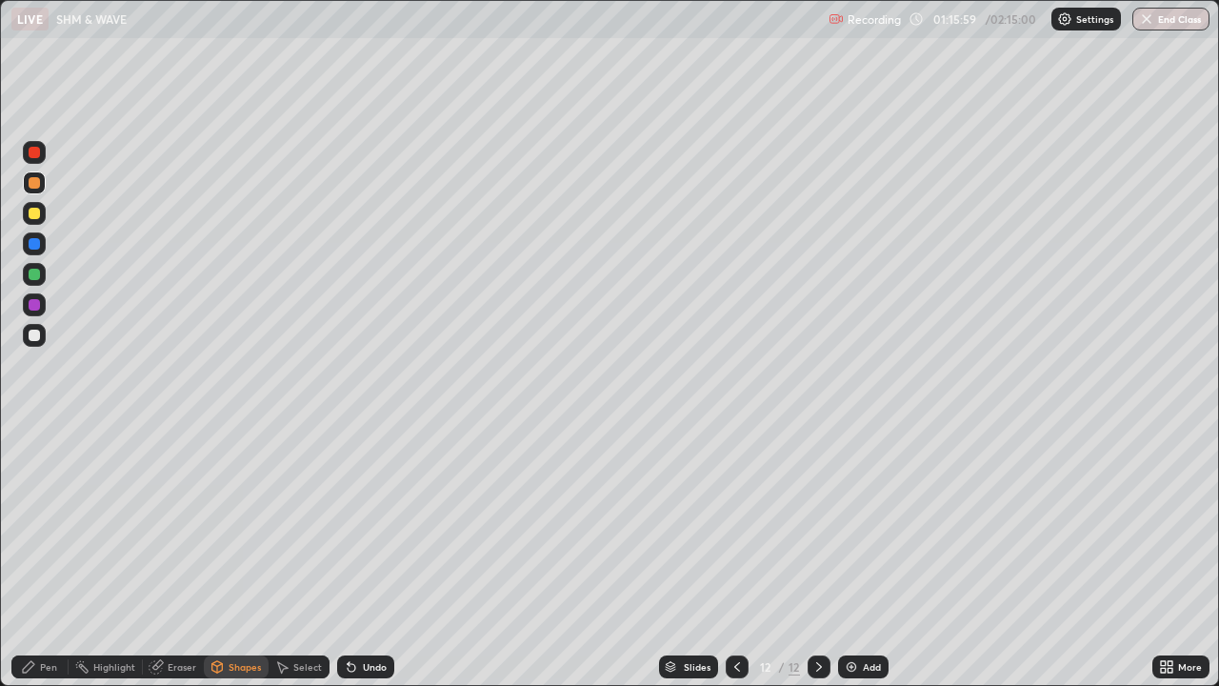
click at [237, 556] on div "Shapes" at bounding box center [245, 667] width 32 height 10
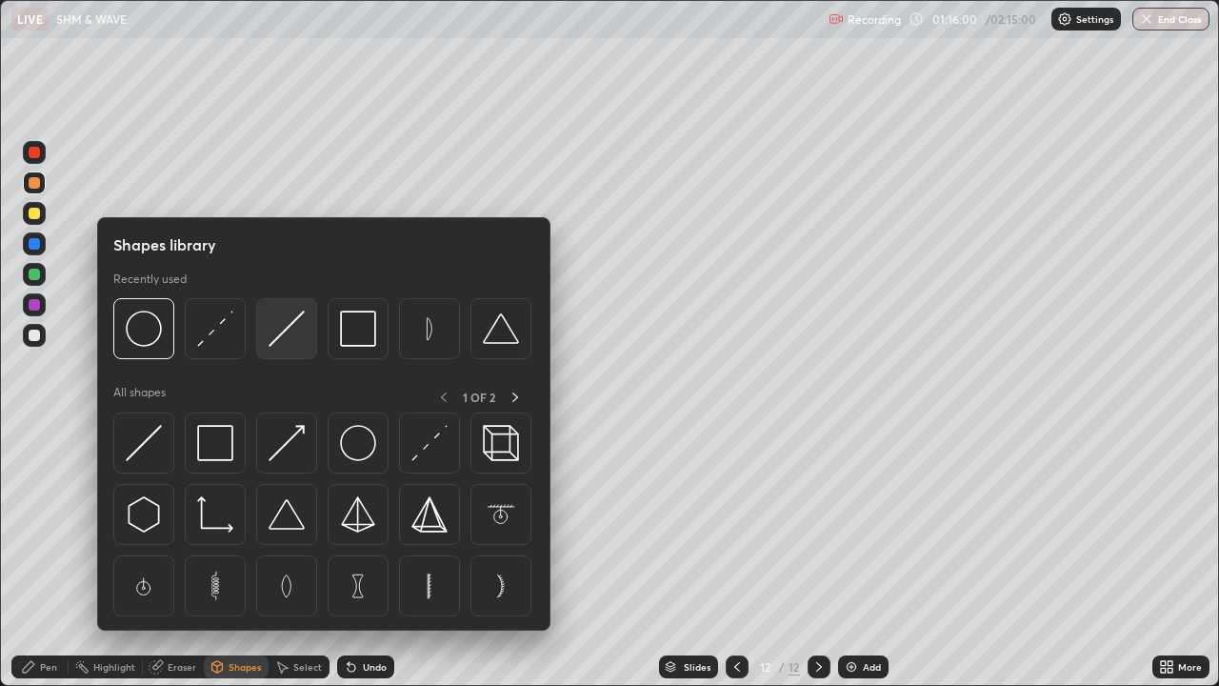
click at [290, 330] on img at bounding box center [287, 328] width 36 height 36
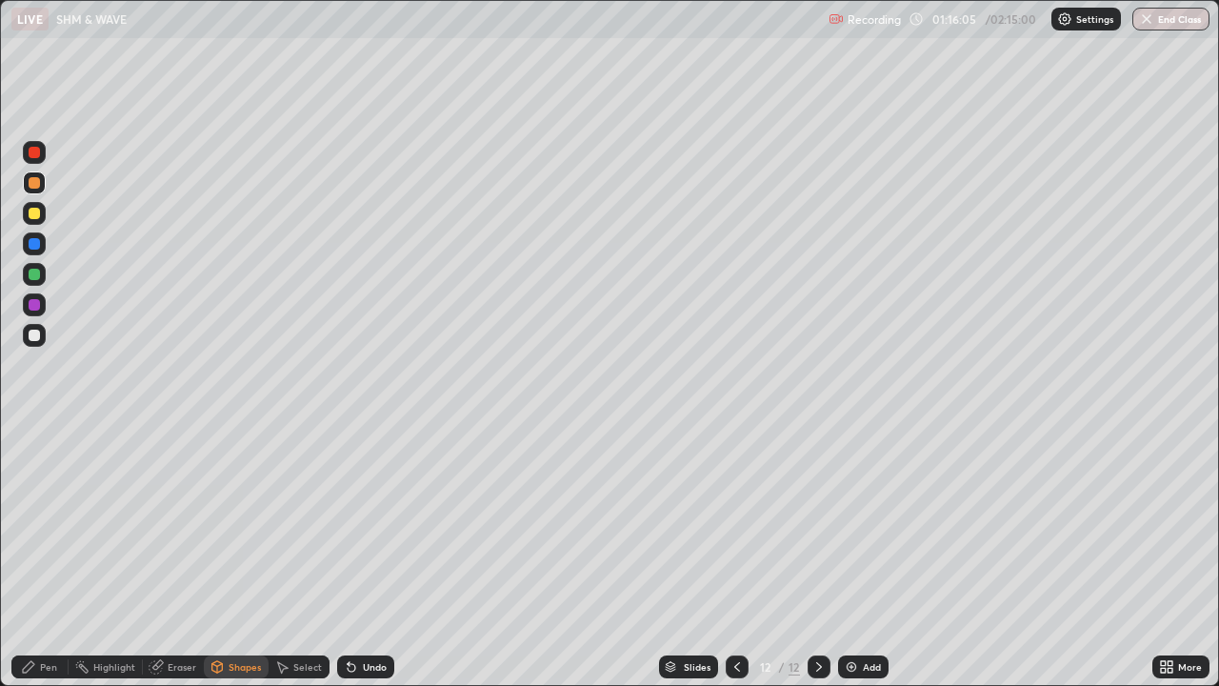
click at [233, 556] on div "Shapes" at bounding box center [245, 667] width 32 height 10
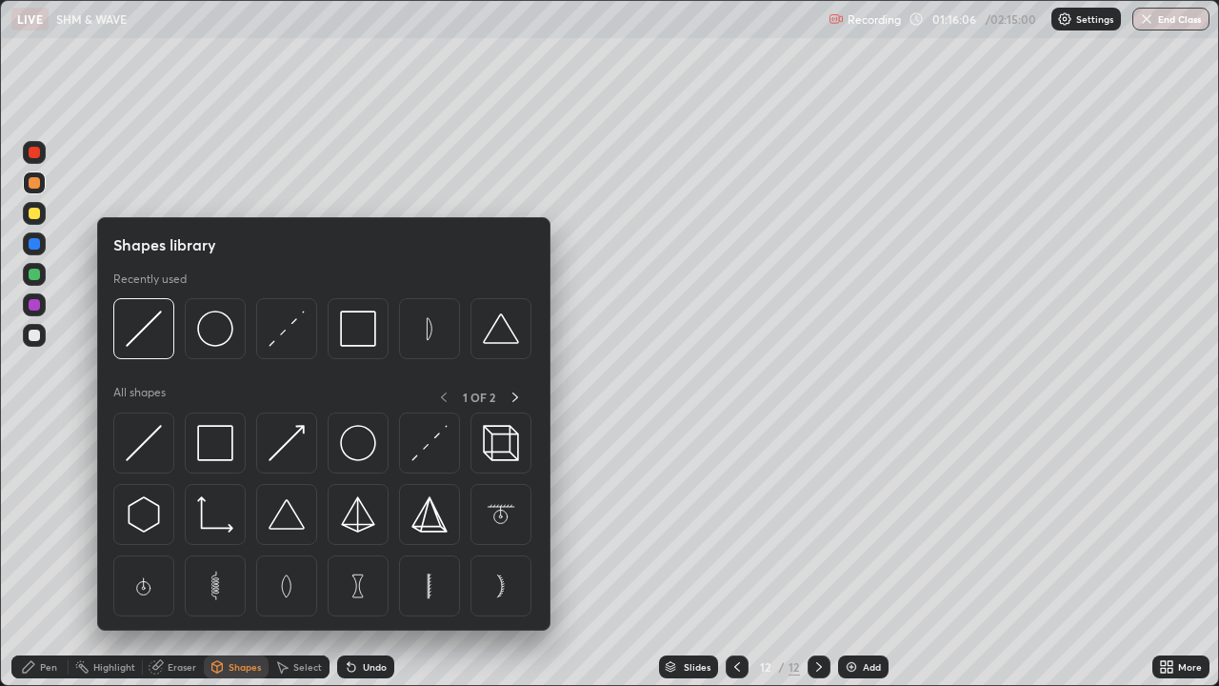
click at [39, 556] on div "Pen" at bounding box center [39, 666] width 57 height 23
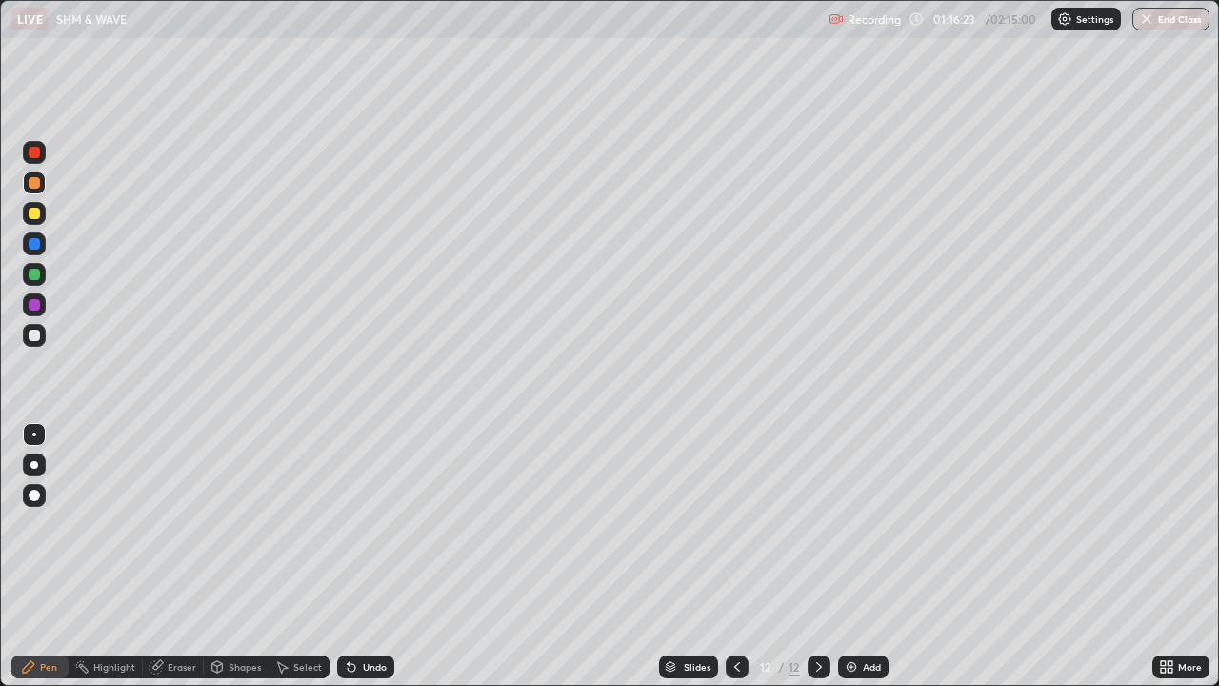
click at [30, 334] on div at bounding box center [34, 335] width 11 height 11
click at [363, 556] on div "Undo" at bounding box center [375, 667] width 24 height 10
click at [732, 556] on icon at bounding box center [737, 666] width 15 height 15
click at [819, 556] on icon at bounding box center [818, 666] width 15 height 15
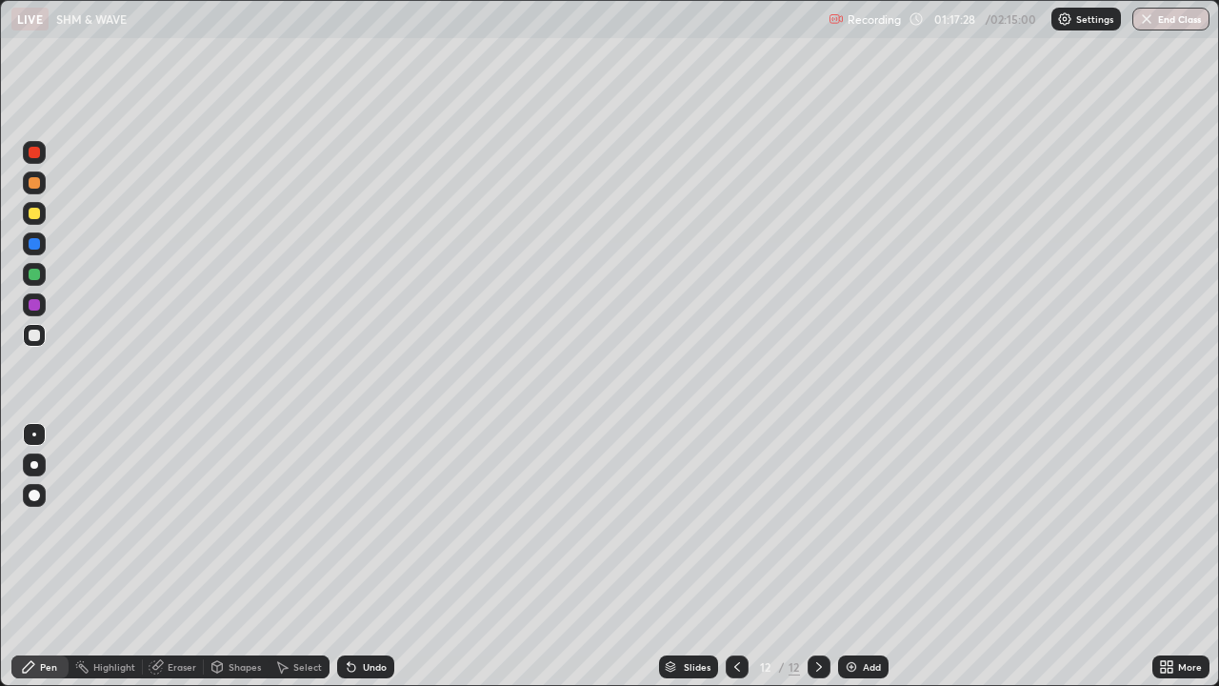
click at [733, 556] on icon at bounding box center [737, 666] width 15 height 15
click at [819, 556] on icon at bounding box center [818, 666] width 15 height 15
click at [33, 151] on div at bounding box center [34, 152] width 11 height 11
click at [738, 556] on icon at bounding box center [737, 666] width 15 height 15
click at [37, 210] on div at bounding box center [34, 213] width 11 height 11
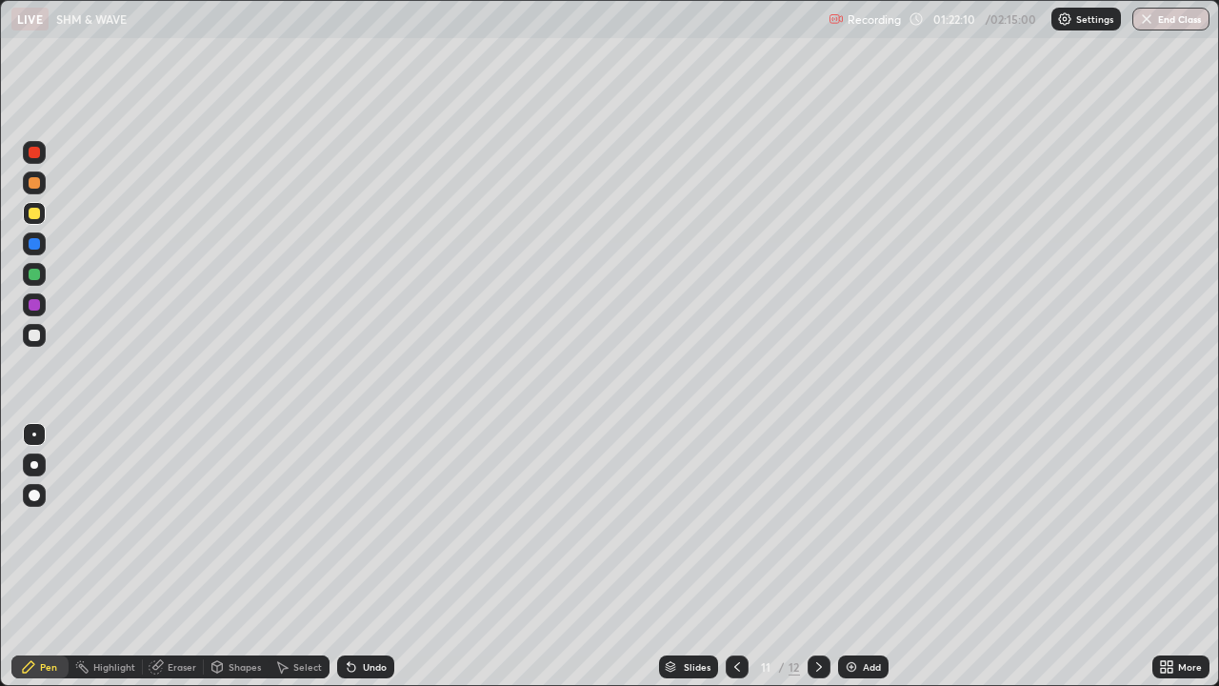
click at [240, 556] on div "Shapes" at bounding box center [245, 667] width 32 height 10
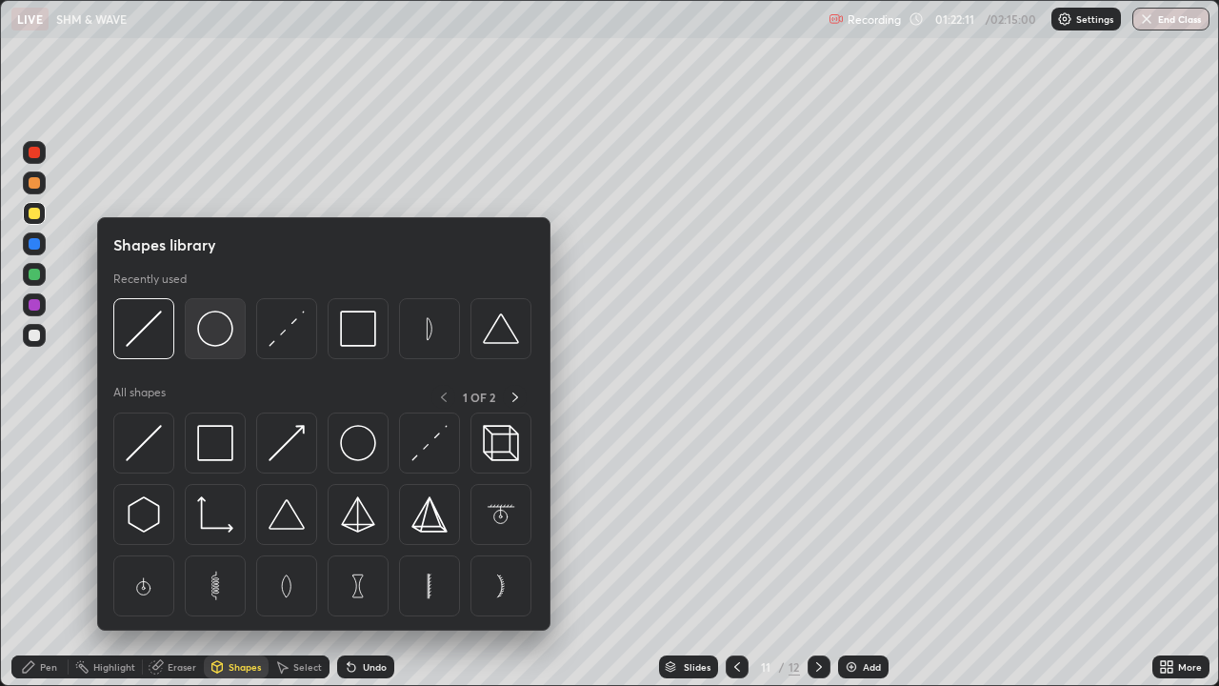
click at [220, 333] on img at bounding box center [215, 328] width 36 height 36
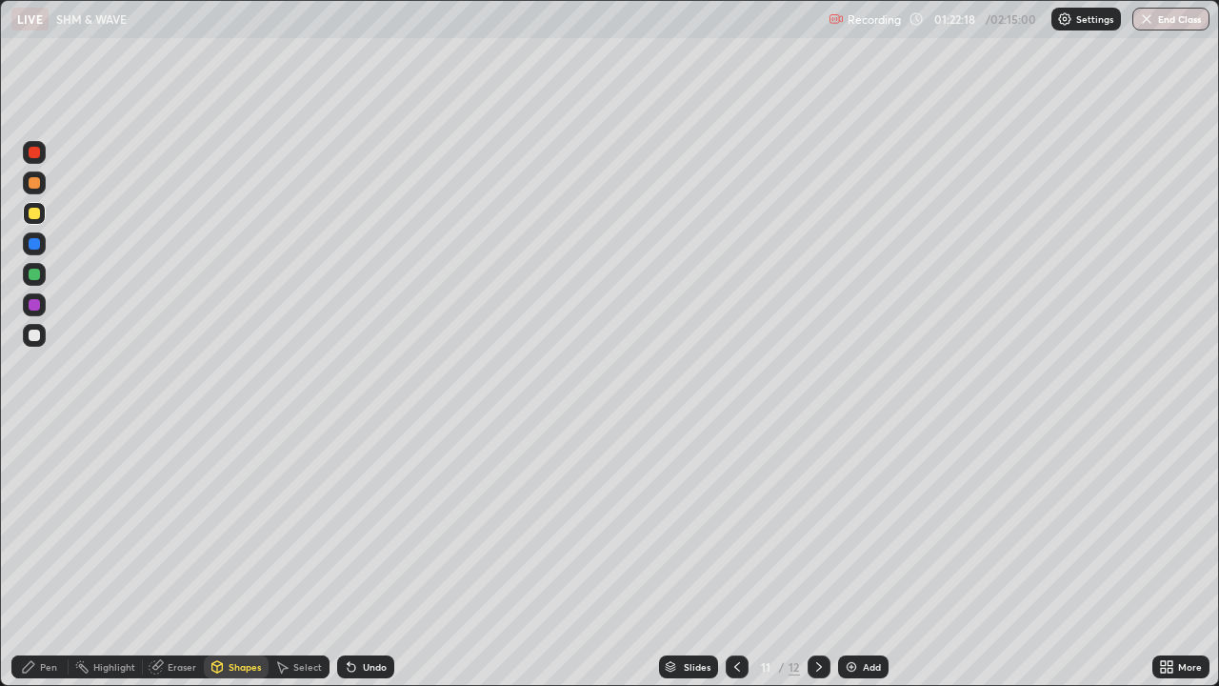
click at [242, 556] on div "Shapes" at bounding box center [245, 667] width 32 height 10
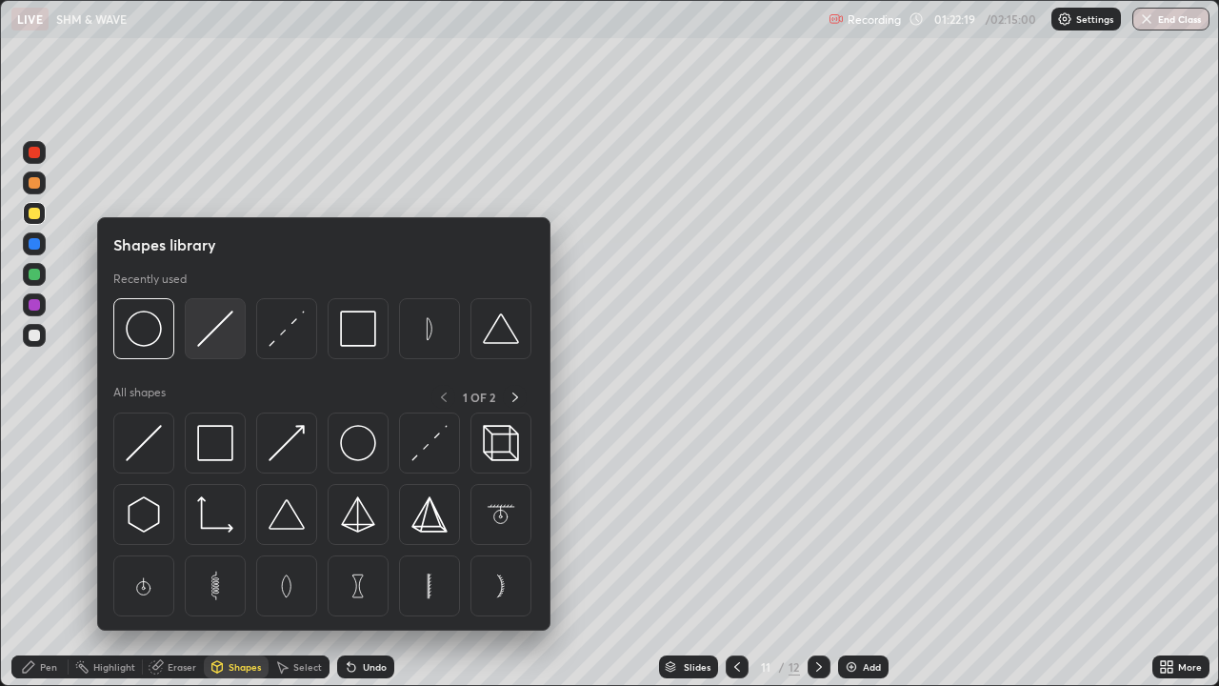
click at [222, 335] on img at bounding box center [215, 328] width 36 height 36
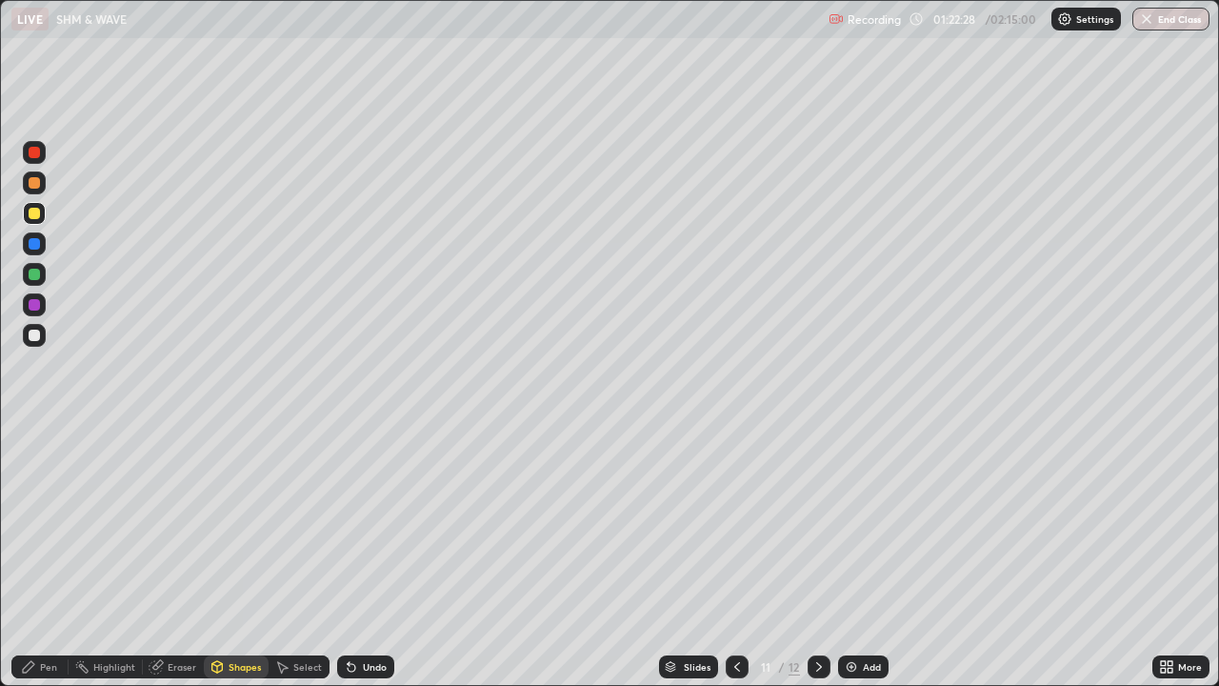
click at [38, 336] on div at bounding box center [34, 335] width 11 height 11
click at [52, 556] on div "Pen" at bounding box center [48, 667] width 17 height 10
click at [38, 153] on div at bounding box center [34, 152] width 11 height 11
click at [35, 274] on div at bounding box center [34, 274] width 11 height 11
click at [33, 337] on div at bounding box center [34, 335] width 11 height 11
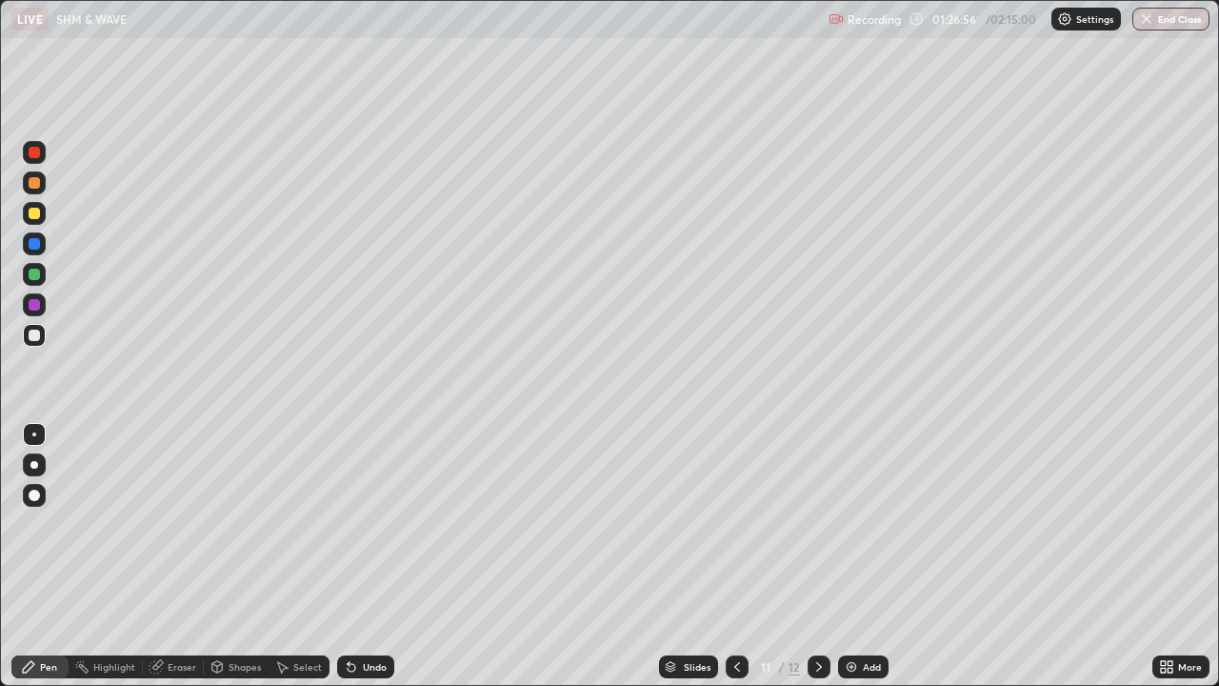
click at [161, 556] on icon at bounding box center [157, 665] width 10 height 10
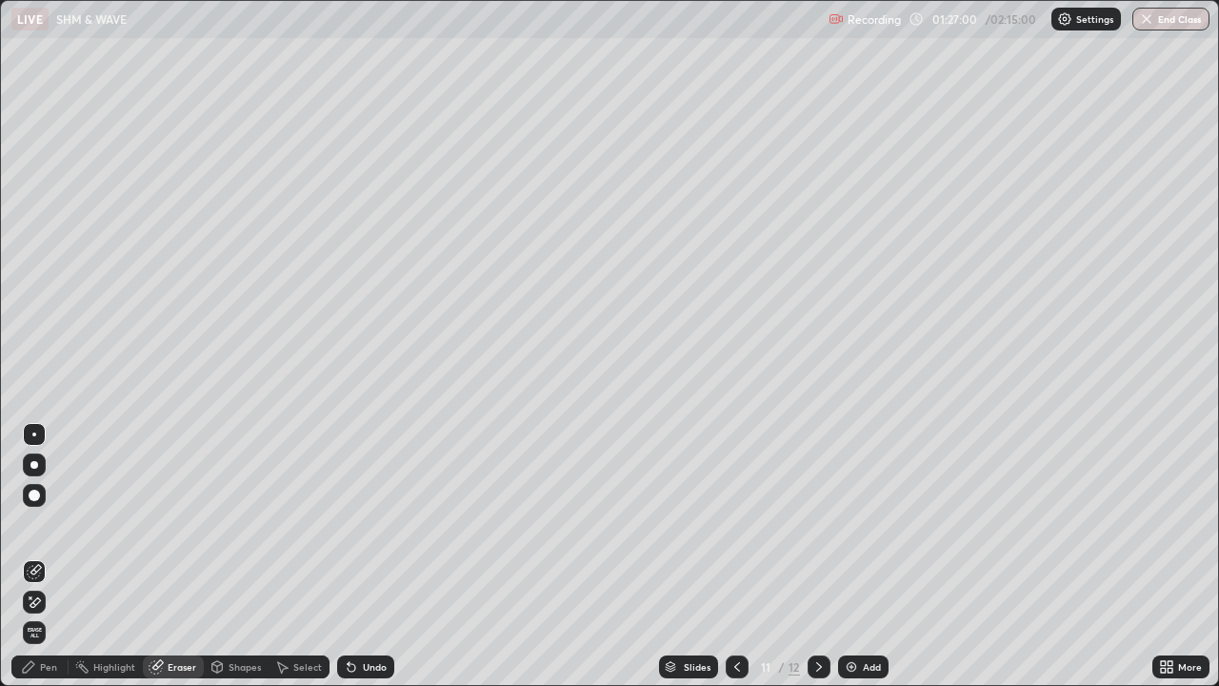
click at [49, 556] on div "Pen" at bounding box center [48, 667] width 17 height 10
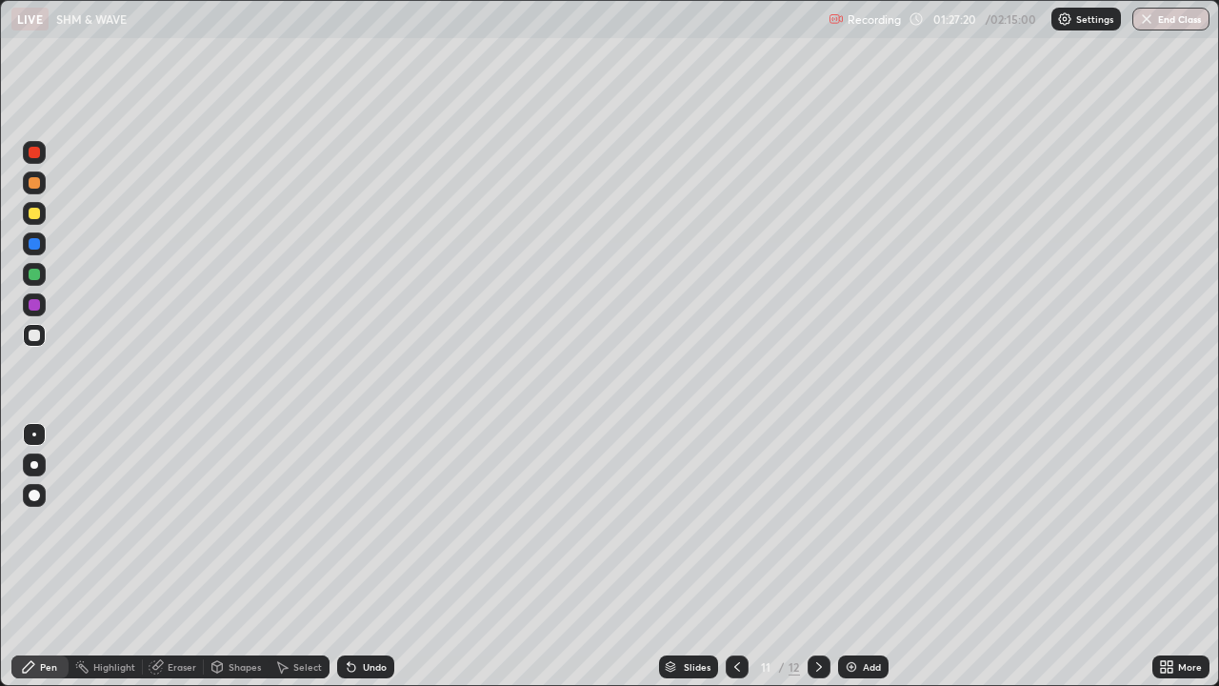
click at [34, 214] on div at bounding box center [34, 213] width 11 height 11
click at [817, 556] on icon at bounding box center [818, 666] width 15 height 15
click at [740, 556] on div at bounding box center [737, 666] width 23 height 23
click at [734, 556] on icon at bounding box center [737, 666] width 15 height 15
click at [857, 556] on img at bounding box center [851, 666] width 15 height 15
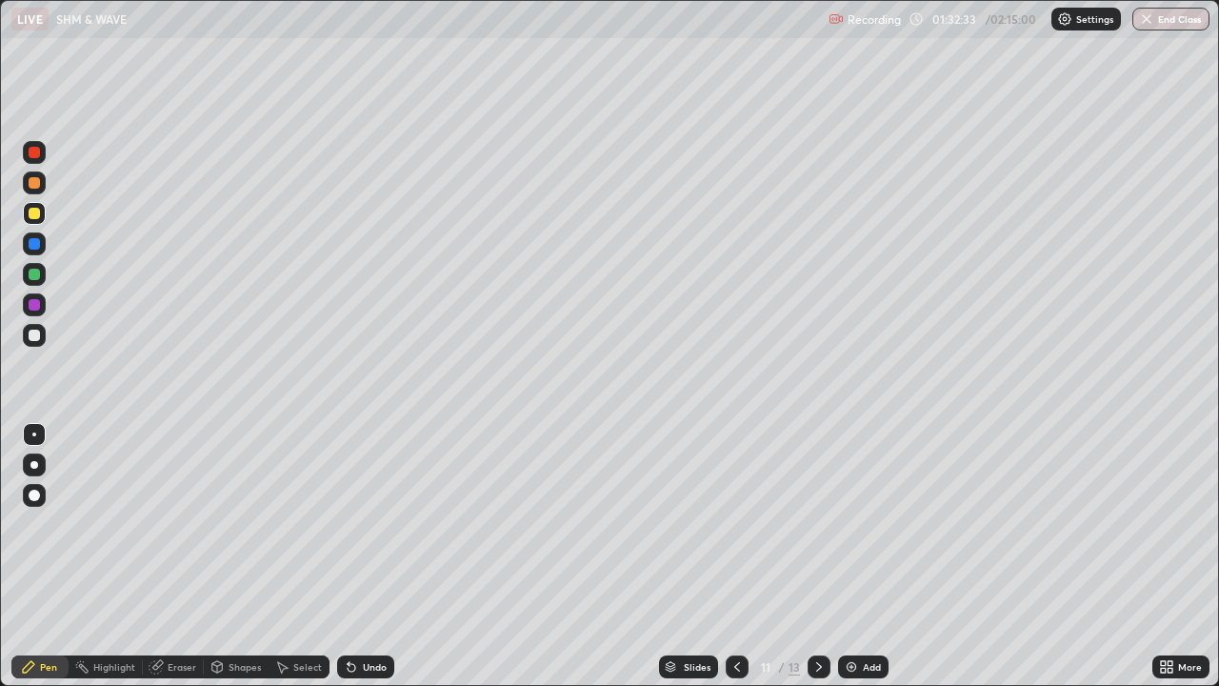
click at [34, 184] on div at bounding box center [34, 182] width 11 height 11
click at [38, 337] on div at bounding box center [34, 335] width 11 height 11
click at [33, 242] on div at bounding box center [34, 243] width 11 height 11
click at [33, 278] on div at bounding box center [34, 274] width 11 height 11
click at [241, 556] on div "Shapes" at bounding box center [245, 667] width 32 height 10
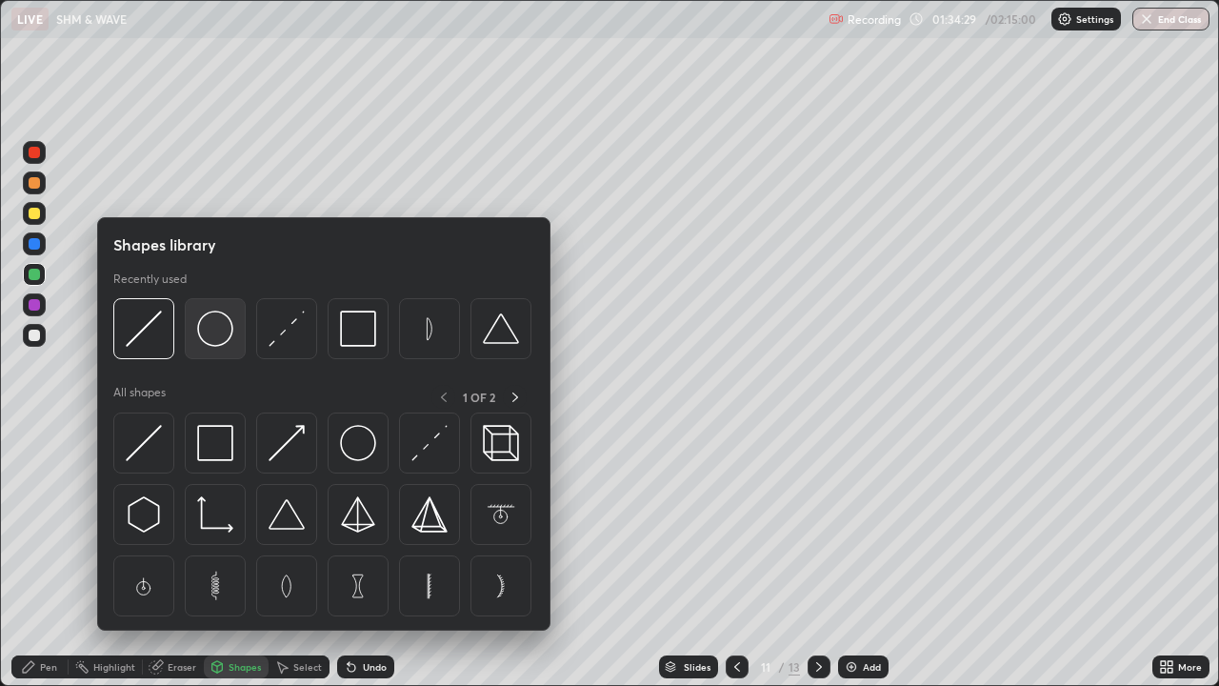
click at [221, 334] on img at bounding box center [215, 328] width 36 height 36
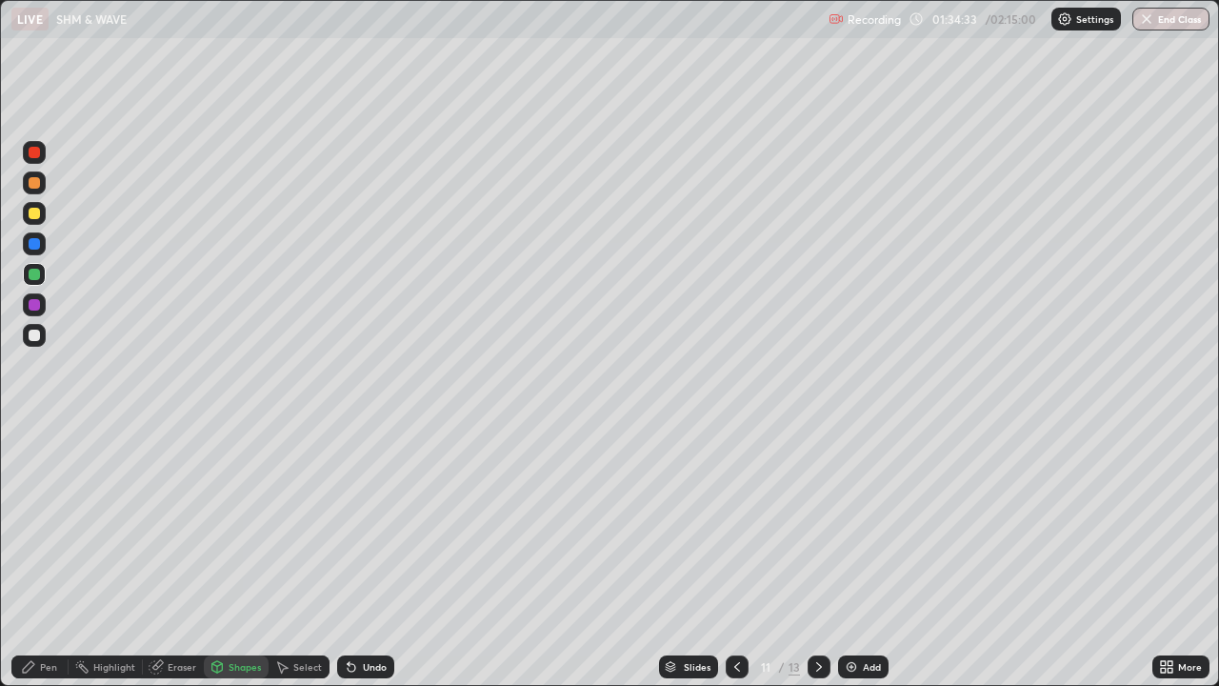
click at [364, 556] on div "Undo" at bounding box center [375, 667] width 24 height 10
click at [247, 556] on div "Shapes" at bounding box center [245, 667] width 32 height 10
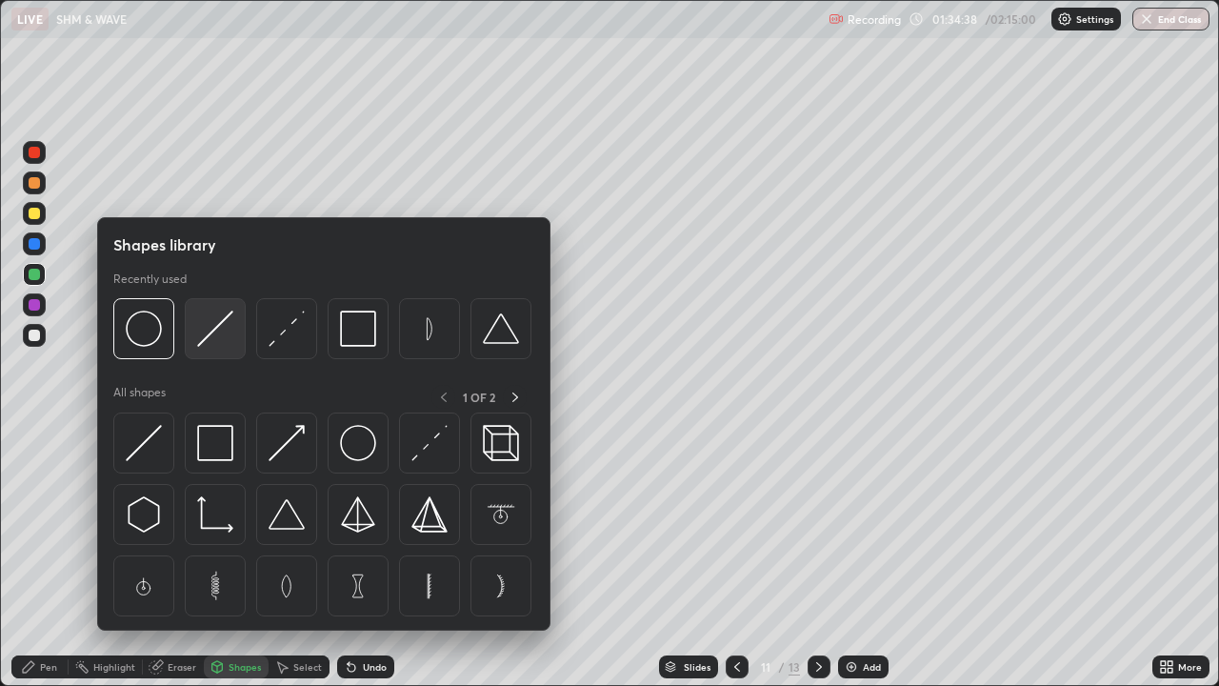
click at [209, 334] on img at bounding box center [215, 328] width 36 height 36
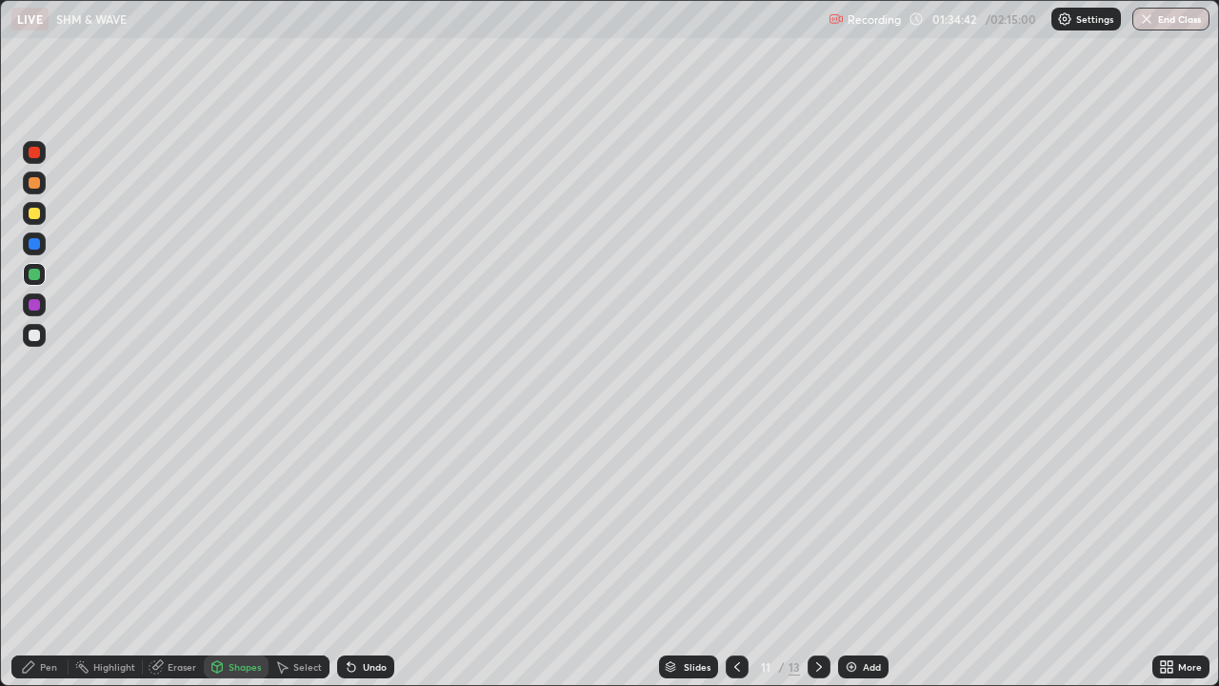
click at [56, 556] on div "Pen" at bounding box center [48, 667] width 17 height 10
click at [30, 338] on div at bounding box center [34, 335] width 11 height 11
click at [361, 556] on div "Undo" at bounding box center [365, 666] width 57 height 23
click at [363, 556] on div "Undo" at bounding box center [375, 667] width 24 height 10
click at [860, 556] on div "Add" at bounding box center [863, 666] width 50 height 23
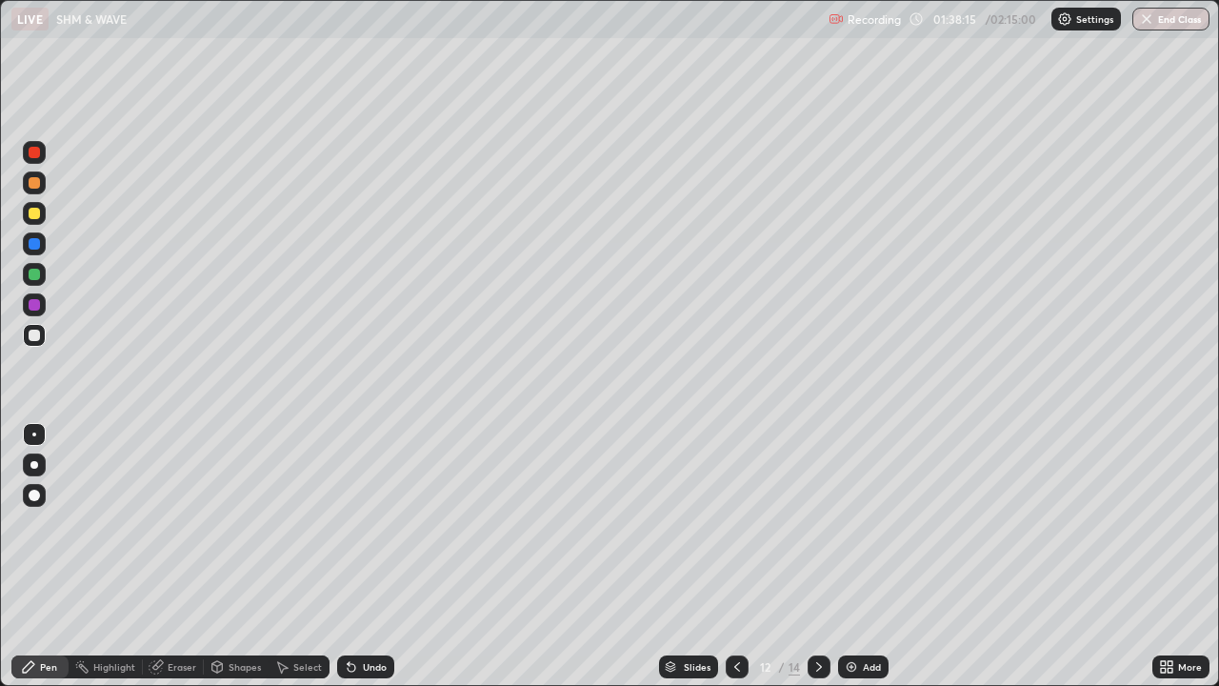
click at [39, 186] on div at bounding box center [34, 182] width 11 height 11
click at [863, 556] on div "Add" at bounding box center [872, 667] width 18 height 10
click at [233, 556] on div "Shapes" at bounding box center [245, 667] width 32 height 10
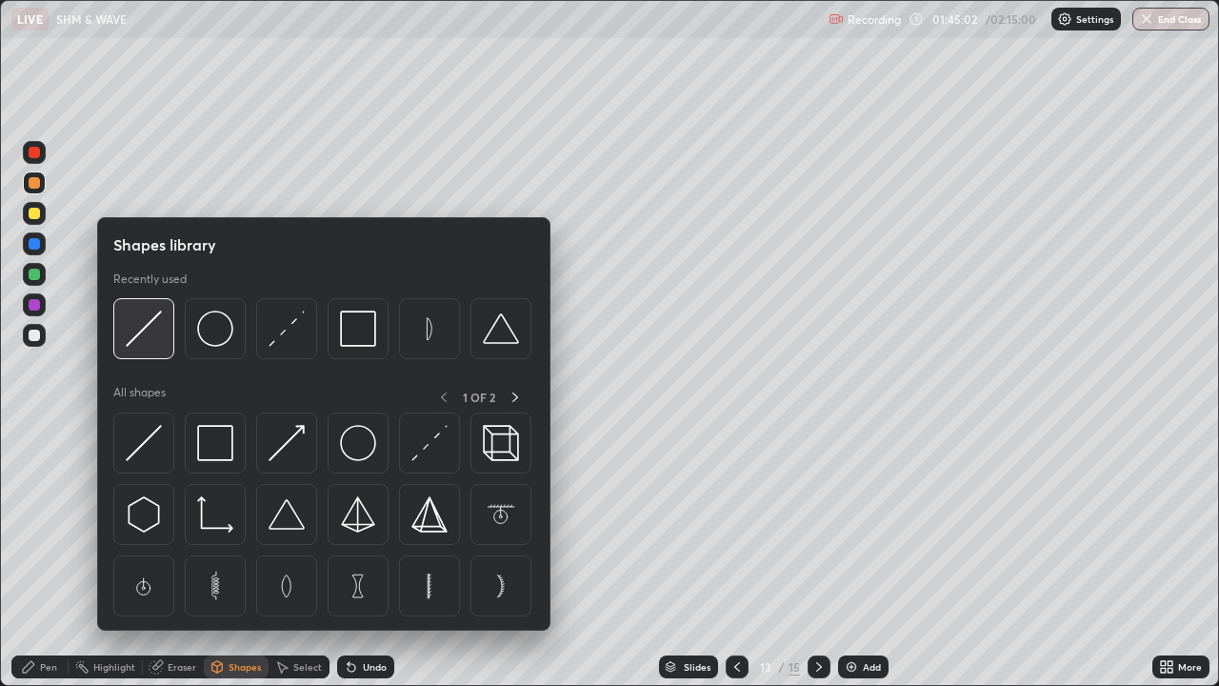
click at [152, 333] on img at bounding box center [144, 328] width 36 height 36
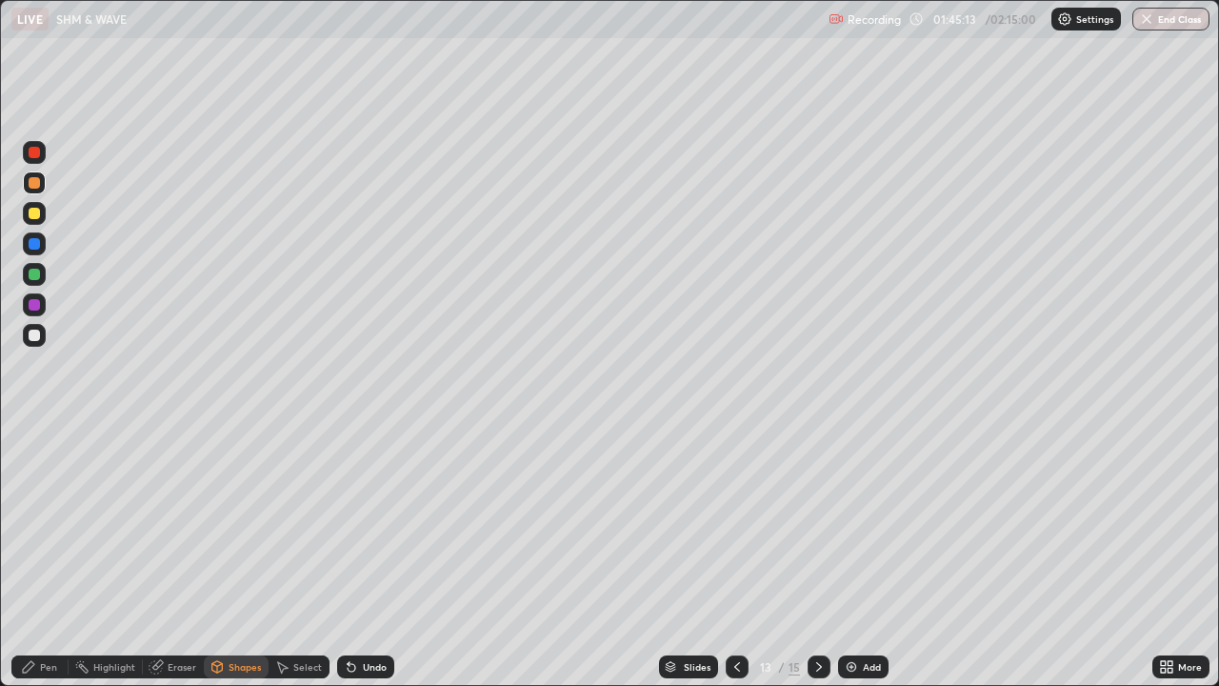
click at [47, 556] on div "Pen" at bounding box center [48, 667] width 17 height 10
click at [36, 213] on div at bounding box center [34, 213] width 11 height 11
click at [37, 272] on div at bounding box center [34, 274] width 11 height 11
click at [362, 556] on div "Undo" at bounding box center [365, 666] width 57 height 23
click at [363, 556] on div "Undo" at bounding box center [375, 667] width 24 height 10
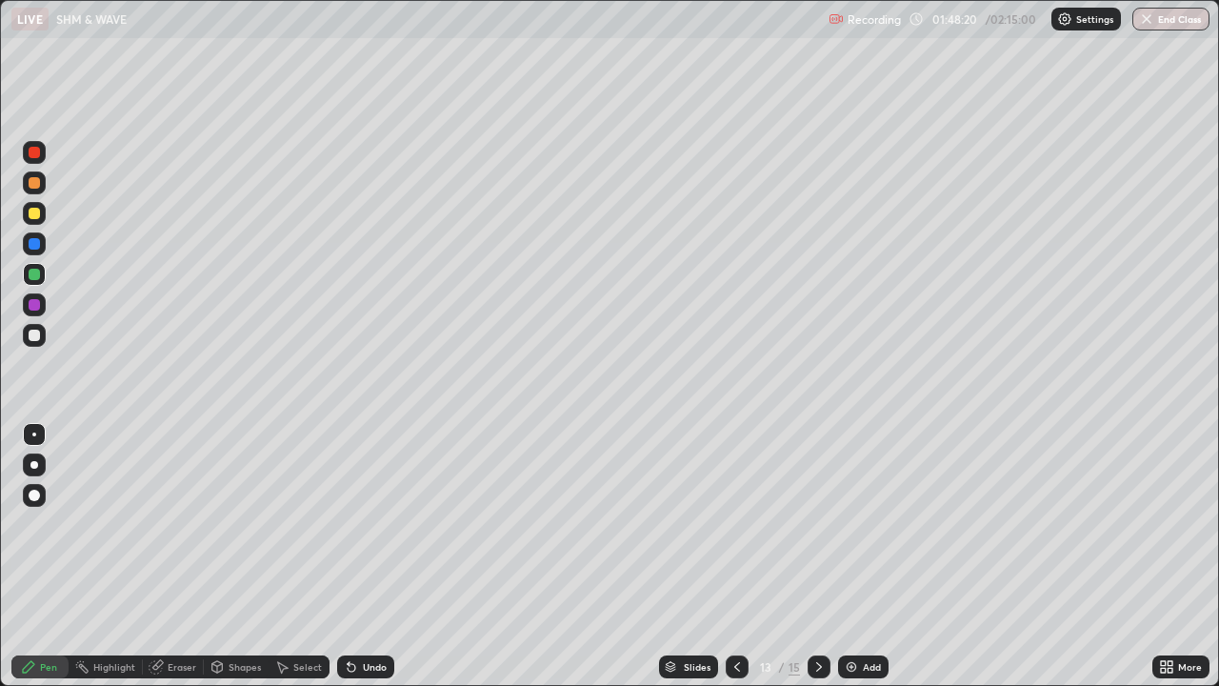
click at [231, 556] on div "Shapes" at bounding box center [245, 667] width 32 height 10
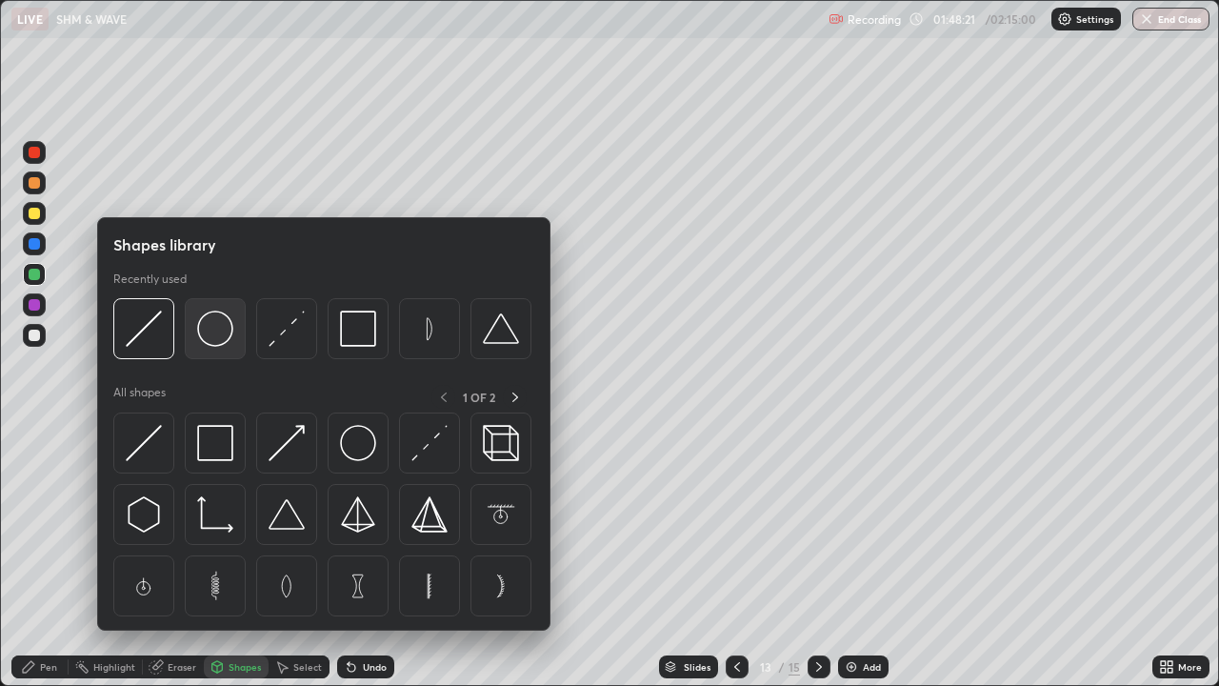
click at [219, 330] on img at bounding box center [215, 328] width 36 height 36
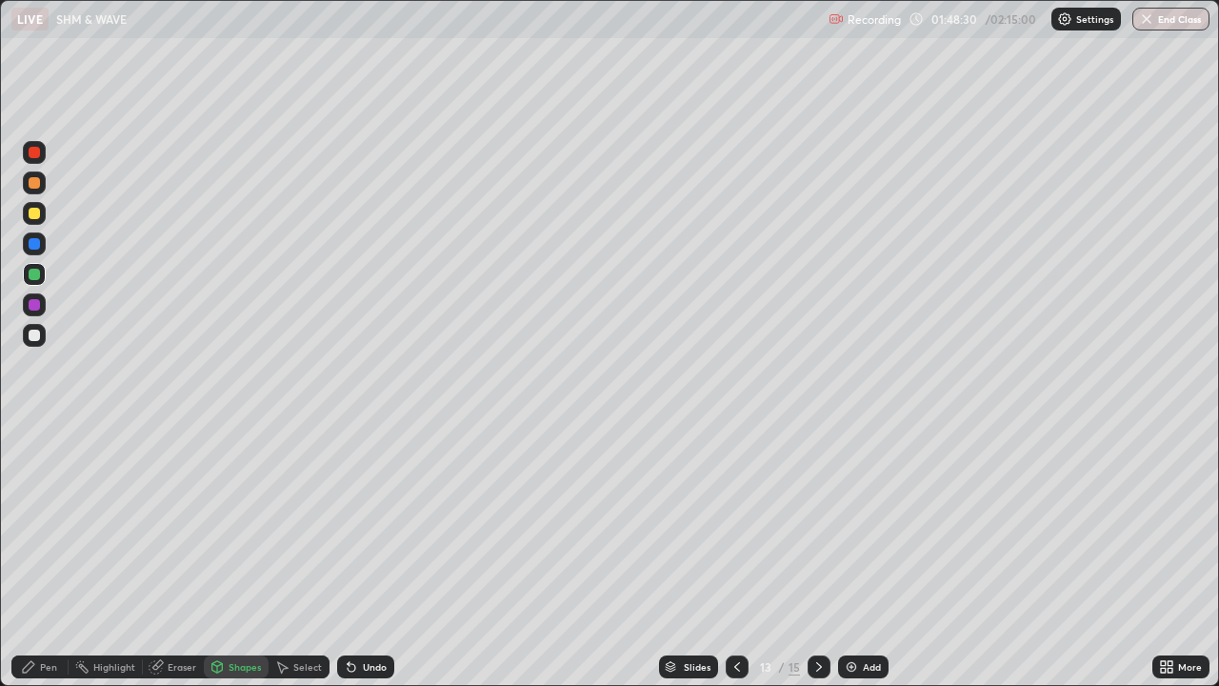
click at [254, 556] on div "Shapes" at bounding box center [245, 667] width 32 height 10
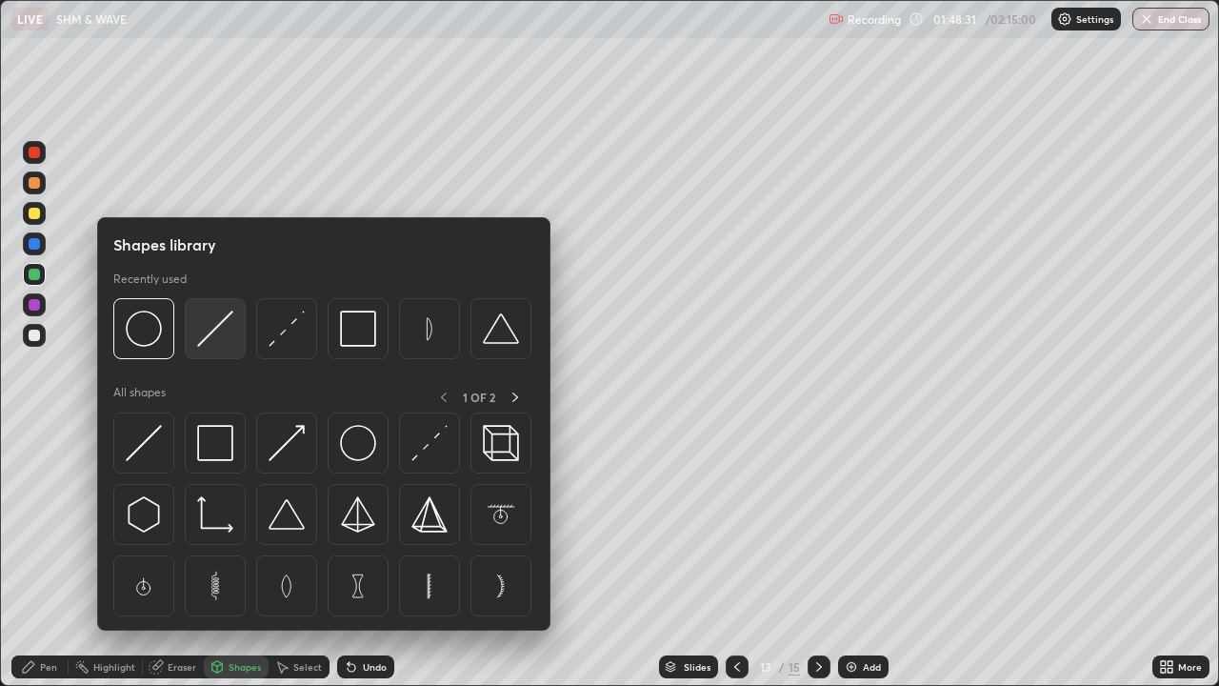
click at [218, 334] on img at bounding box center [215, 328] width 36 height 36
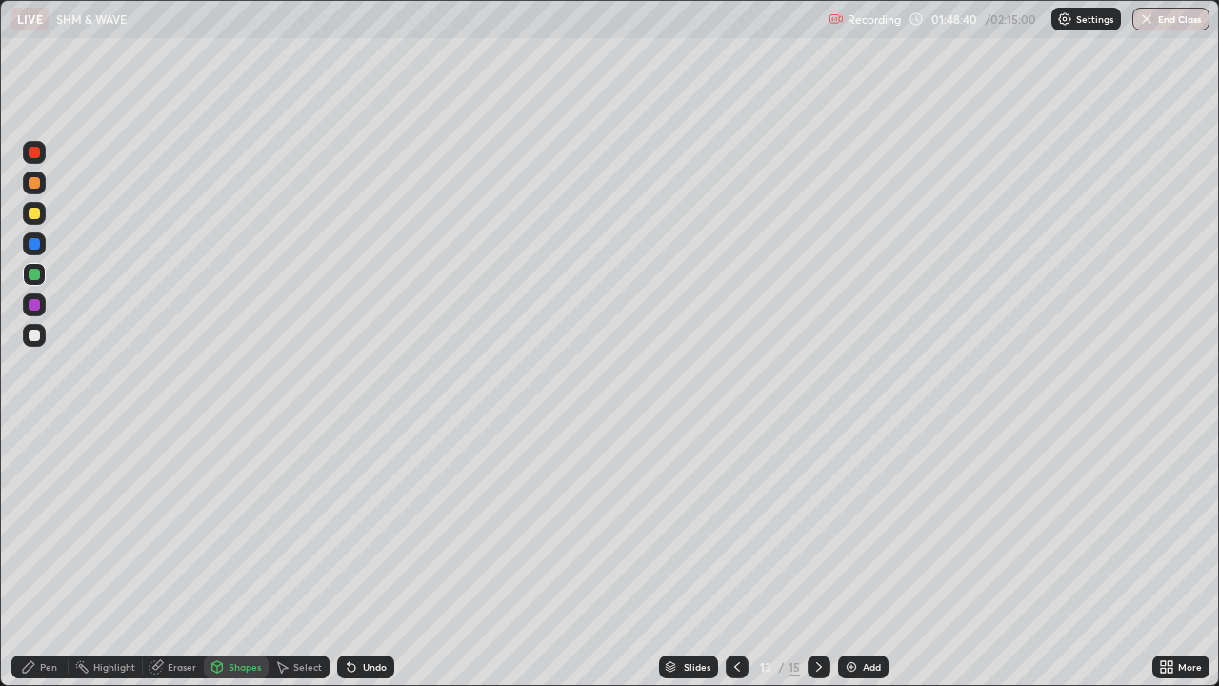
click at [54, 556] on div "Pen" at bounding box center [48, 667] width 17 height 10
click at [34, 216] on div at bounding box center [34, 213] width 11 height 11
click at [44, 155] on div at bounding box center [34, 152] width 23 height 23
click at [31, 215] on div at bounding box center [34, 213] width 11 height 11
click at [37, 279] on div at bounding box center [34, 274] width 11 height 11
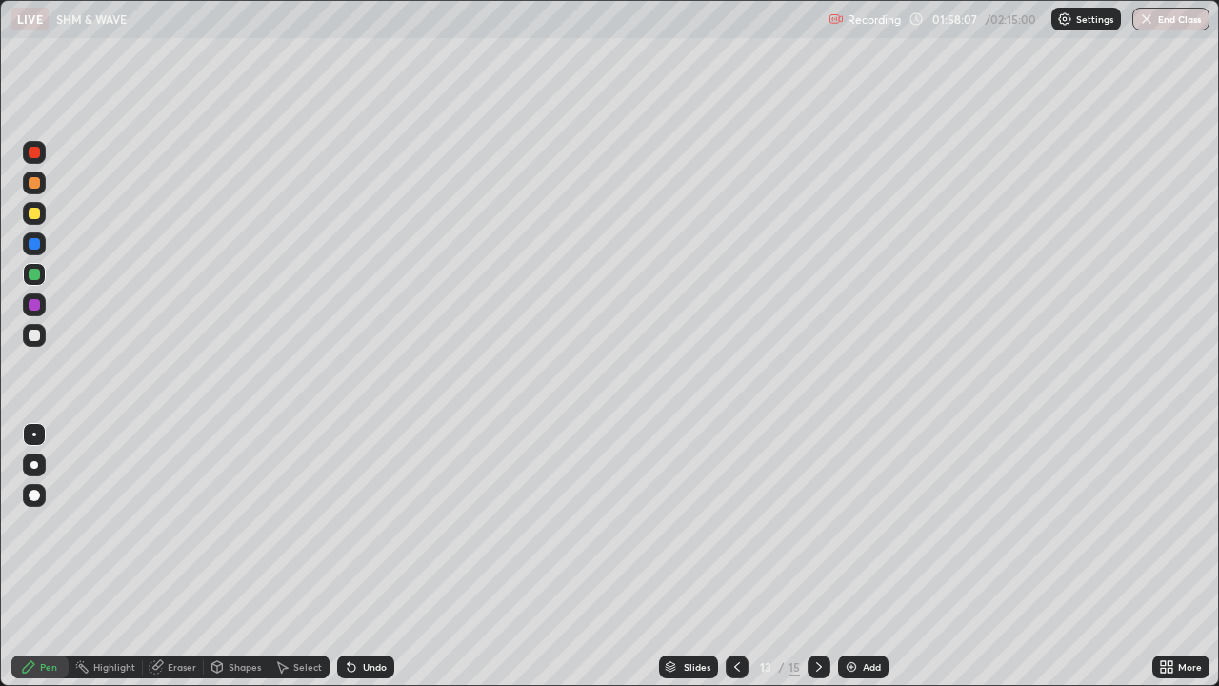
click at [235, 556] on div "Shapes" at bounding box center [245, 667] width 32 height 10
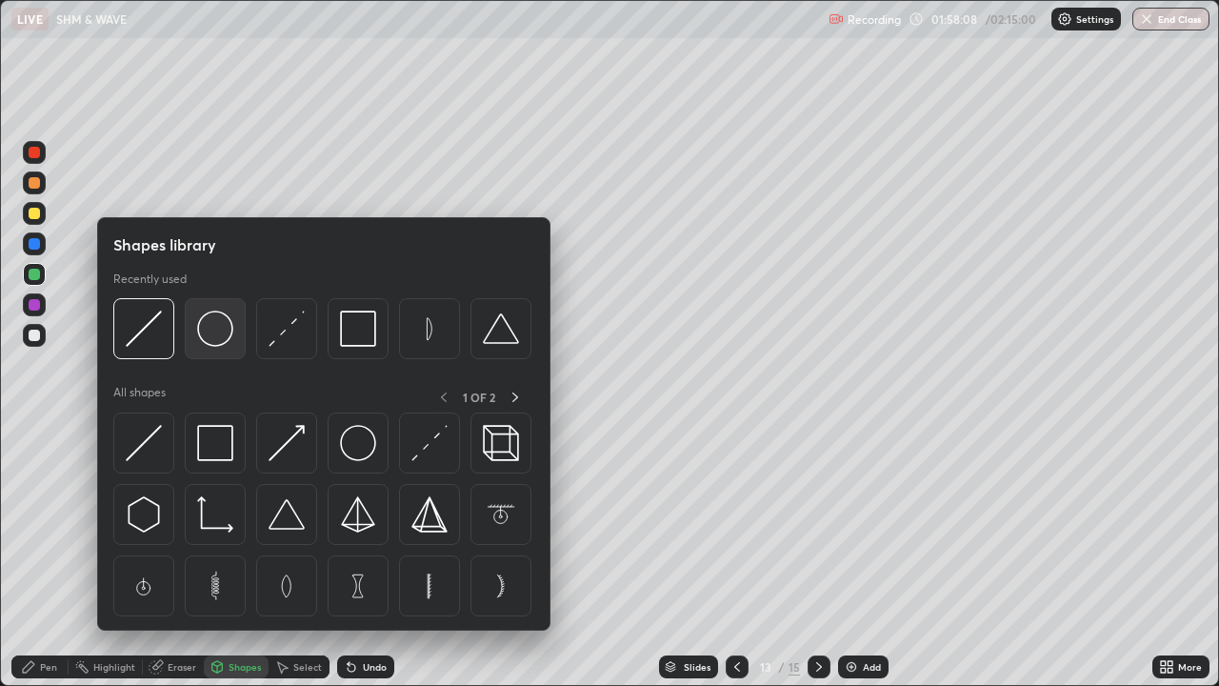
click at [219, 330] on img at bounding box center [215, 328] width 36 height 36
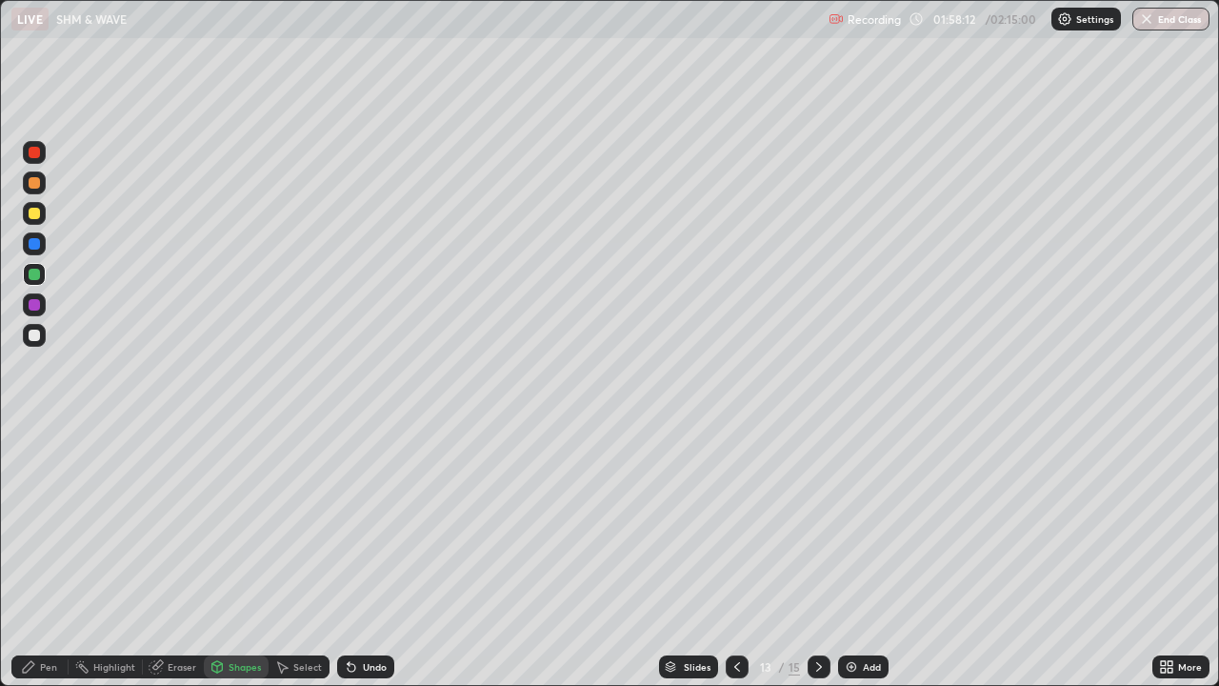
click at [255, 556] on div "Shapes" at bounding box center [245, 667] width 32 height 10
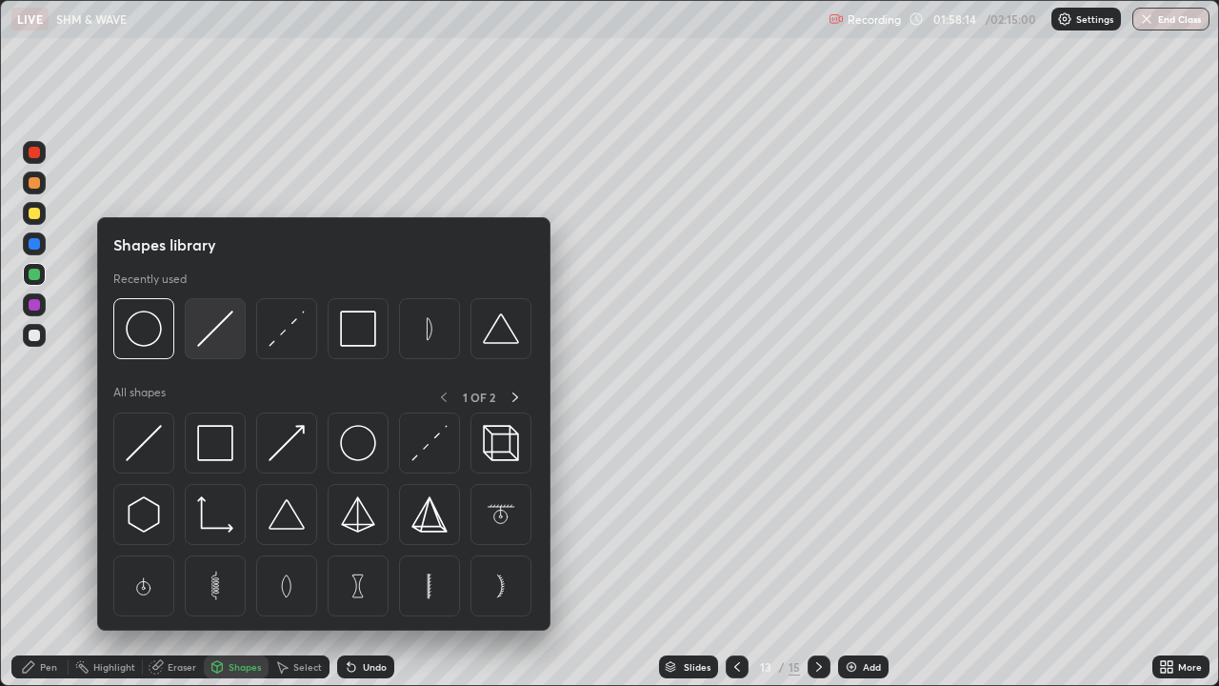
click at [213, 335] on img at bounding box center [215, 328] width 36 height 36
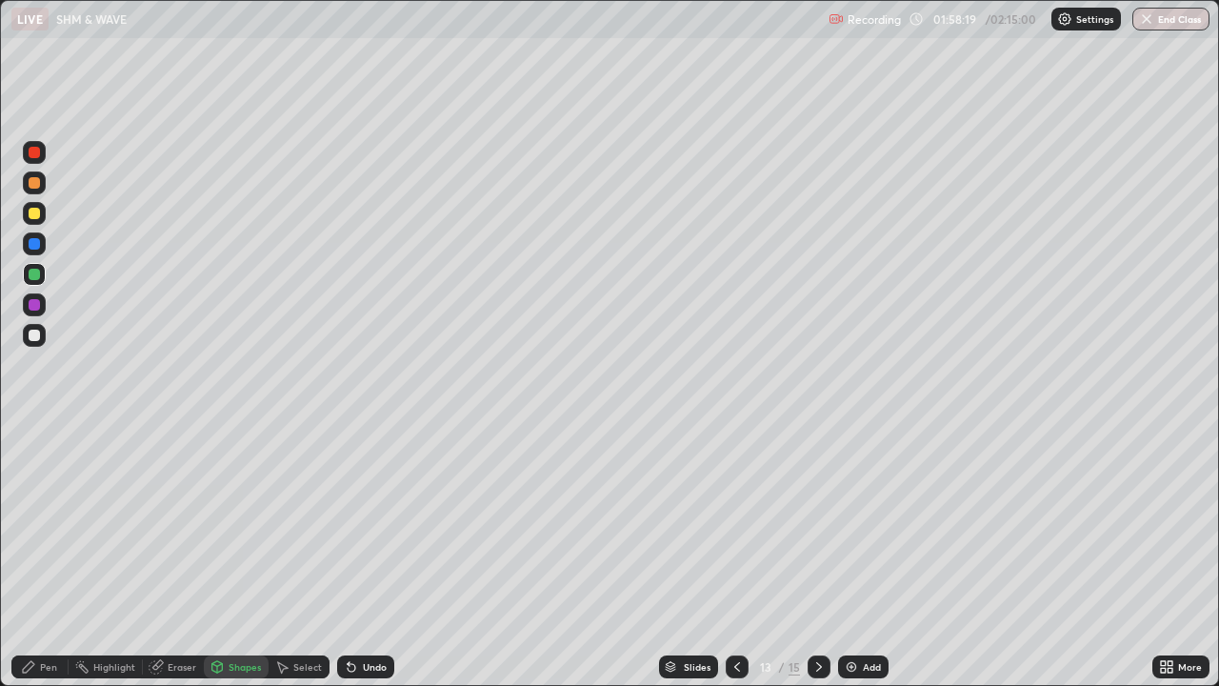
click at [32, 210] on div at bounding box center [34, 213] width 11 height 11
click at [53, 556] on div "Pen" at bounding box center [48, 667] width 17 height 10
click at [186, 556] on div "Eraser" at bounding box center [182, 667] width 29 height 10
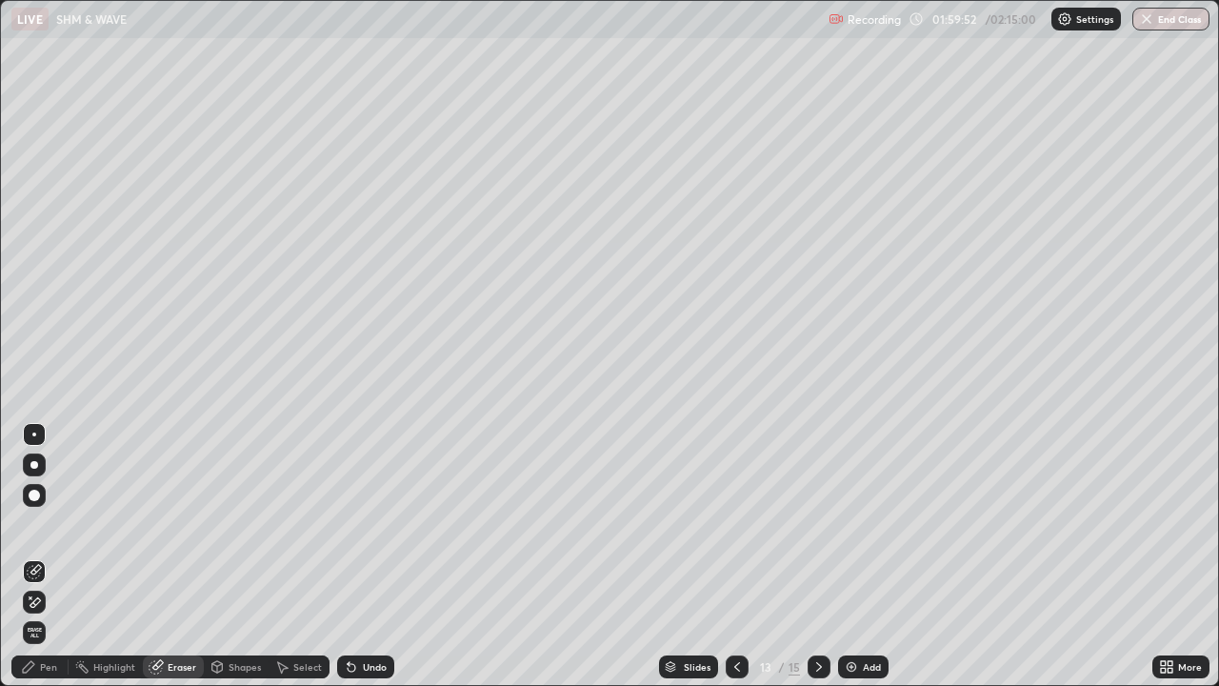
click at [45, 556] on div "Pen" at bounding box center [48, 667] width 17 height 10
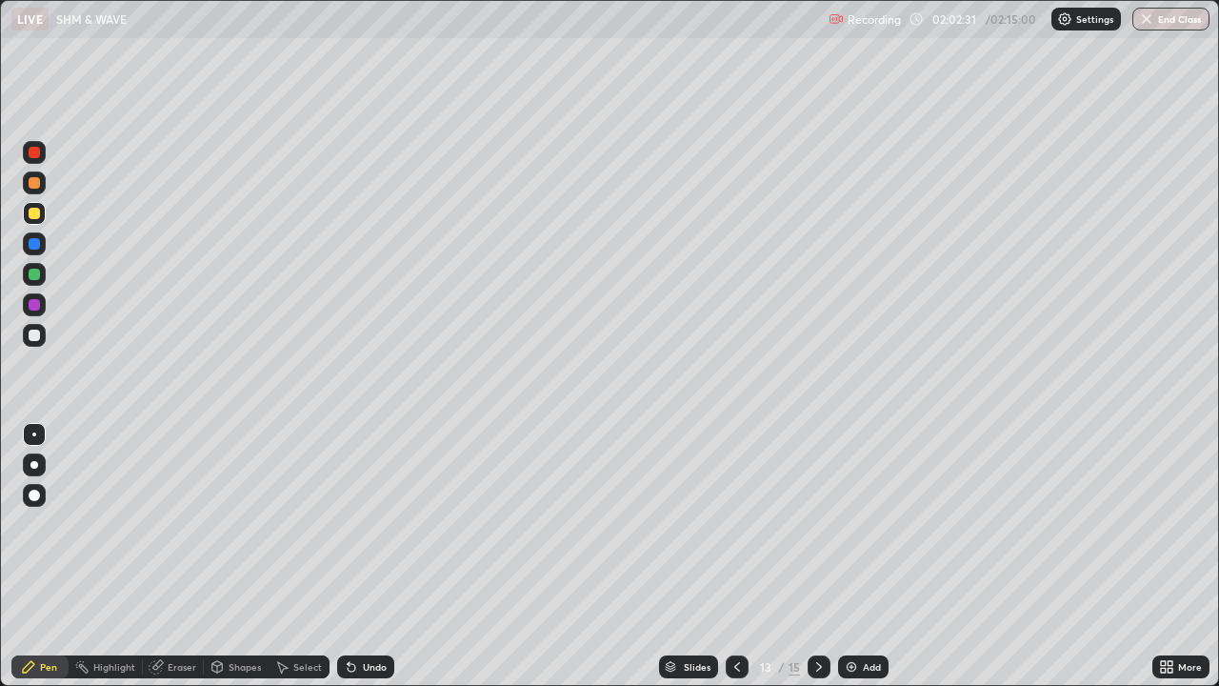
click at [1157, 15] on button "End Class" at bounding box center [1170, 19] width 77 height 23
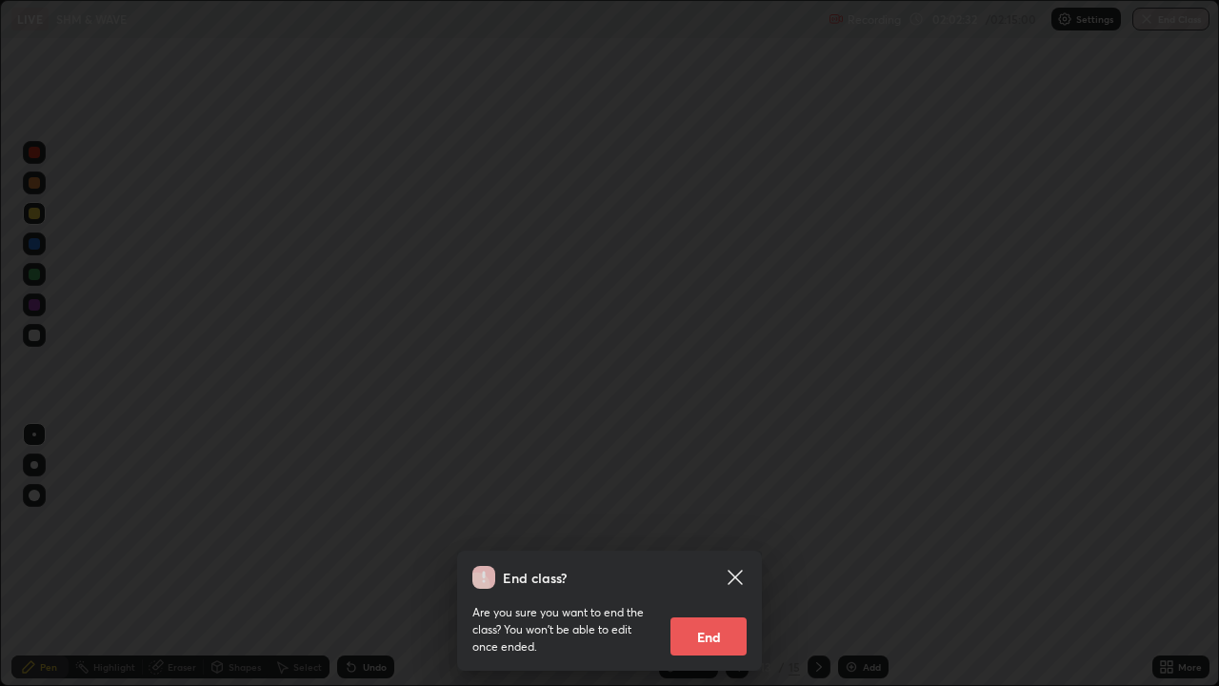
click at [695, 556] on button "End" at bounding box center [709, 636] width 76 height 38
